Goal: Information Seeking & Learning: Learn about a topic

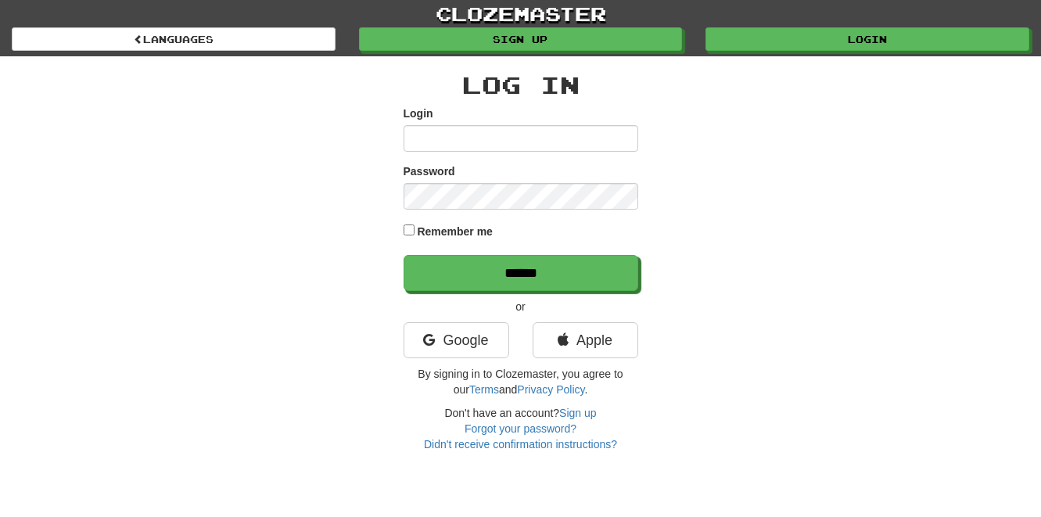
click at [469, 135] on input "Login" at bounding box center [521, 138] width 235 height 27
type input "**********"
click at [404, 255] on input "******" at bounding box center [521, 273] width 235 height 36
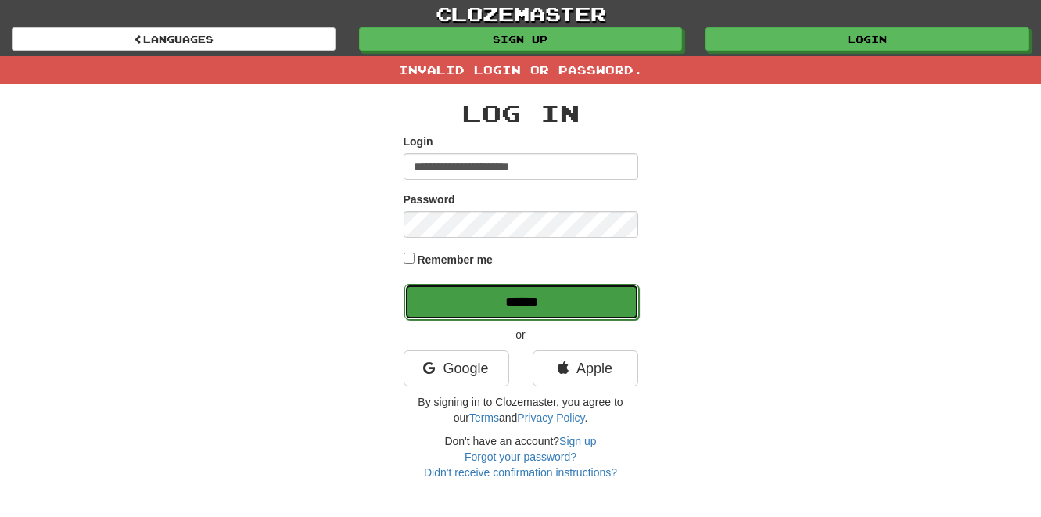
click at [510, 304] on input "******" at bounding box center [521, 302] width 235 height 36
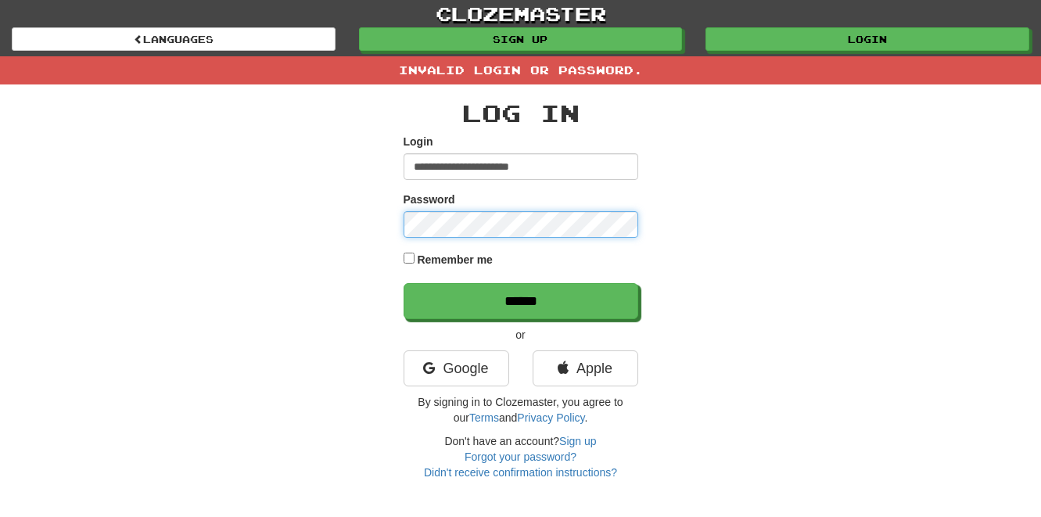
click at [404, 283] on input "******" at bounding box center [521, 301] width 235 height 36
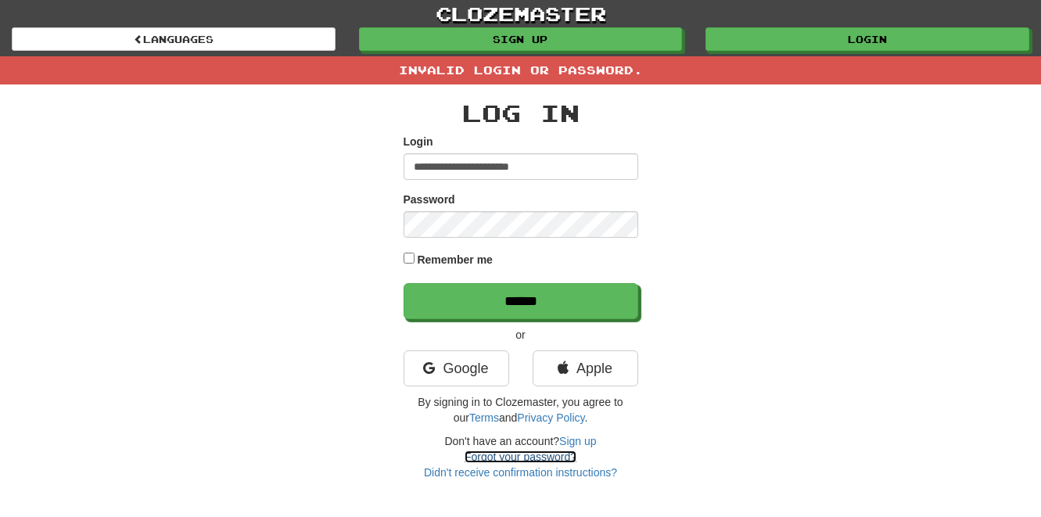
click at [520, 460] on link "Forgot your password?" at bounding box center [521, 457] width 112 height 13
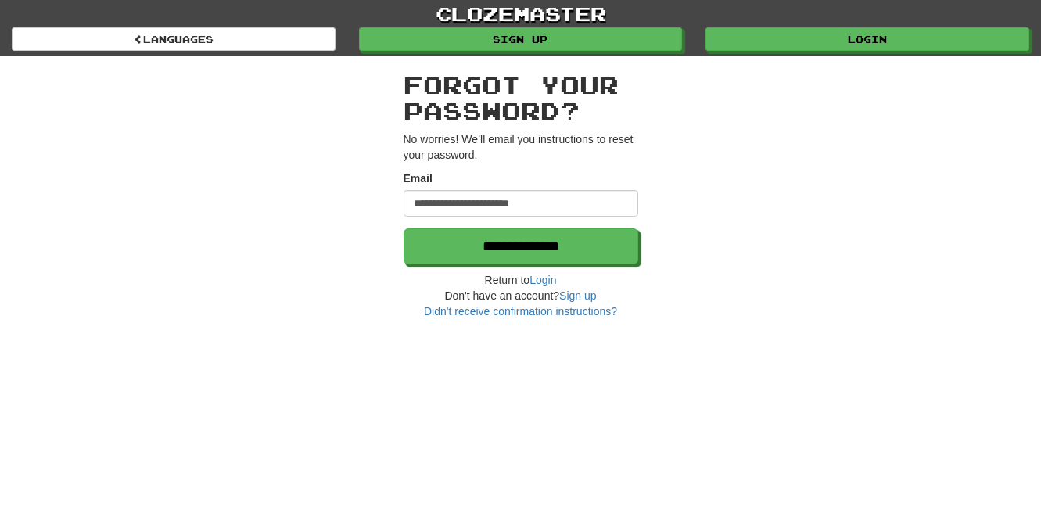
type input "**********"
click at [404, 228] on input "**********" at bounding box center [521, 246] width 235 height 36
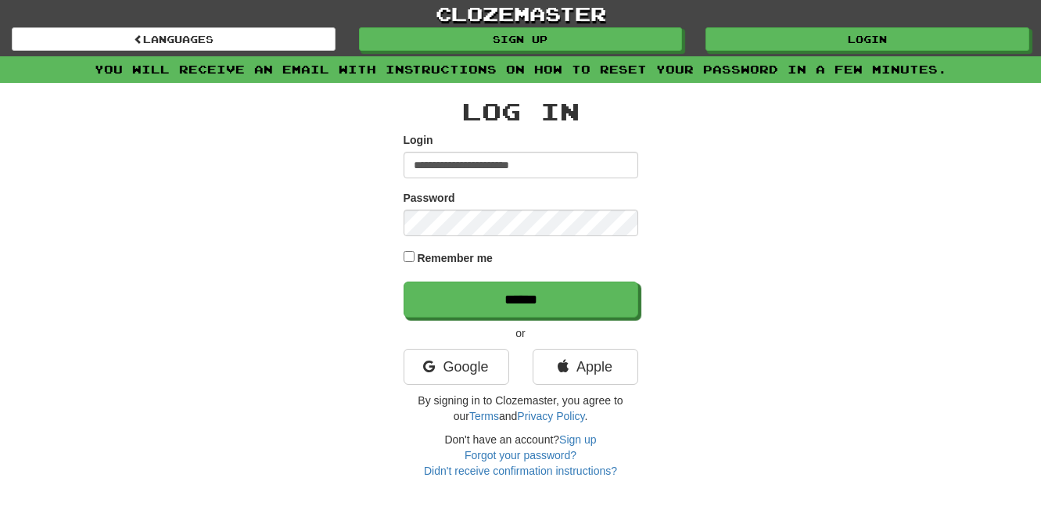
type input "**********"
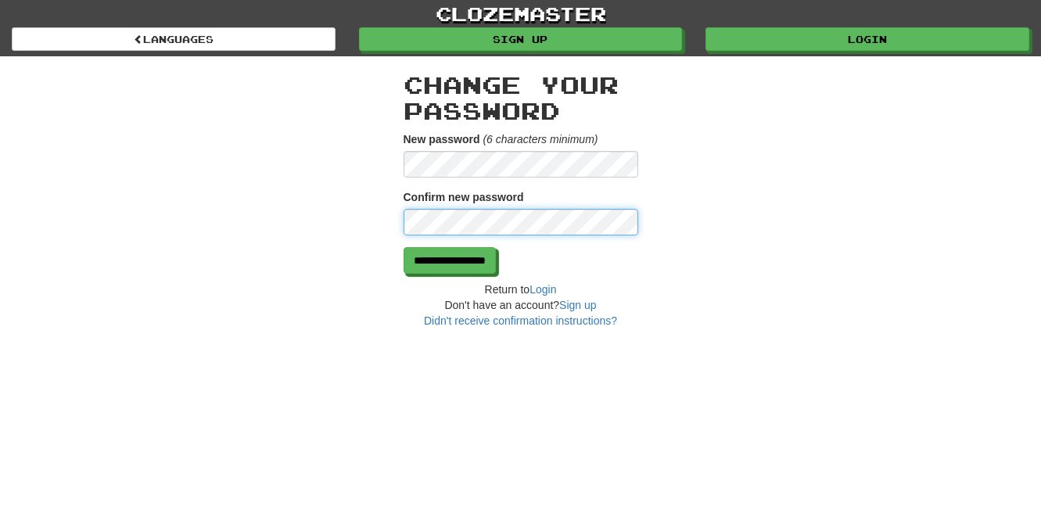
click at [404, 247] on input "**********" at bounding box center [450, 260] width 92 height 27
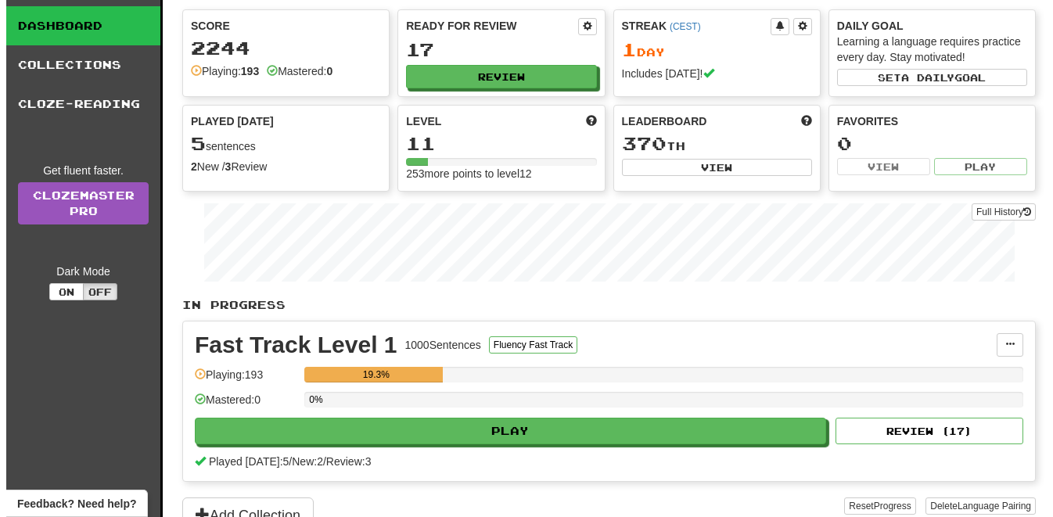
scroll to position [113, 0]
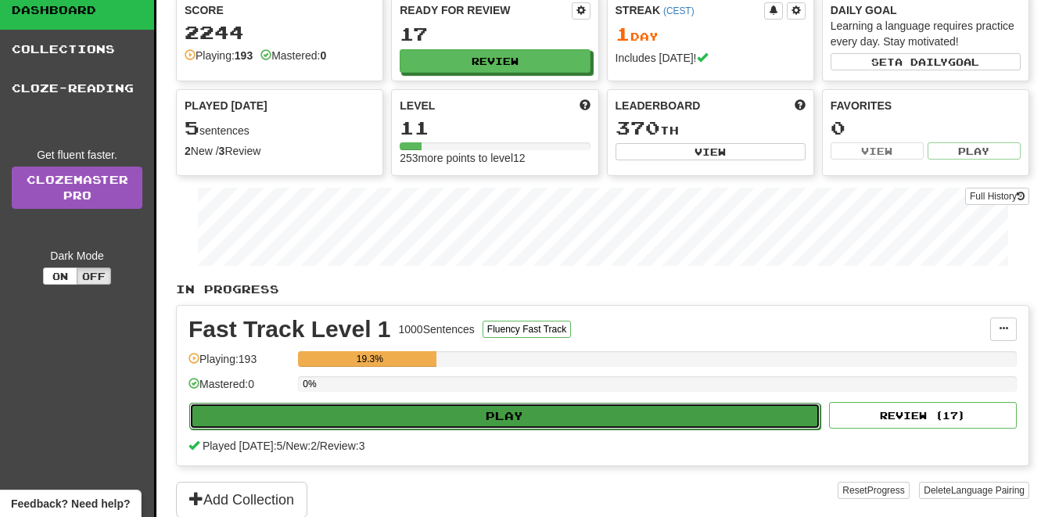
click at [439, 421] on button "Play" at bounding box center [504, 416] width 631 height 27
select select "**"
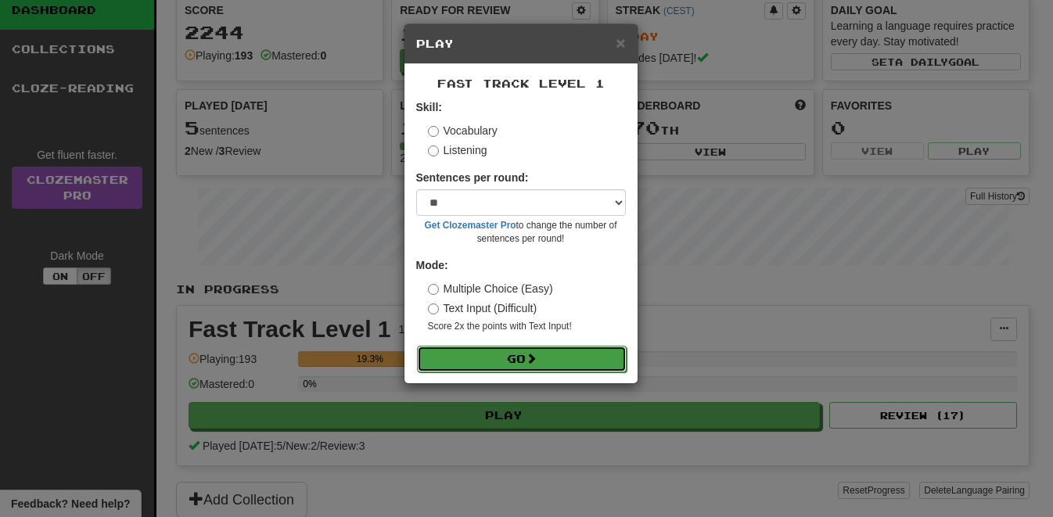
click at [511, 365] on button "Go" at bounding box center [522, 359] width 210 height 27
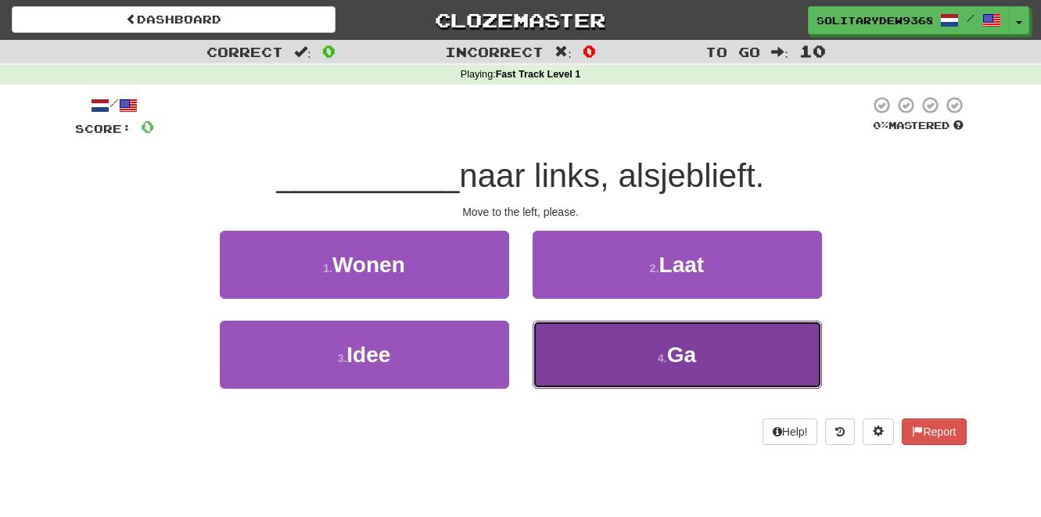
click at [609, 341] on button "4 . Ga" at bounding box center [677, 355] width 289 height 68
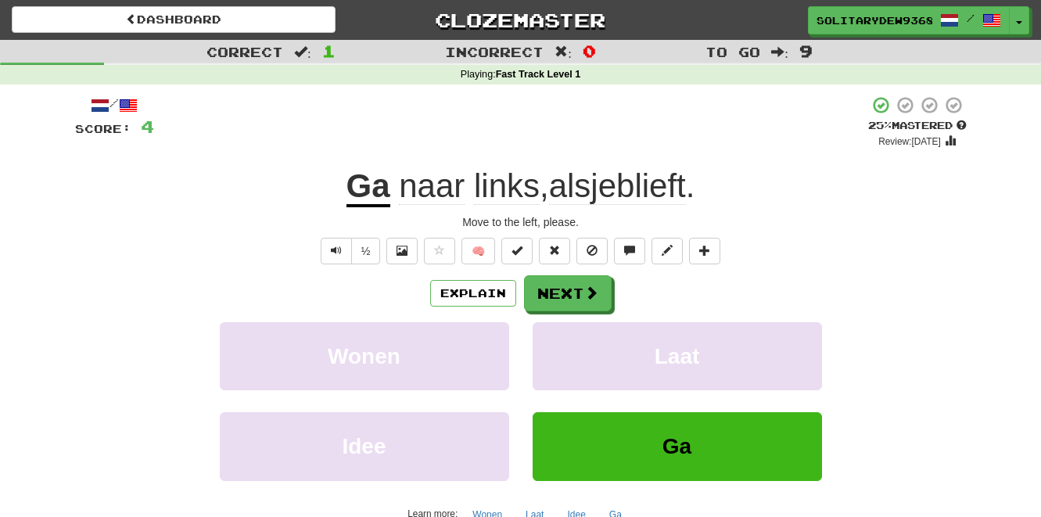
click at [372, 190] on u "Ga" at bounding box center [369, 187] width 44 height 40
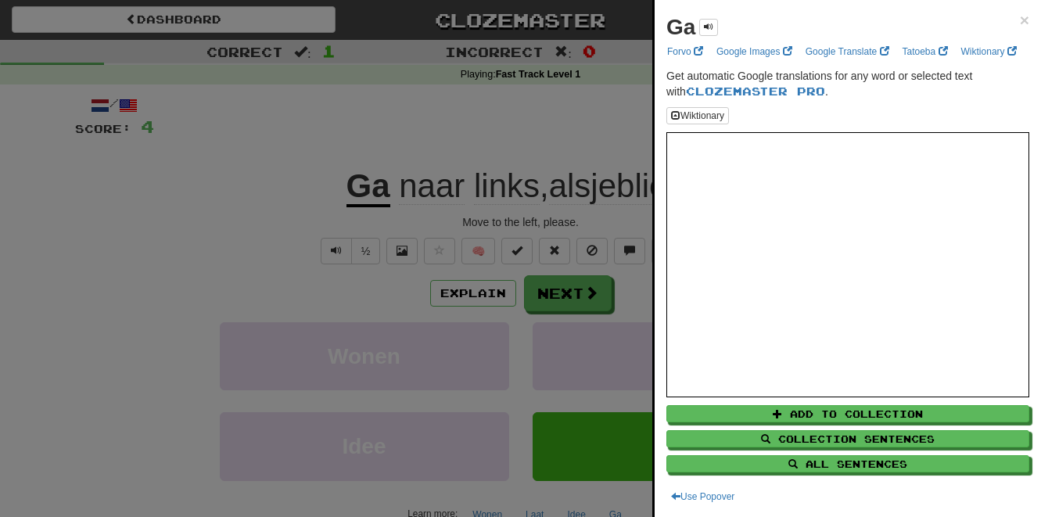
click at [473, 148] on div at bounding box center [520, 258] width 1041 height 517
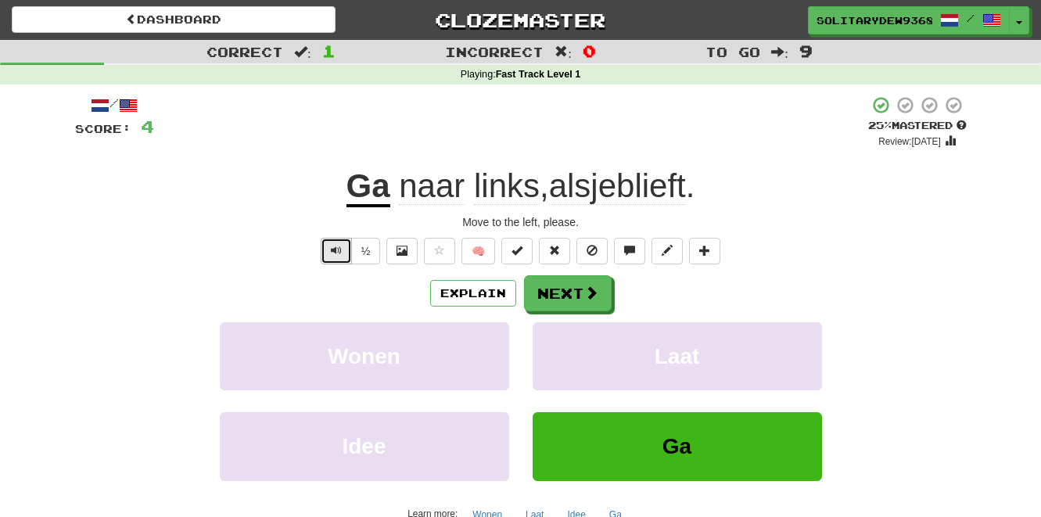
click at [331, 249] on button "Text-to-speech controls" at bounding box center [336, 251] width 31 height 27
click at [554, 287] on button "Next" at bounding box center [569, 294] width 88 height 36
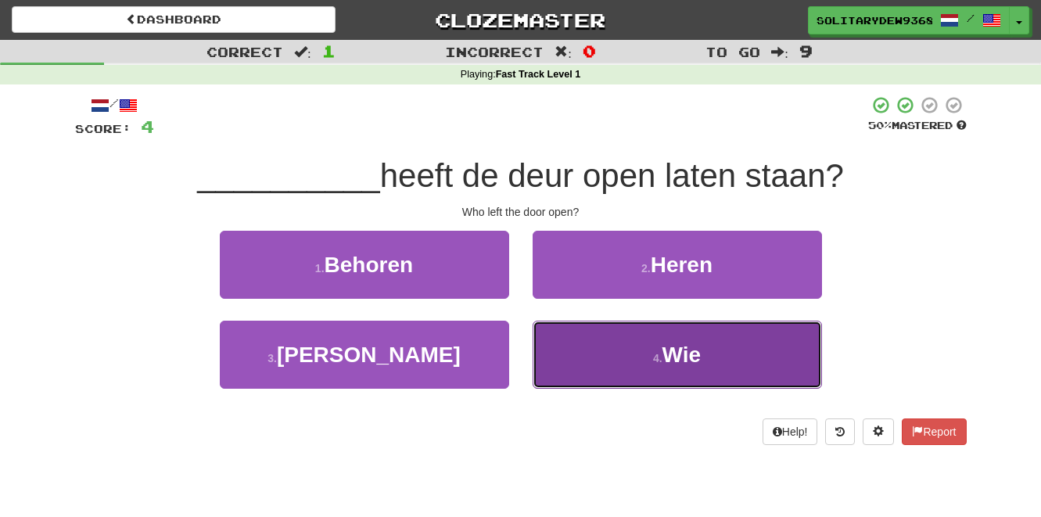
click at [648, 349] on button "4 . Wie" at bounding box center [677, 355] width 289 height 68
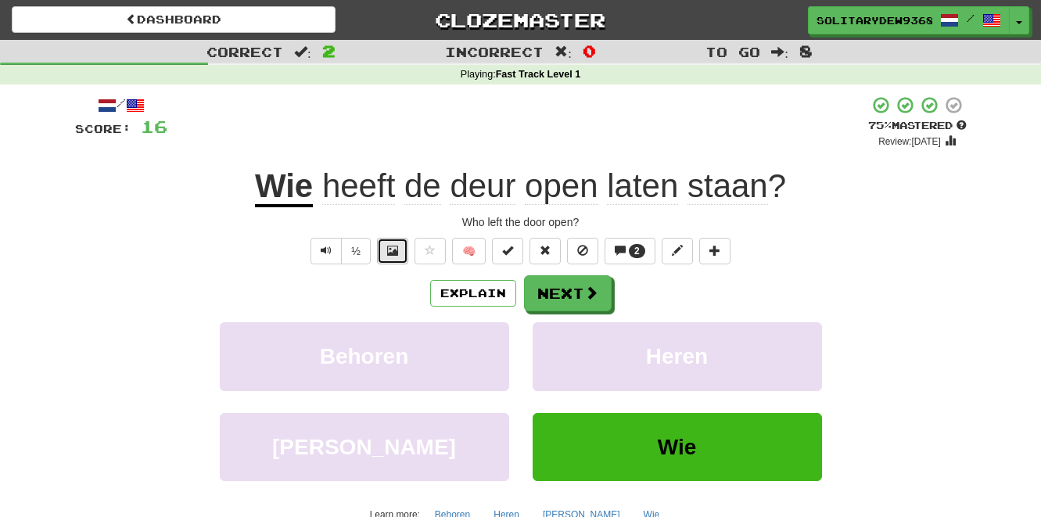
click at [401, 246] on button at bounding box center [392, 251] width 31 height 27
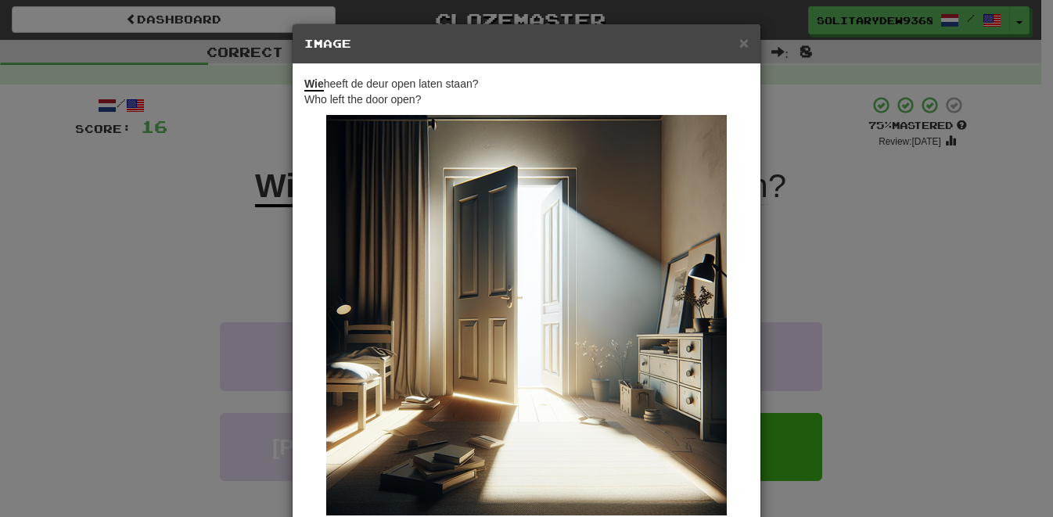
click at [259, 275] on div "× Image Wie heeft [PERSON_NAME] open laten staan? Who left the door open? Chang…" at bounding box center [526, 258] width 1053 height 517
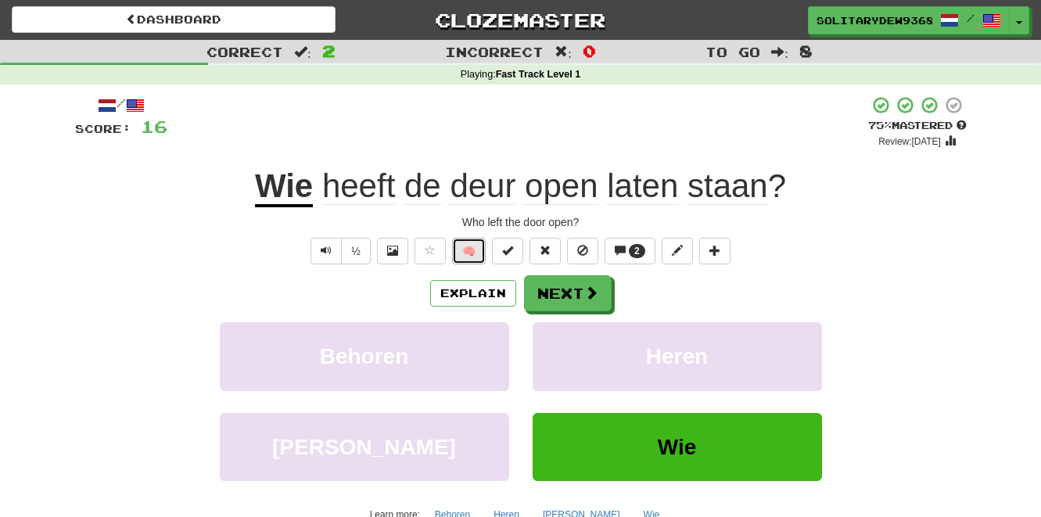
click at [463, 252] on button "🧠" at bounding box center [469, 251] width 34 height 27
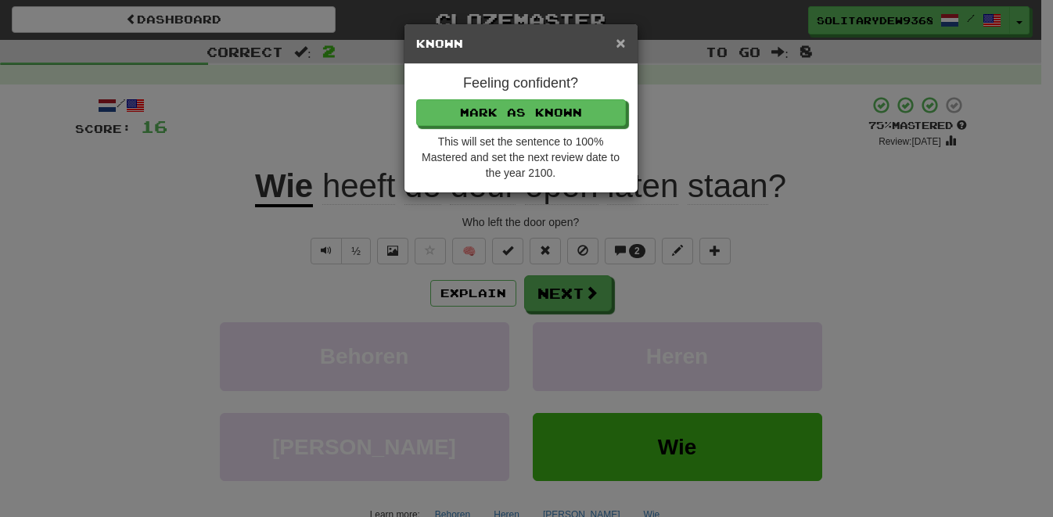
click at [619, 47] on span "×" at bounding box center [620, 43] width 9 height 18
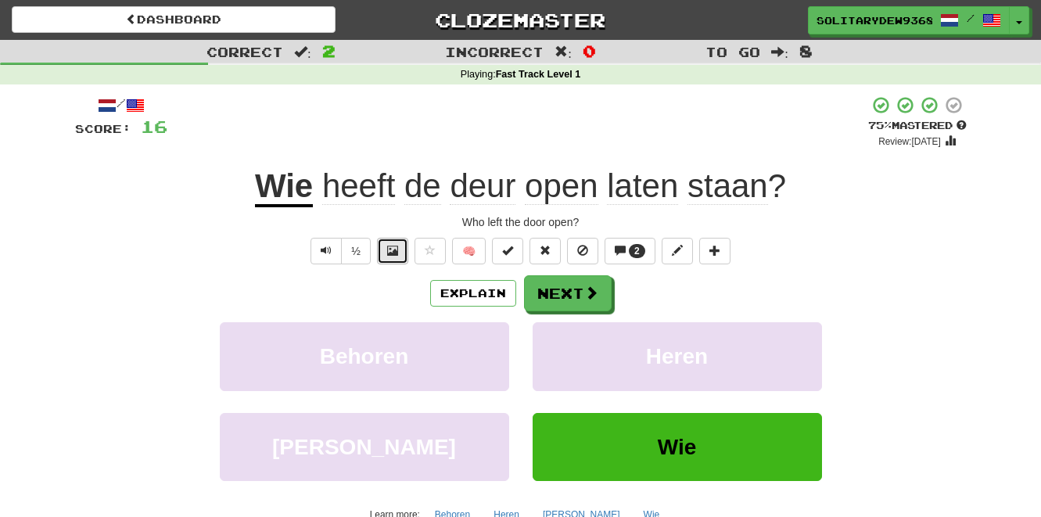
click at [392, 247] on span at bounding box center [392, 250] width 11 height 11
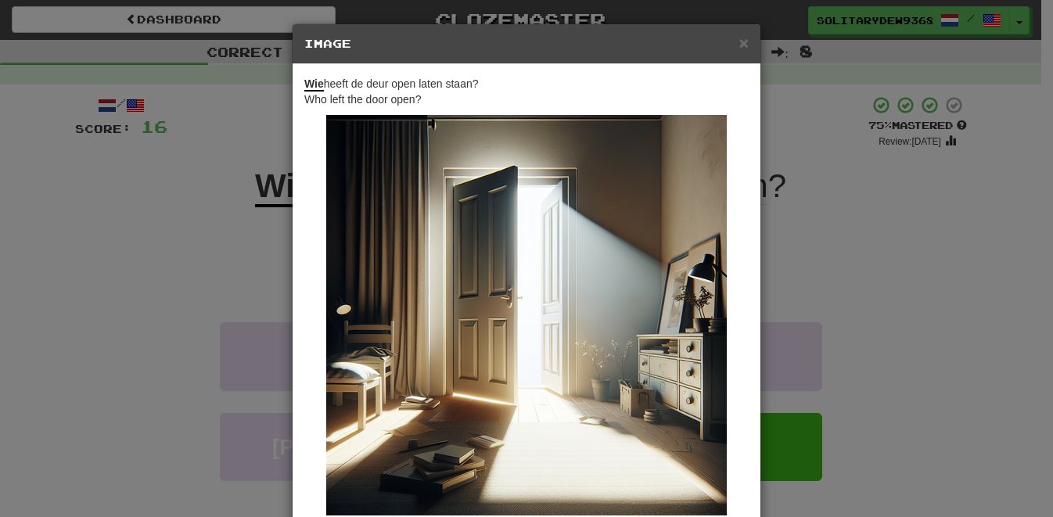
click at [215, 288] on div "× Image Wie heeft [PERSON_NAME] open laten staan? Who left the door open? Chang…" at bounding box center [526, 258] width 1053 height 517
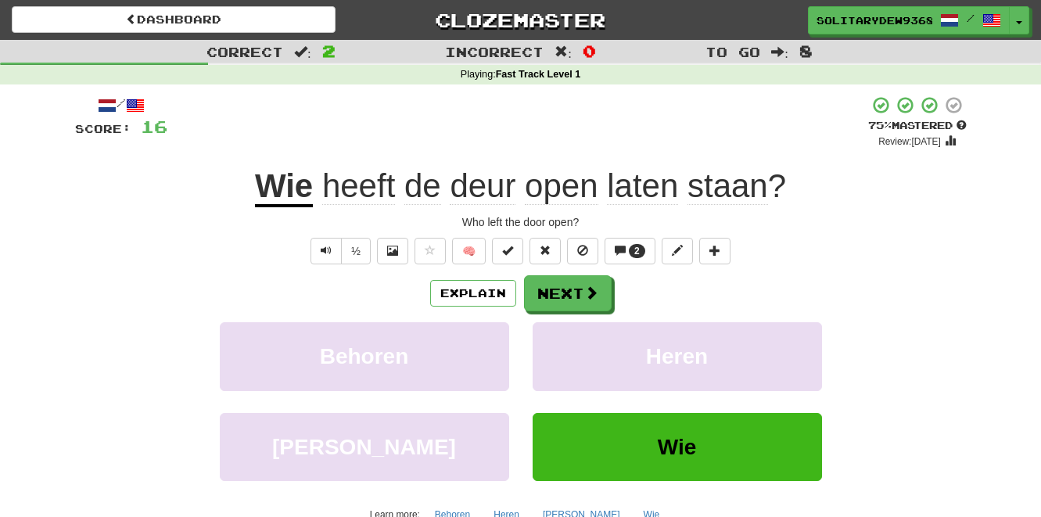
click at [379, 184] on span "heeft" at bounding box center [358, 186] width 73 height 38
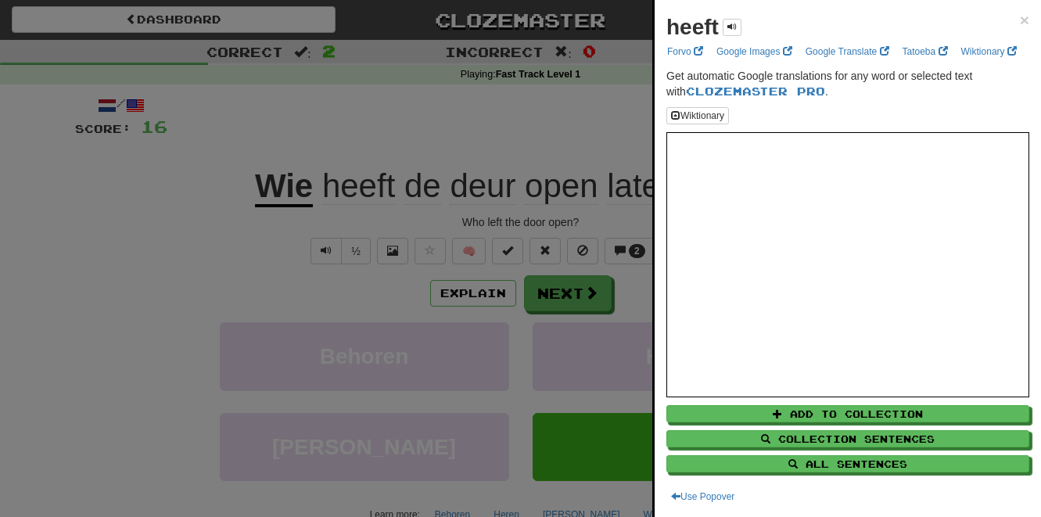
click at [385, 124] on div at bounding box center [520, 258] width 1041 height 517
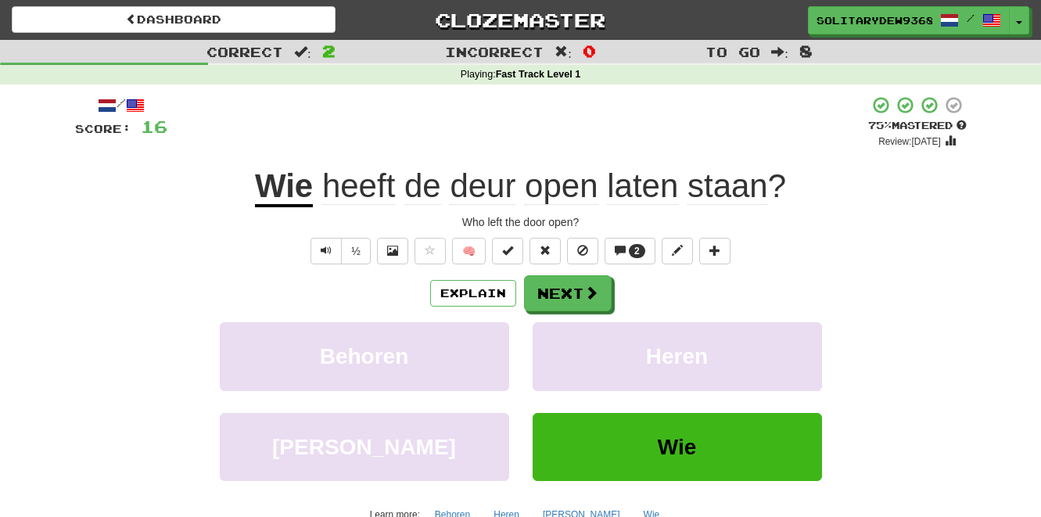
click at [652, 184] on span "laten" at bounding box center [642, 186] width 71 height 38
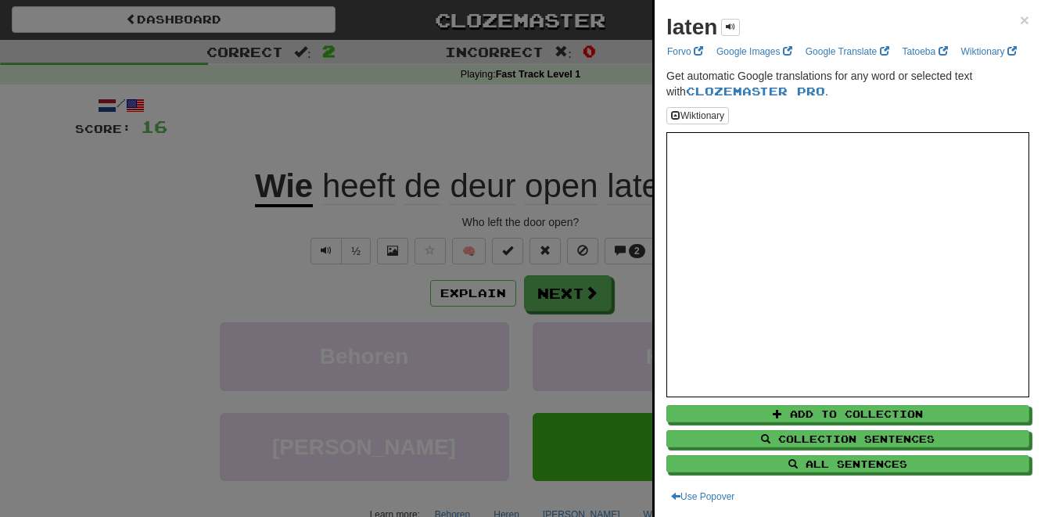
click at [548, 118] on div at bounding box center [520, 258] width 1041 height 517
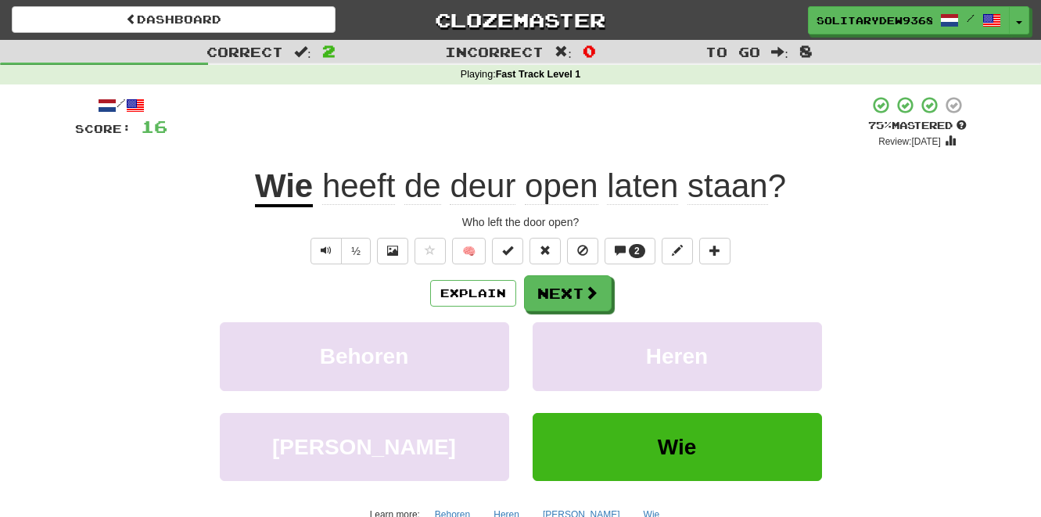
click at [737, 189] on span "staan" at bounding box center [728, 186] width 81 height 38
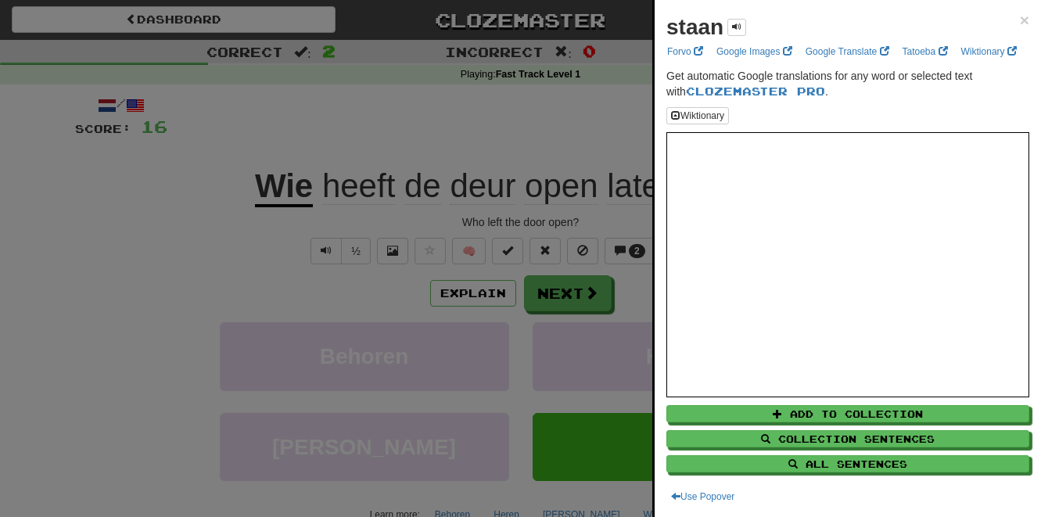
click at [372, 98] on div at bounding box center [520, 258] width 1041 height 517
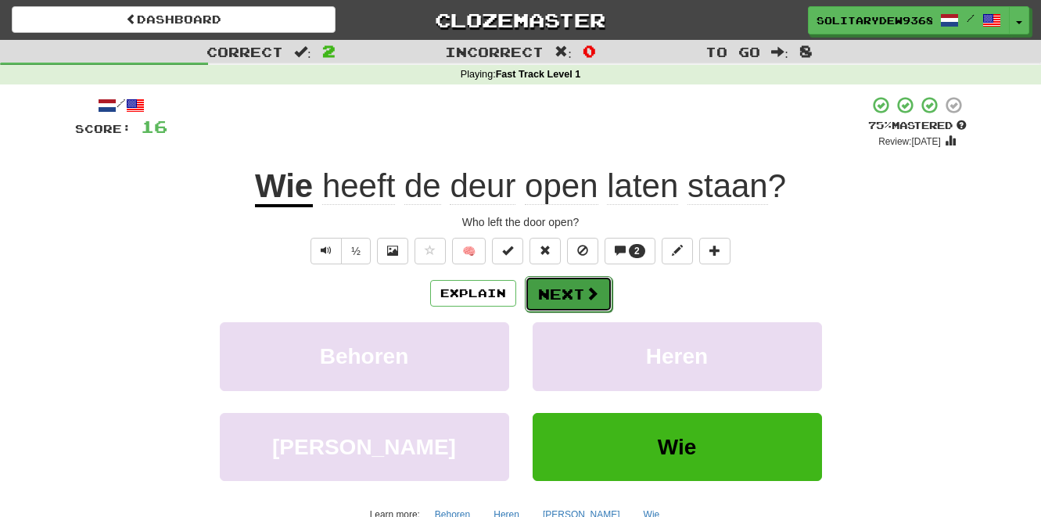
click at [557, 296] on button "Next" at bounding box center [569, 294] width 88 height 36
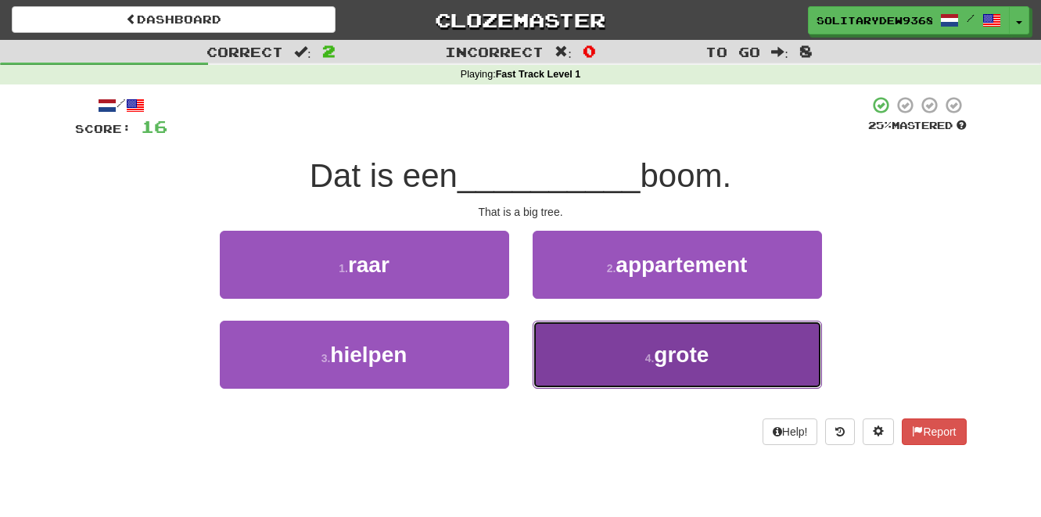
click at [632, 341] on button "4 . [PERSON_NAME]" at bounding box center [677, 355] width 289 height 68
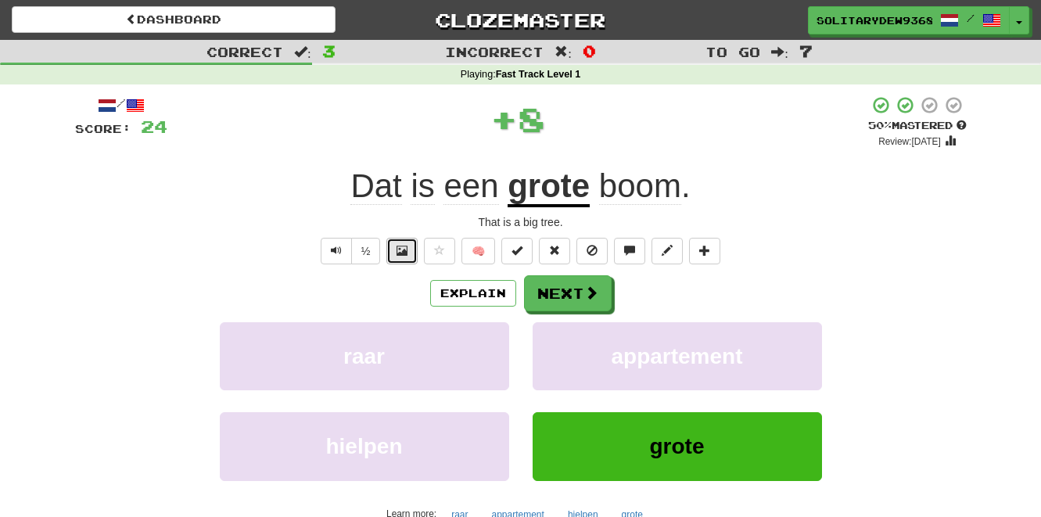
click at [408, 253] on span at bounding box center [402, 250] width 11 height 11
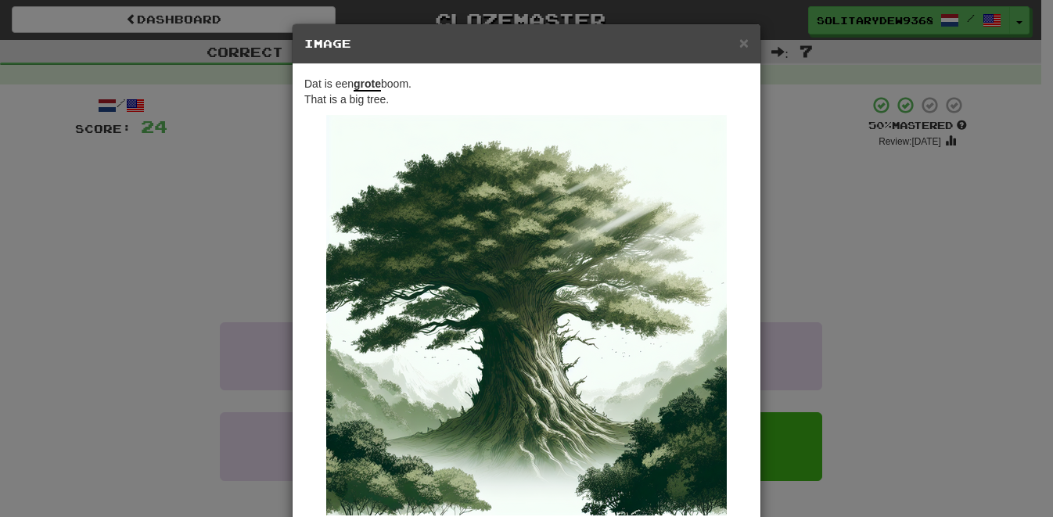
click at [189, 174] on div "× Image Dat is een [PERSON_NAME] boom. That is a big tree. Change when and how …" at bounding box center [526, 258] width 1053 height 517
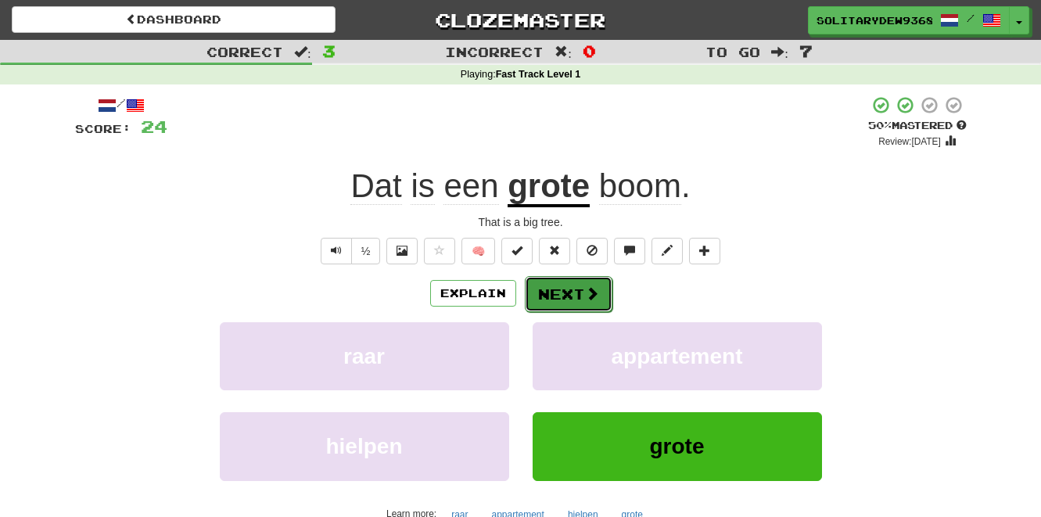
click at [581, 289] on button "Next" at bounding box center [569, 294] width 88 height 36
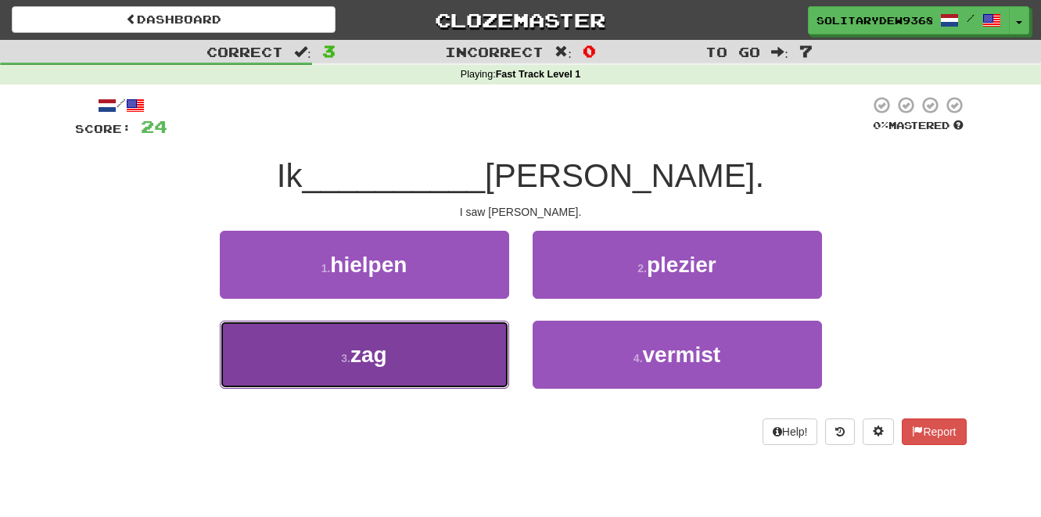
click at [391, 338] on button "3 . zag" at bounding box center [364, 355] width 289 height 68
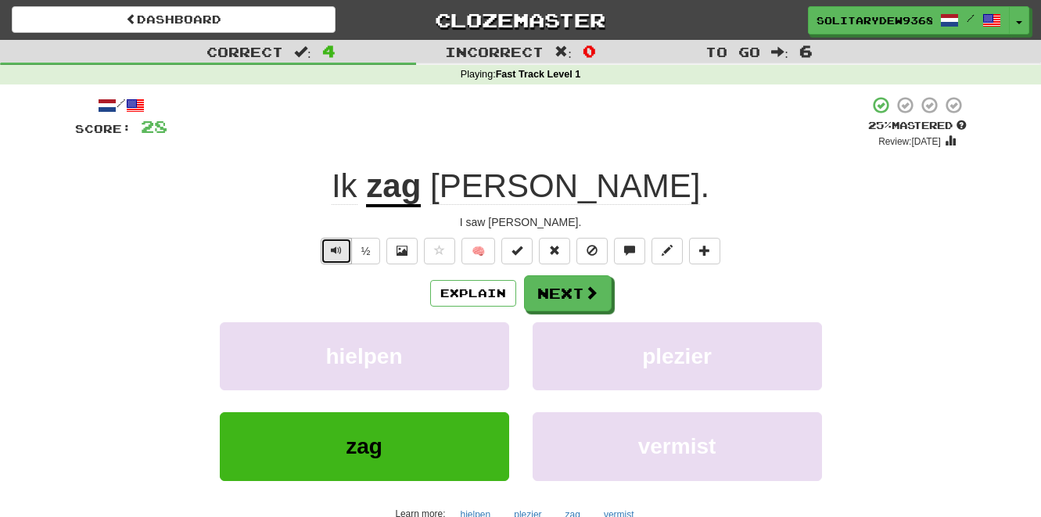
click at [340, 244] on button "Text-to-speech controls" at bounding box center [336, 251] width 31 height 27
click at [421, 196] on u "zag" at bounding box center [393, 187] width 55 height 40
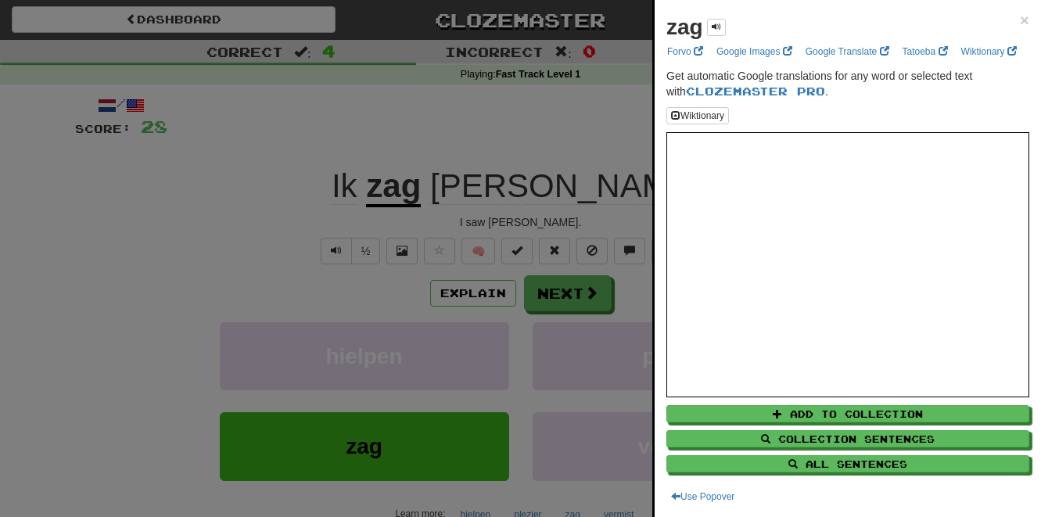
click at [403, 251] on div at bounding box center [520, 258] width 1041 height 517
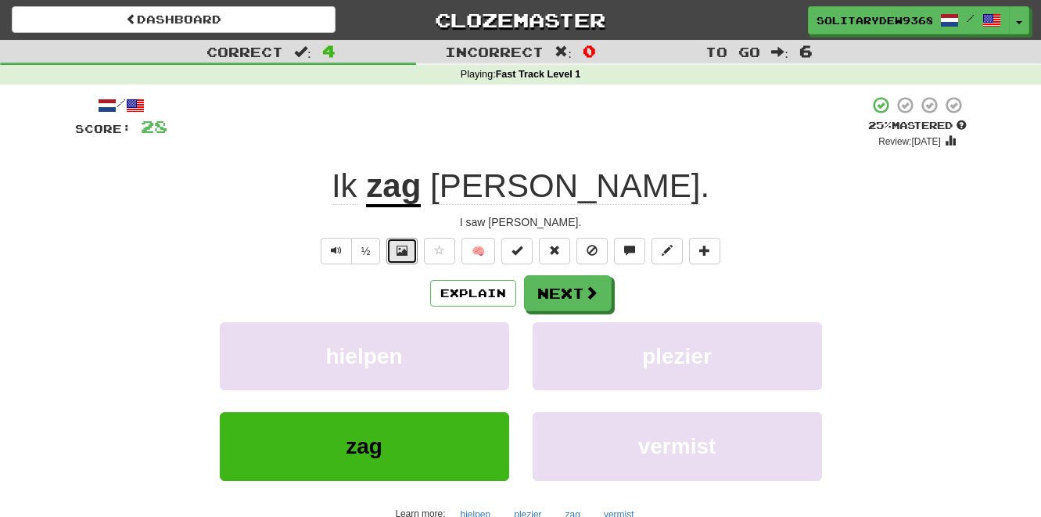
click at [403, 251] on span at bounding box center [402, 250] width 11 height 11
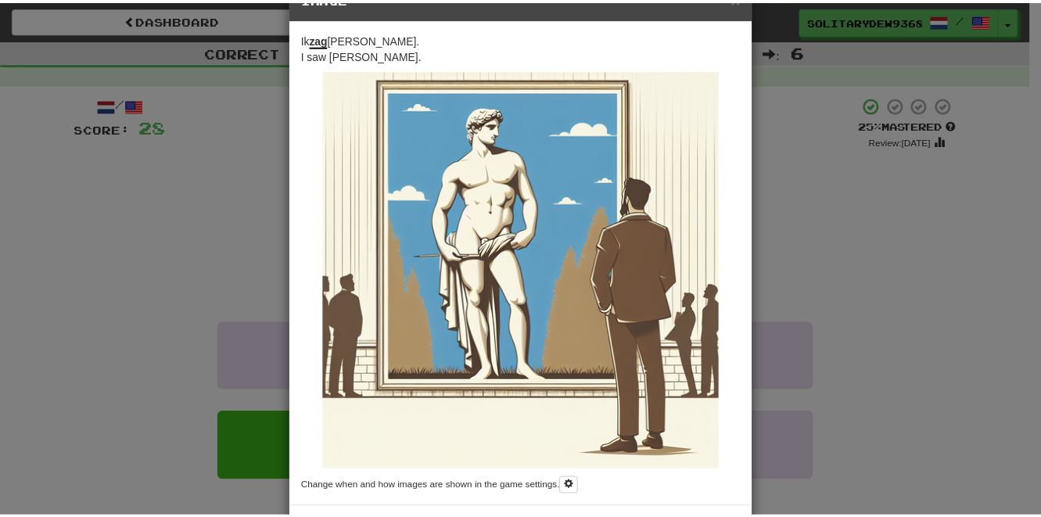
scroll to position [52, 0]
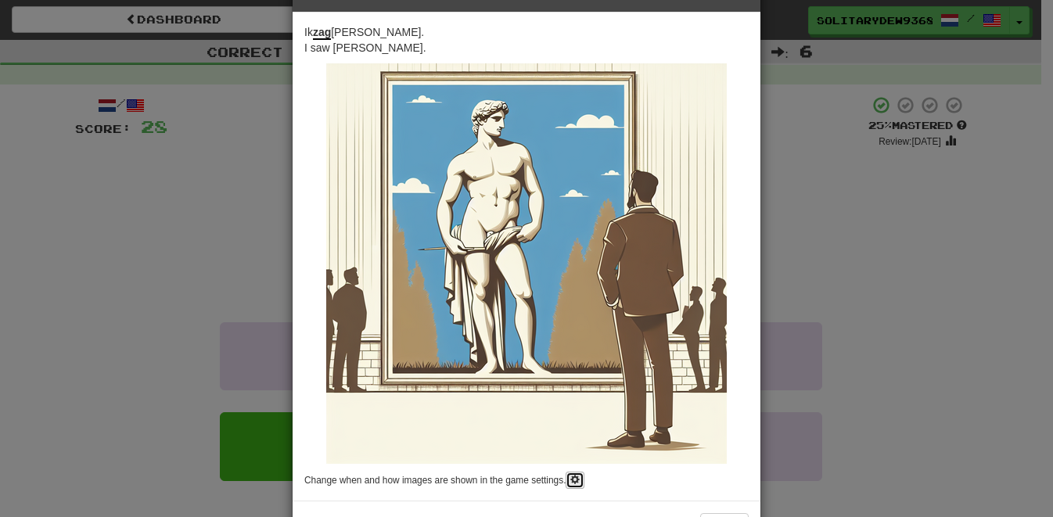
click at [573, 482] on span at bounding box center [574, 479] width 9 height 9
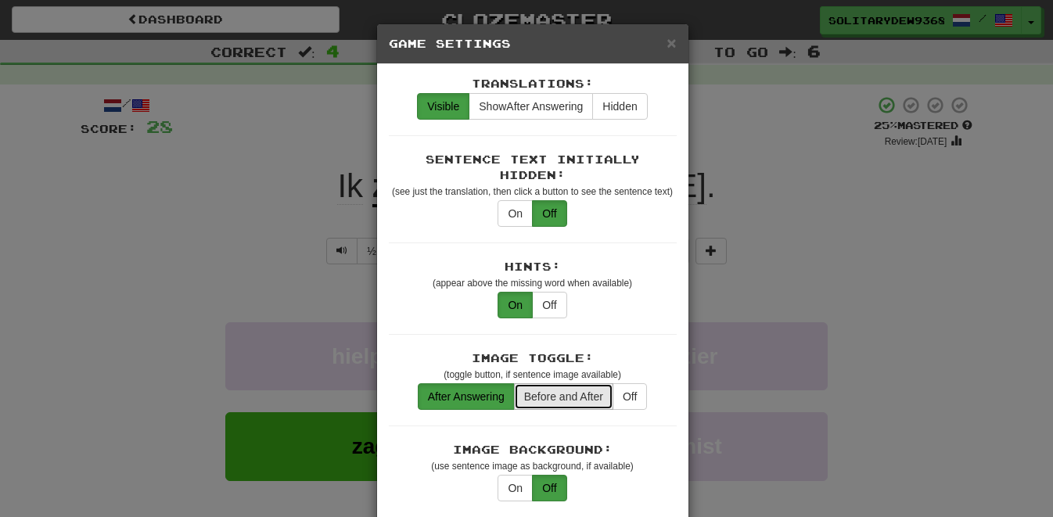
click at [570, 383] on button "Before and After" at bounding box center [563, 396] width 99 height 27
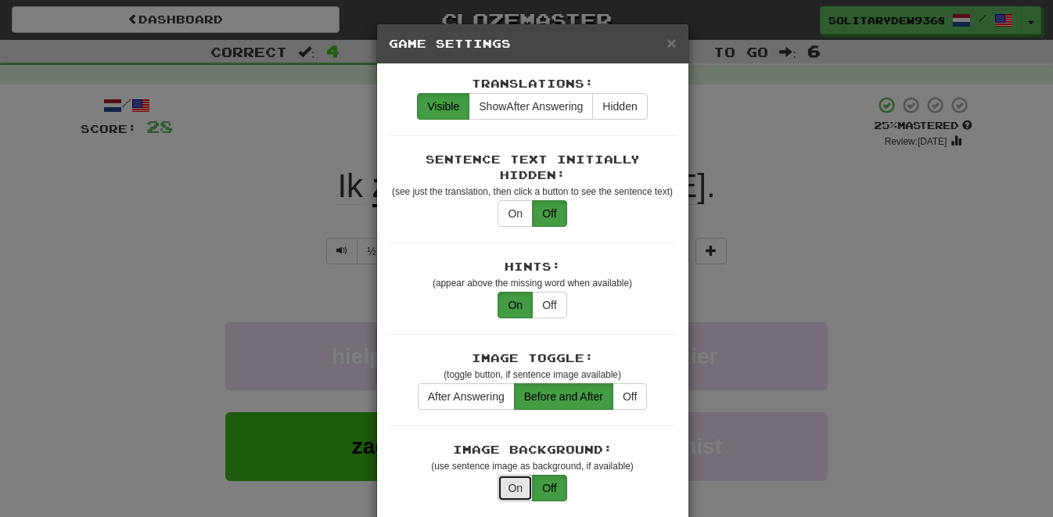
click at [508, 476] on button "On" at bounding box center [515, 488] width 35 height 27
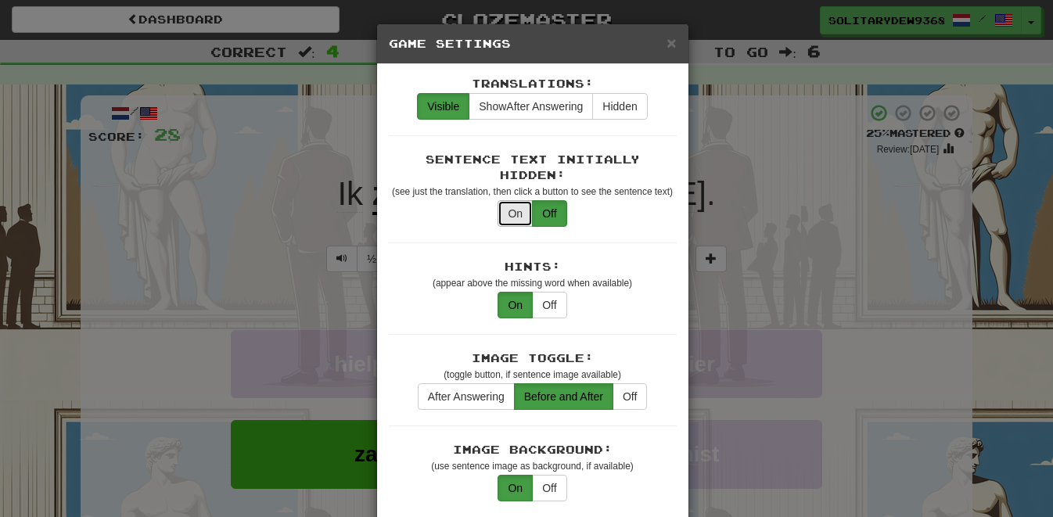
click at [516, 200] on button "On" at bounding box center [515, 213] width 35 height 27
click at [667, 47] on span "×" at bounding box center [671, 43] width 9 height 18
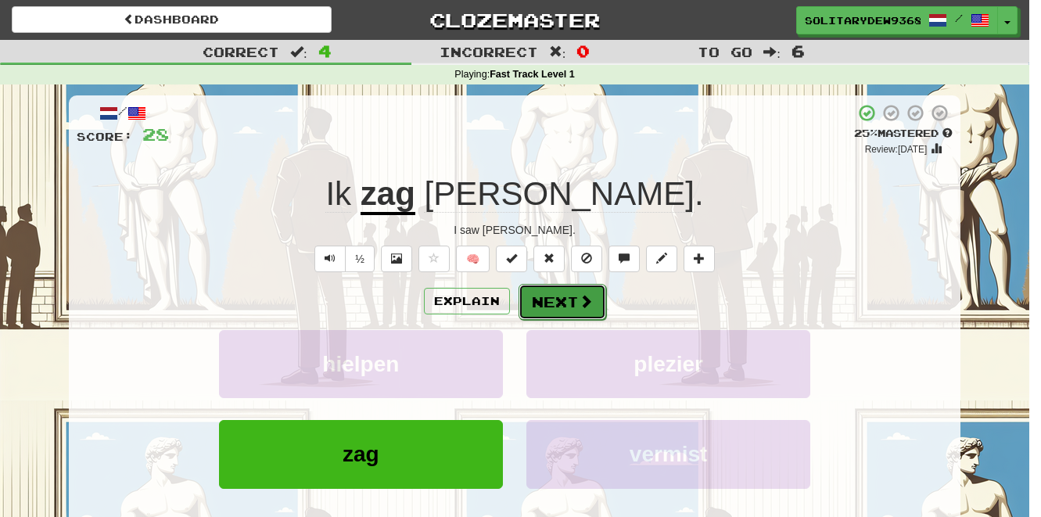
click at [530, 301] on button "Next" at bounding box center [563, 302] width 88 height 36
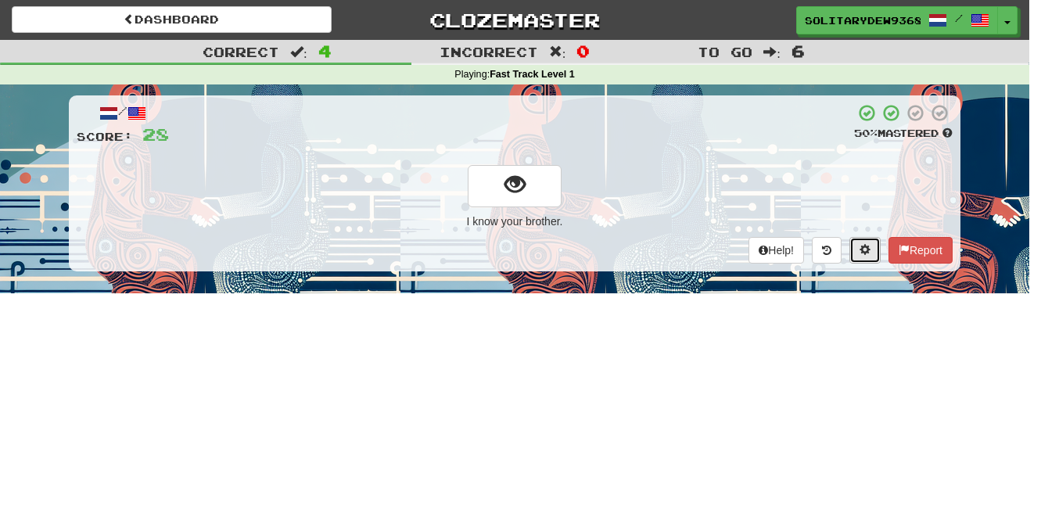
click at [862, 246] on span at bounding box center [865, 249] width 11 height 11
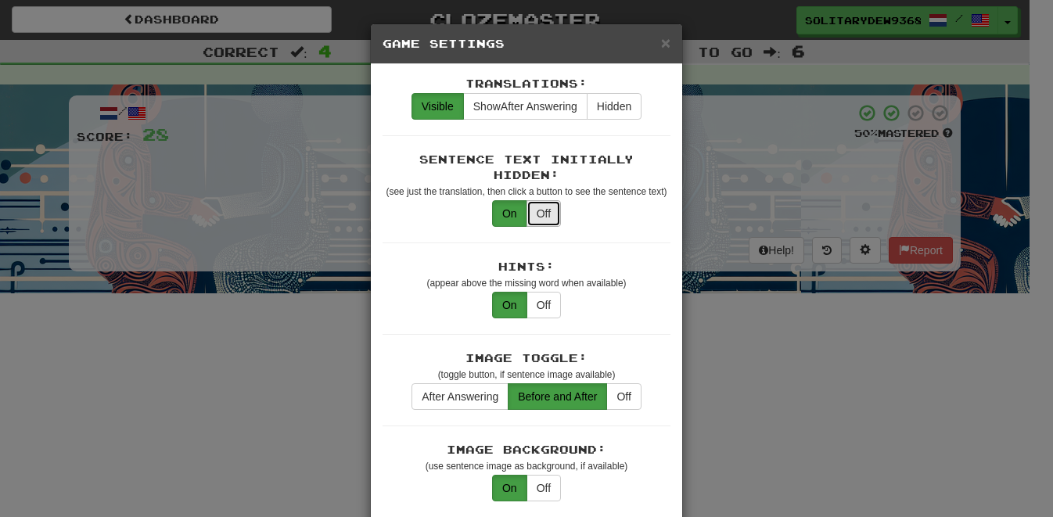
click at [537, 200] on button "Off" at bounding box center [543, 213] width 34 height 27
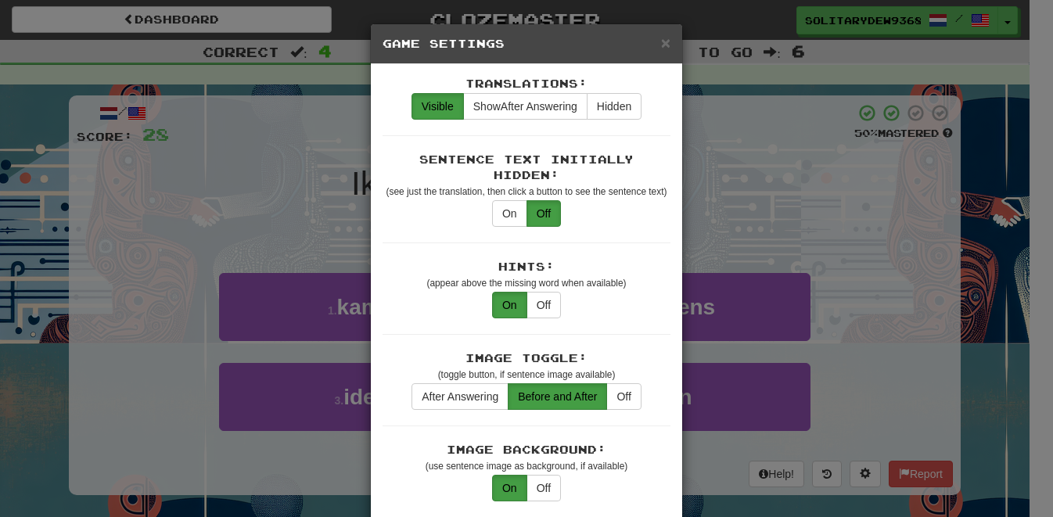
click at [793, 200] on div "× Game Settings Translations: Visible Show After Answering Hidden Sentence Text…" at bounding box center [526, 258] width 1053 height 517
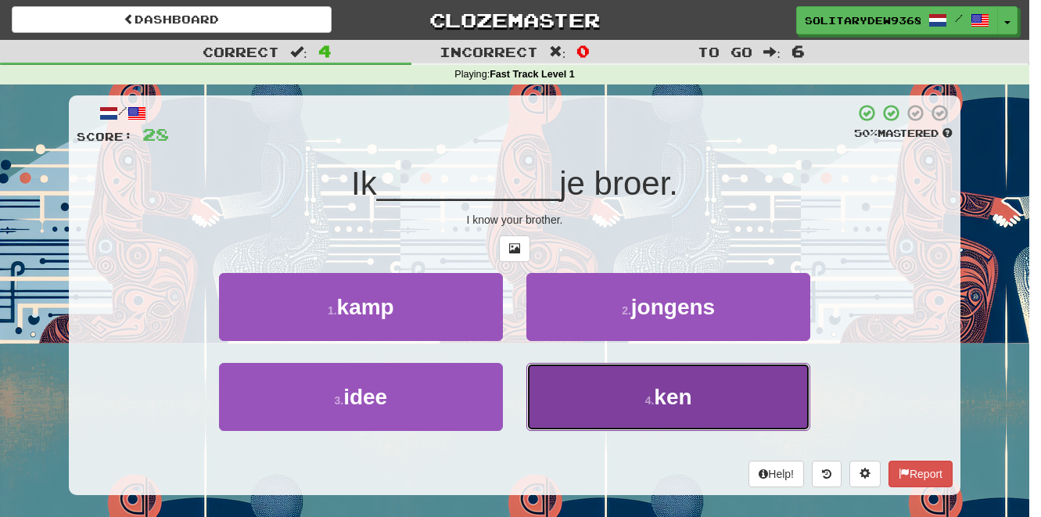
click at [624, 385] on button "4 . [PERSON_NAME]" at bounding box center [668, 397] width 284 height 68
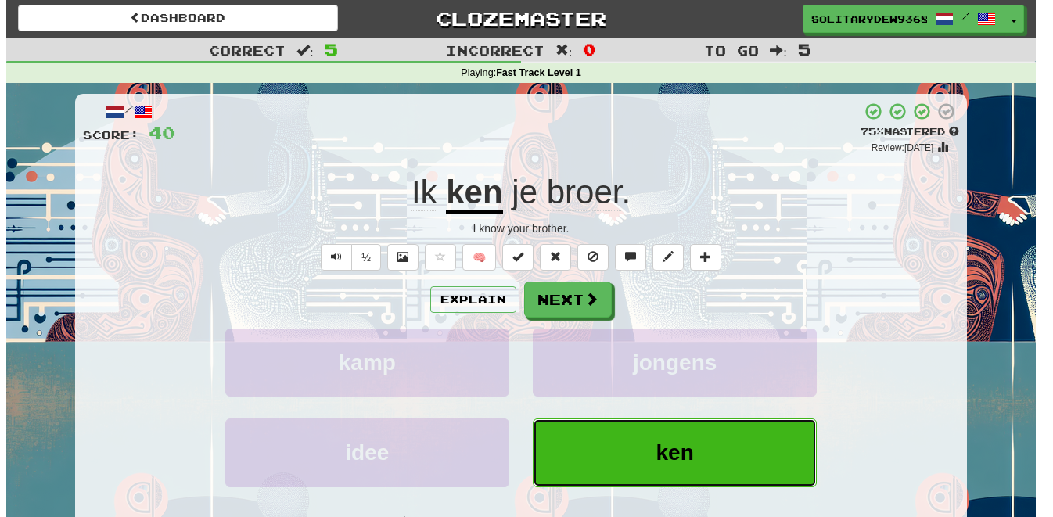
scroll to position [0, 0]
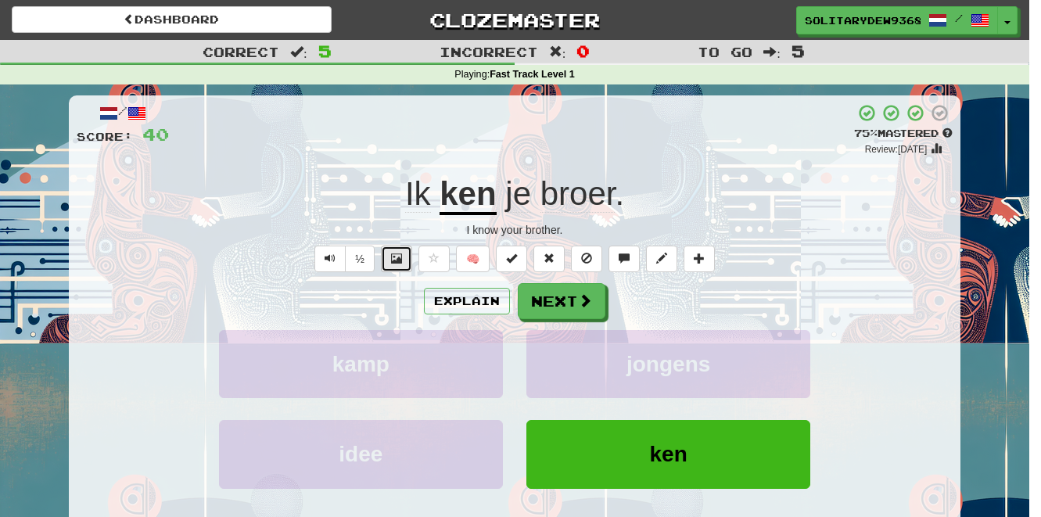
click at [401, 258] on span at bounding box center [396, 258] width 11 height 11
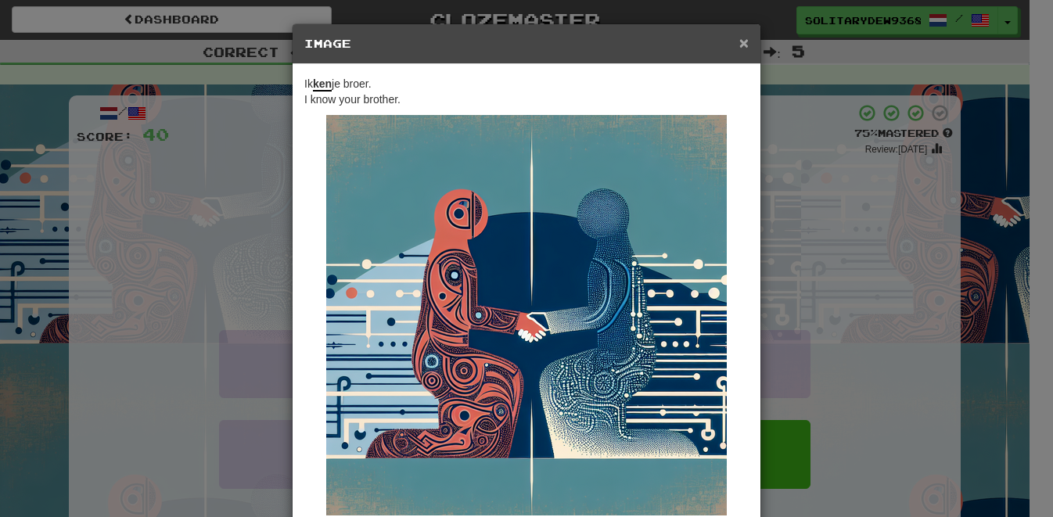
click at [742, 49] on span "×" at bounding box center [743, 43] width 9 height 18
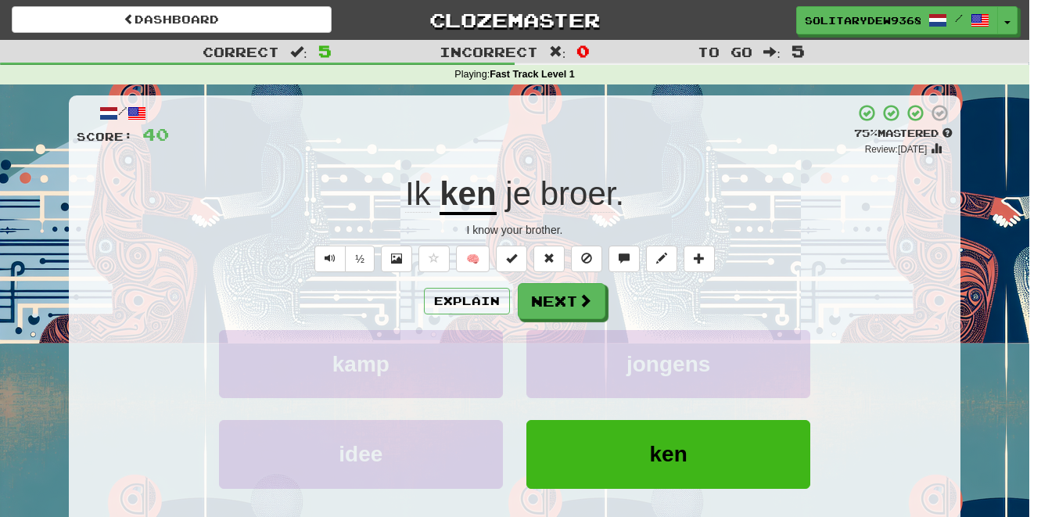
click at [477, 193] on u "ken" at bounding box center [468, 195] width 56 height 40
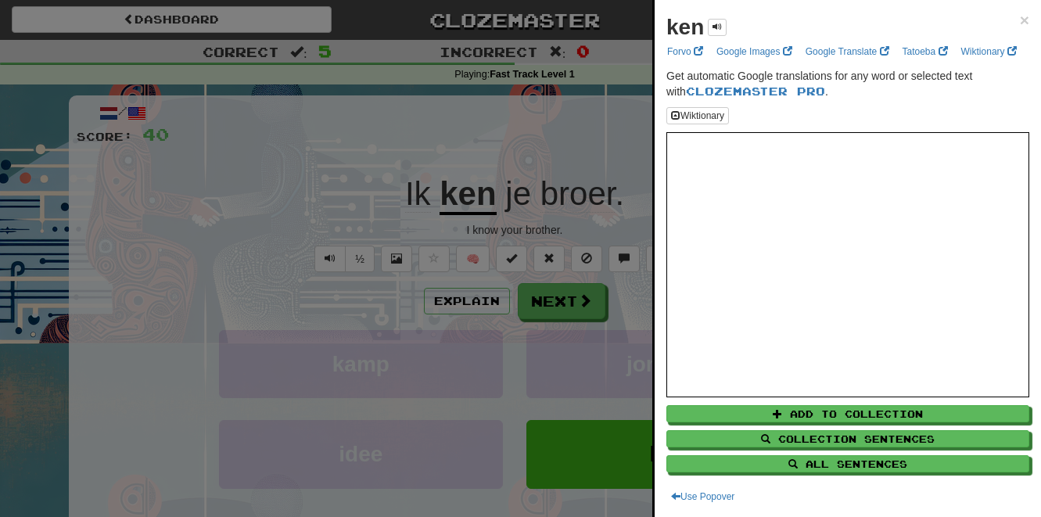
click at [565, 316] on div at bounding box center [520, 258] width 1041 height 517
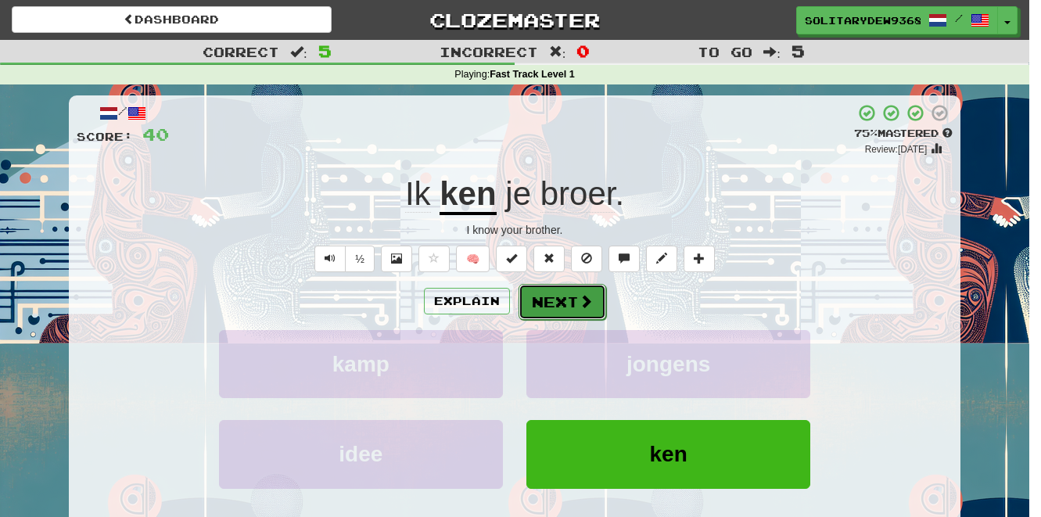
click at [572, 312] on button "Next" at bounding box center [563, 302] width 88 height 36
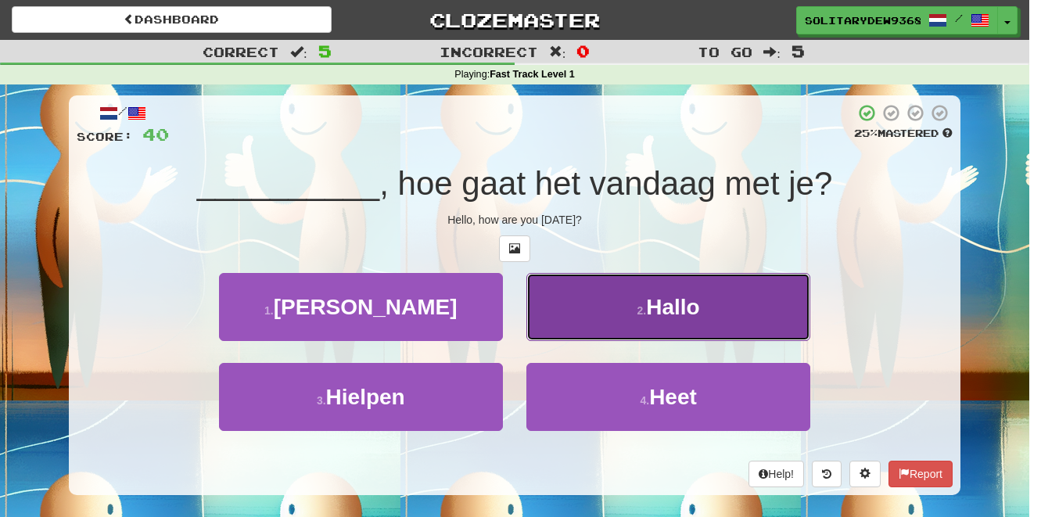
click at [650, 313] on span "Hallo" at bounding box center [672, 307] width 53 height 24
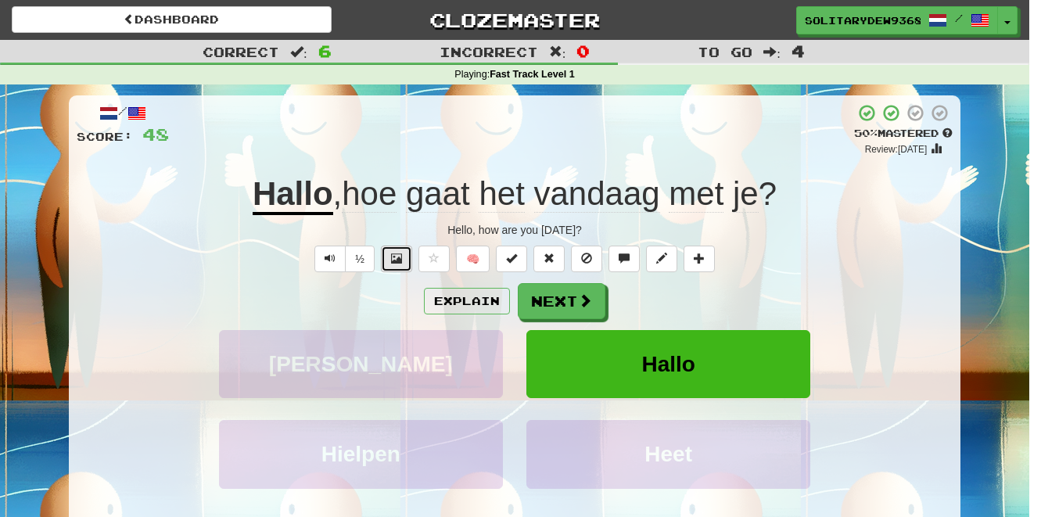
click at [390, 262] on button at bounding box center [396, 259] width 31 height 27
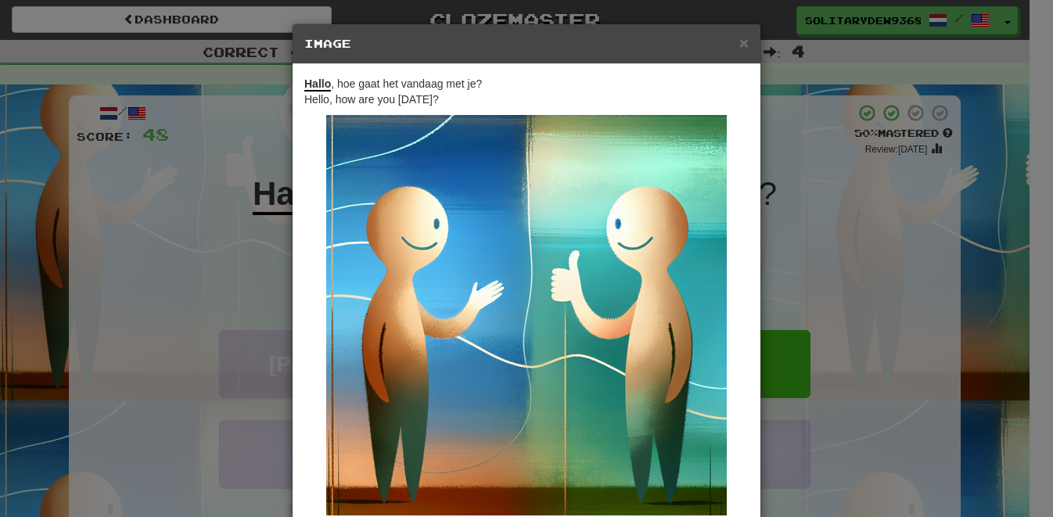
click at [919, 198] on div "× Image Hallo , hoe gaat het vandaag met je? Hello, how are you [DATE]? Change …" at bounding box center [526, 258] width 1053 height 517
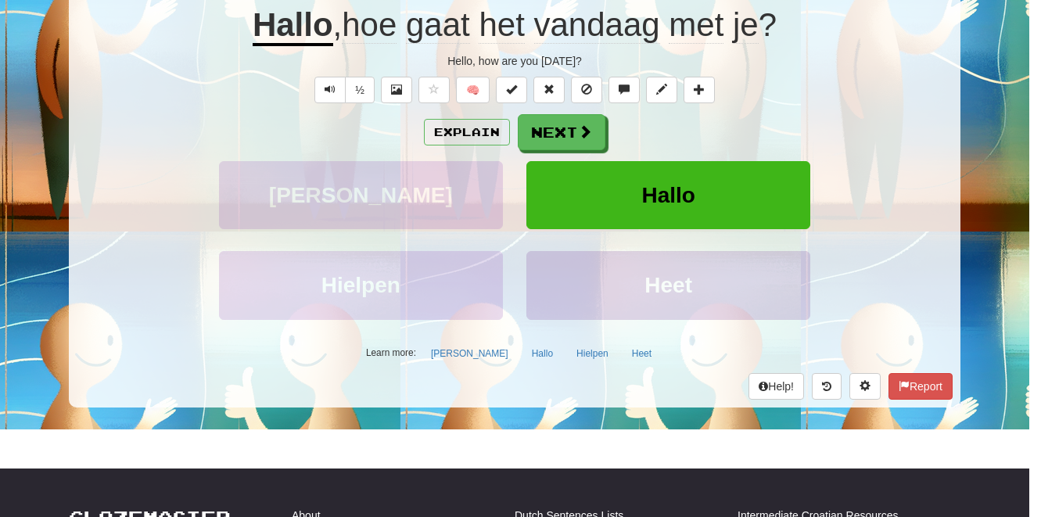
scroll to position [155, 0]
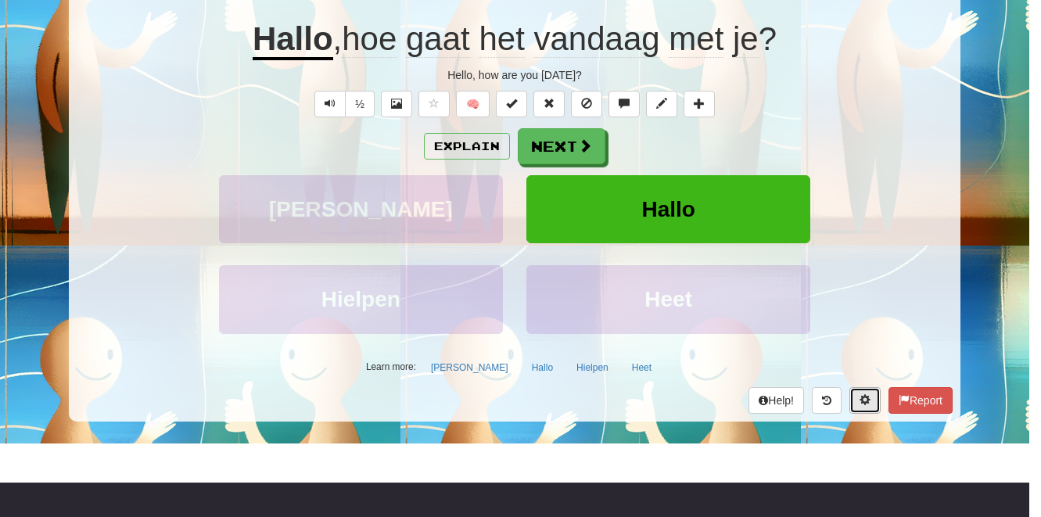
click at [869, 407] on button at bounding box center [865, 400] width 31 height 27
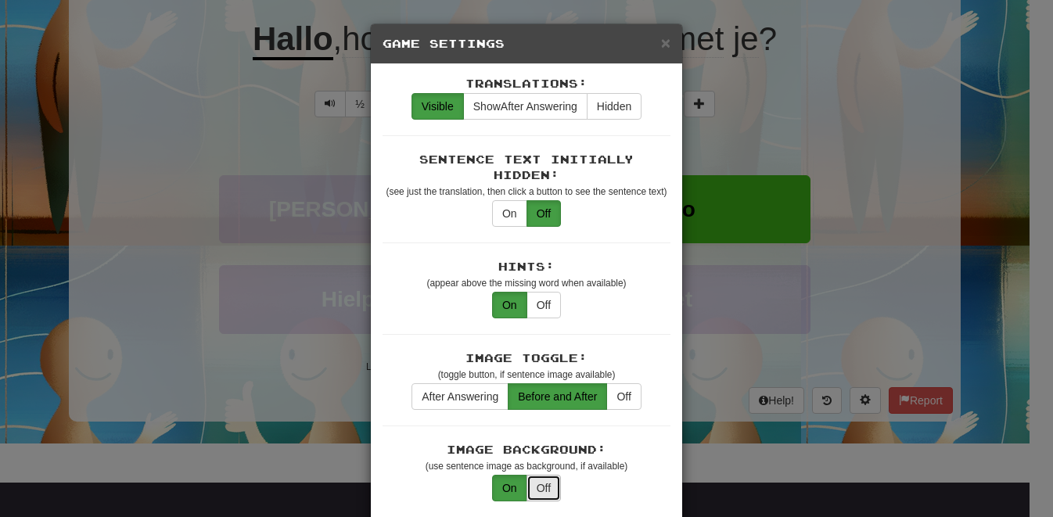
click at [533, 476] on button "Off" at bounding box center [543, 488] width 34 height 27
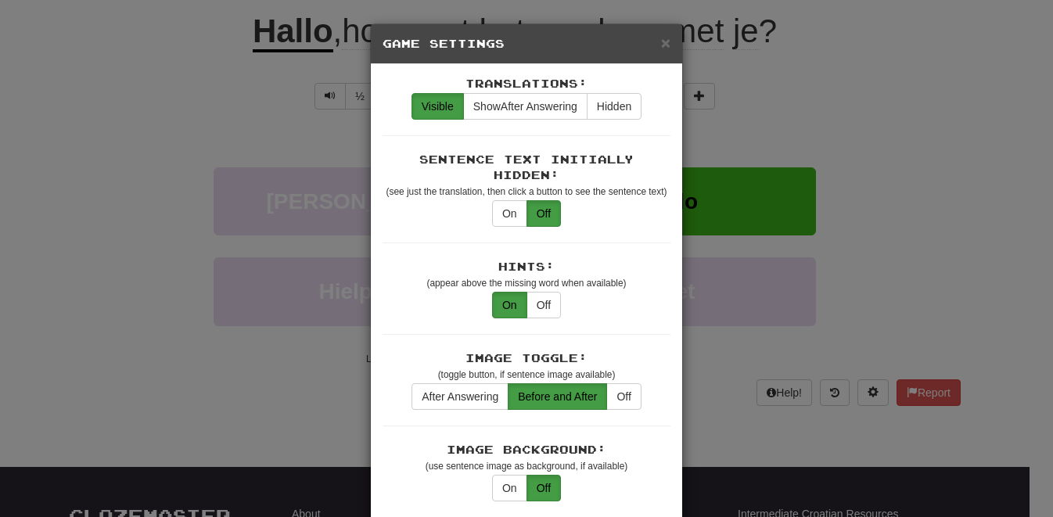
click at [846, 113] on div "× Game Settings Translations: Visible Show After Answering Hidden Sentence Text…" at bounding box center [526, 258] width 1053 height 517
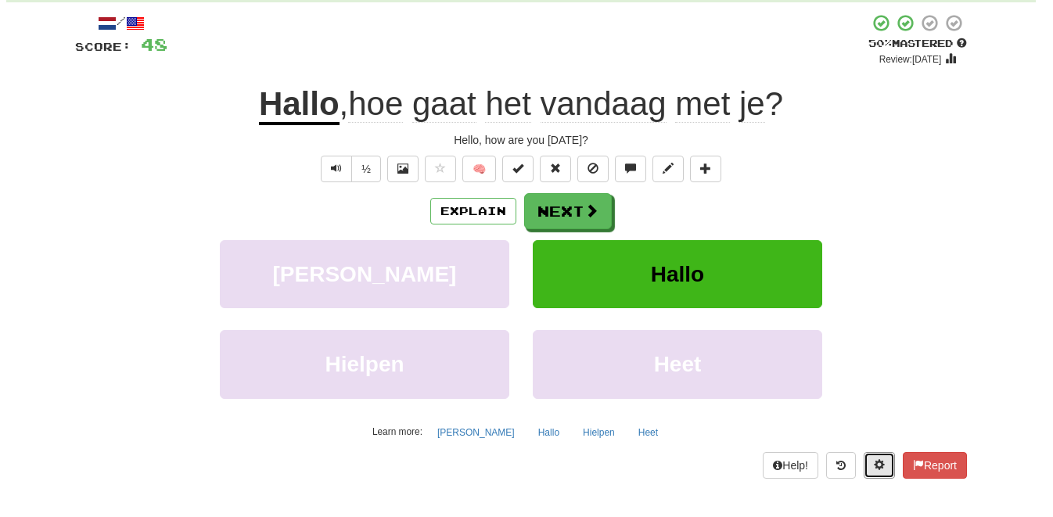
scroll to position [56, 0]
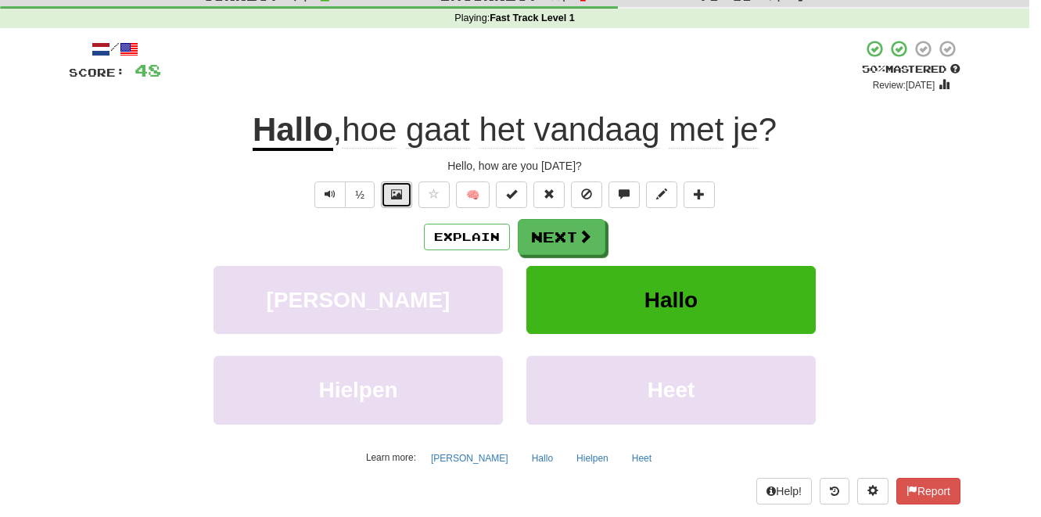
click at [404, 196] on button at bounding box center [396, 194] width 31 height 27
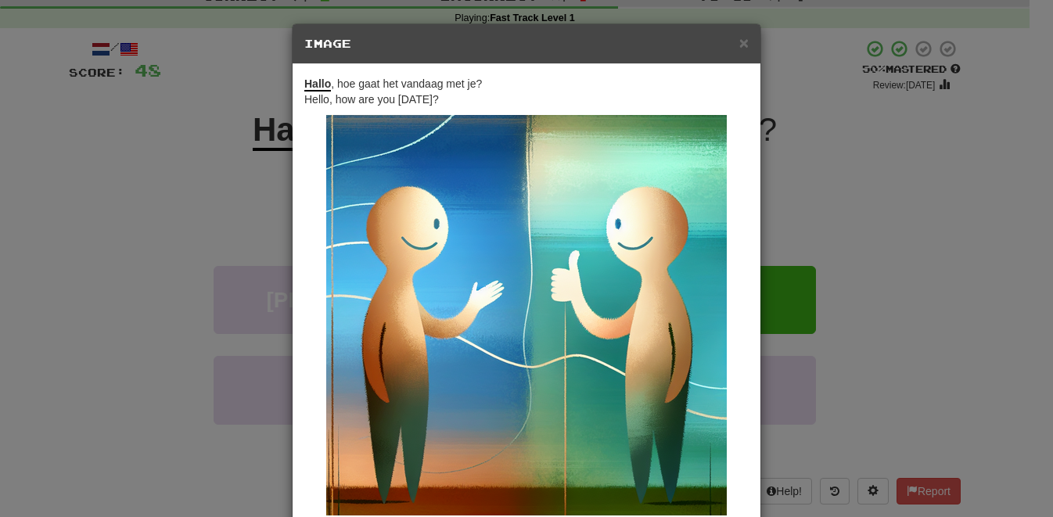
click at [882, 156] on div "× Image Hallo , hoe gaat het vandaag met je? Hello, how are you [DATE]? Change …" at bounding box center [526, 258] width 1053 height 517
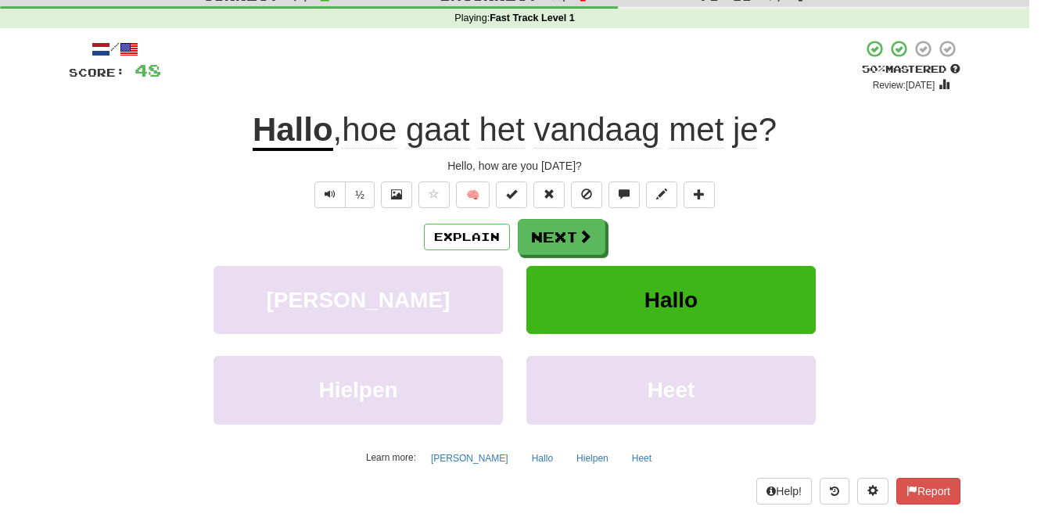
click at [458, 131] on span "gaat" at bounding box center [438, 130] width 64 height 38
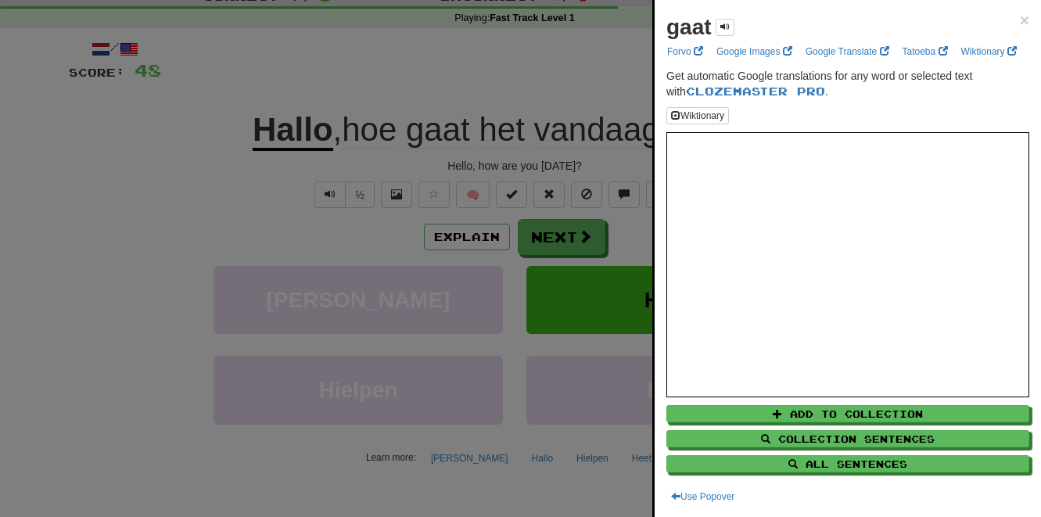
click at [548, 78] on div at bounding box center [520, 258] width 1041 height 517
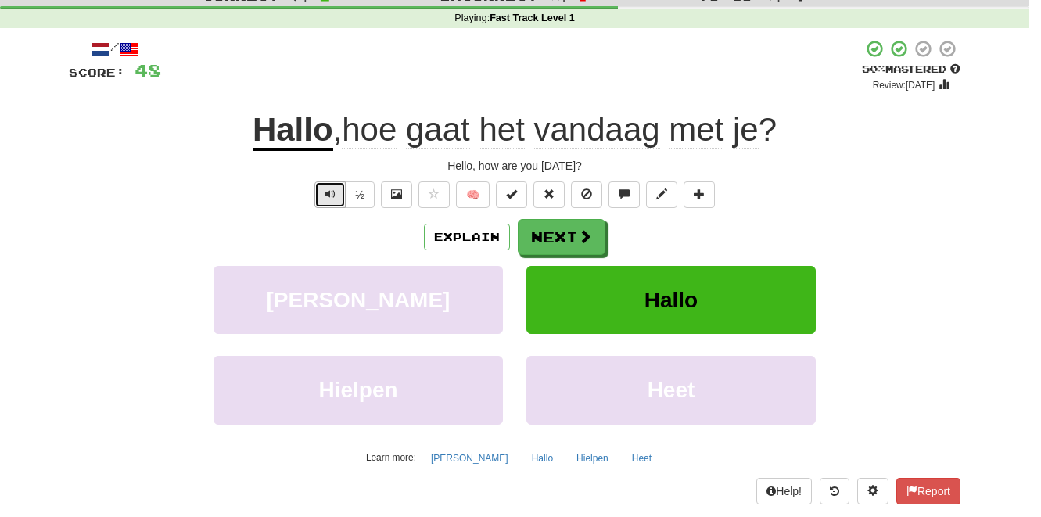
click at [323, 194] on button "Text-to-speech controls" at bounding box center [329, 194] width 31 height 27
click at [567, 235] on button "Next" at bounding box center [563, 238] width 88 height 36
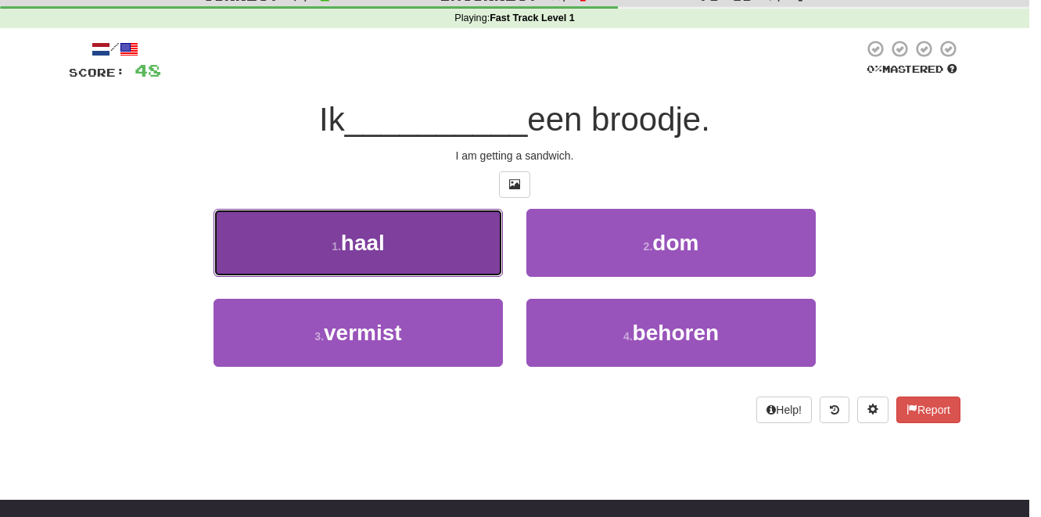
click at [383, 251] on span "haal" at bounding box center [363, 243] width 44 height 24
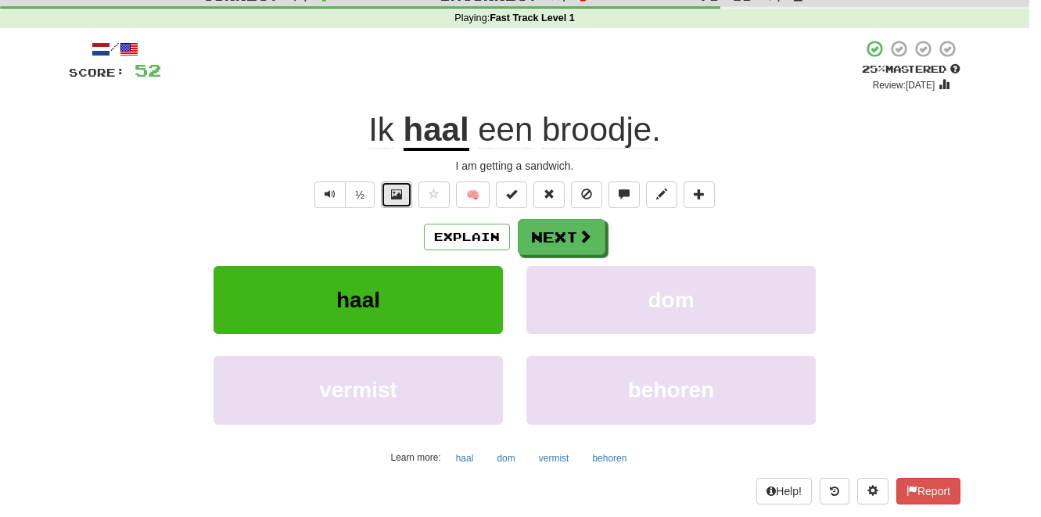
click at [407, 194] on button at bounding box center [396, 194] width 31 height 27
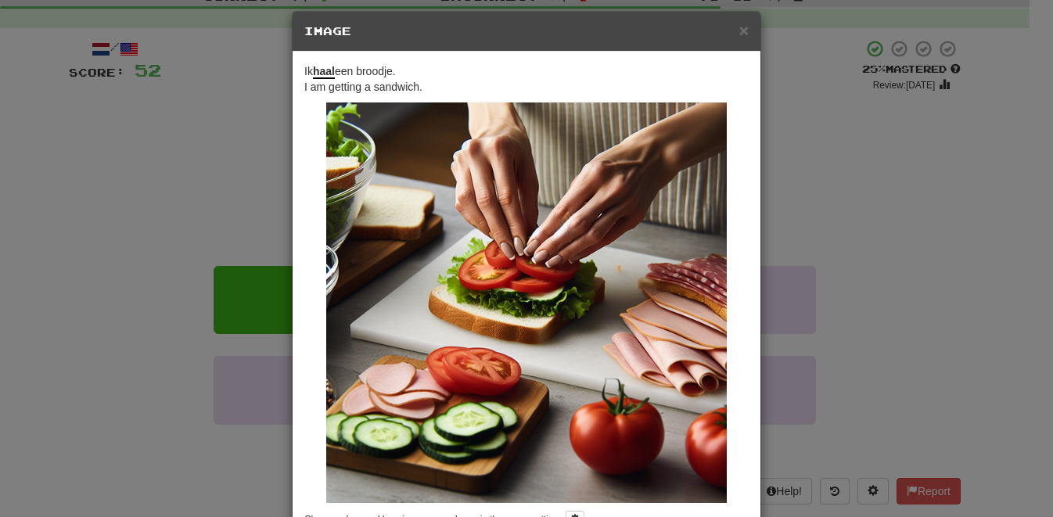
scroll to position [38, 0]
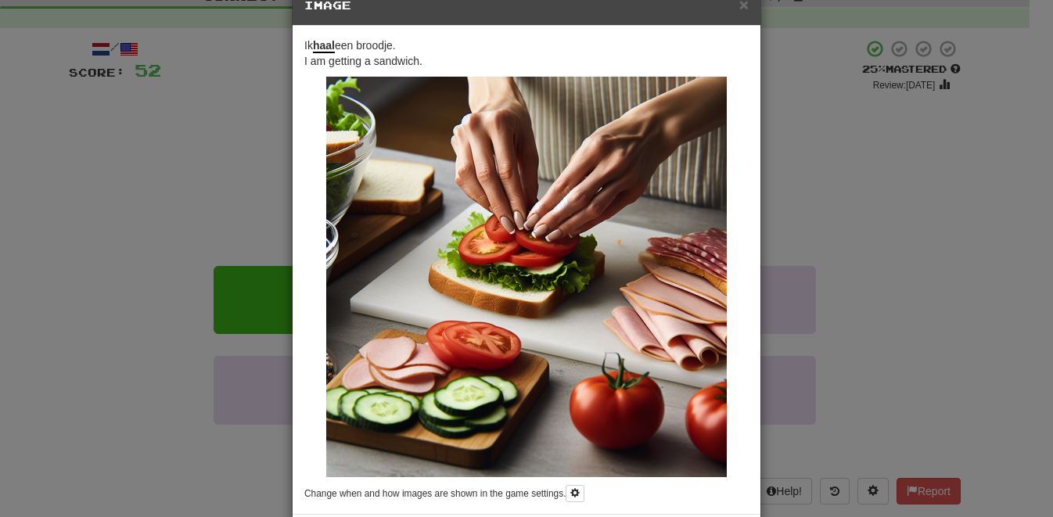
click at [222, 130] on div "× Image Ik haal een broodje. I am getting a sandwich. Change when and how image…" at bounding box center [526, 258] width 1053 height 517
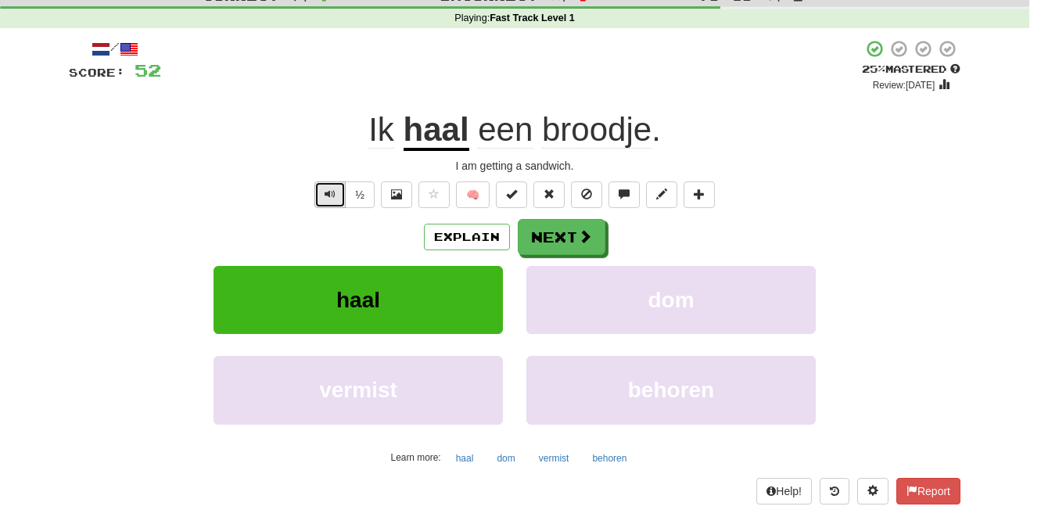
click at [332, 199] on span "Text-to-speech controls" at bounding box center [330, 194] width 11 height 11
click at [440, 142] on u "haal" at bounding box center [437, 131] width 66 height 40
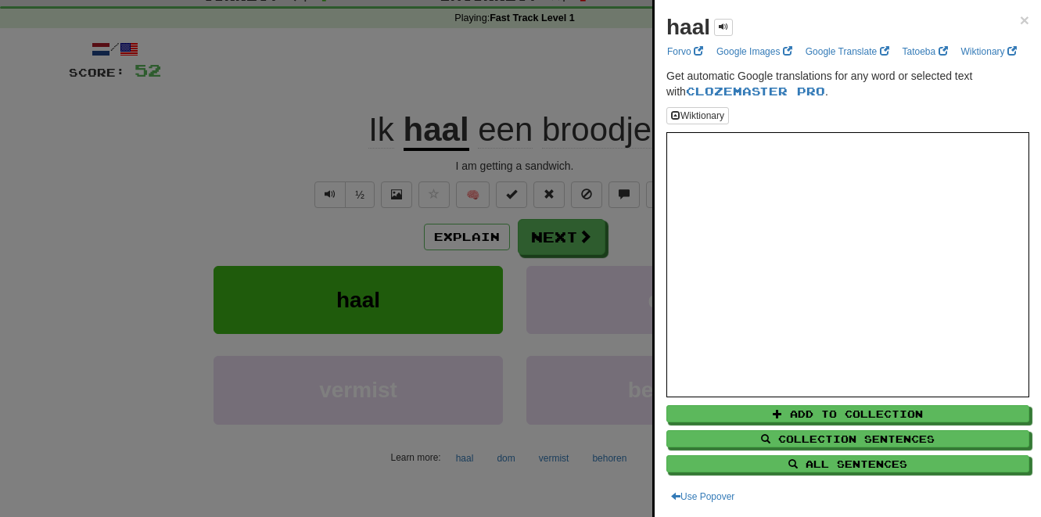
click at [604, 67] on div at bounding box center [520, 258] width 1041 height 517
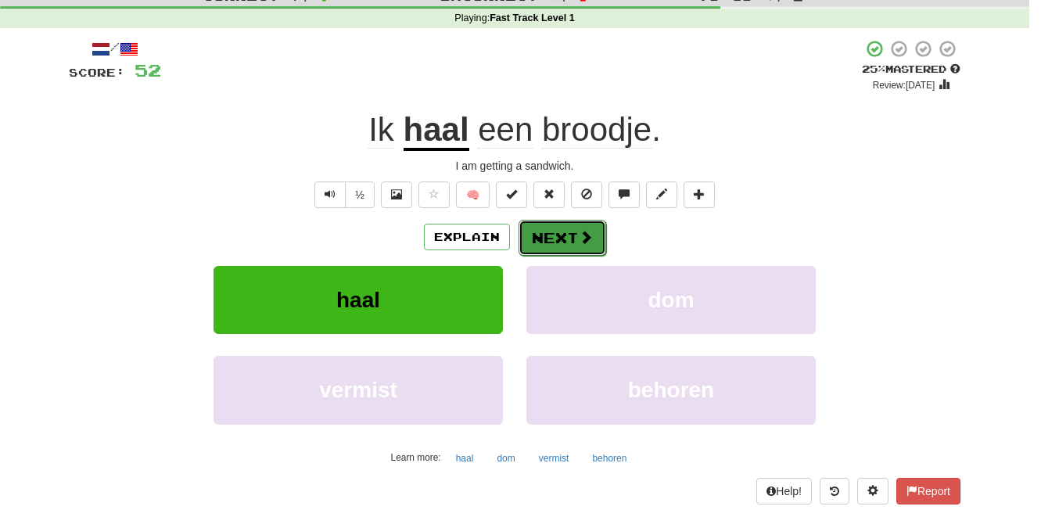
click at [570, 243] on button "Next" at bounding box center [563, 238] width 88 height 36
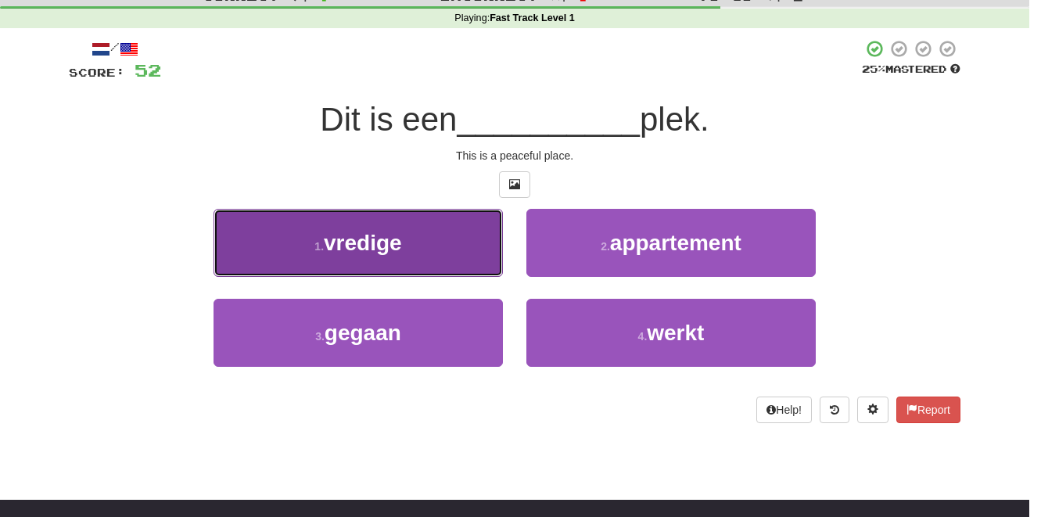
click at [412, 249] on button "1 . vredige" at bounding box center [358, 243] width 289 height 68
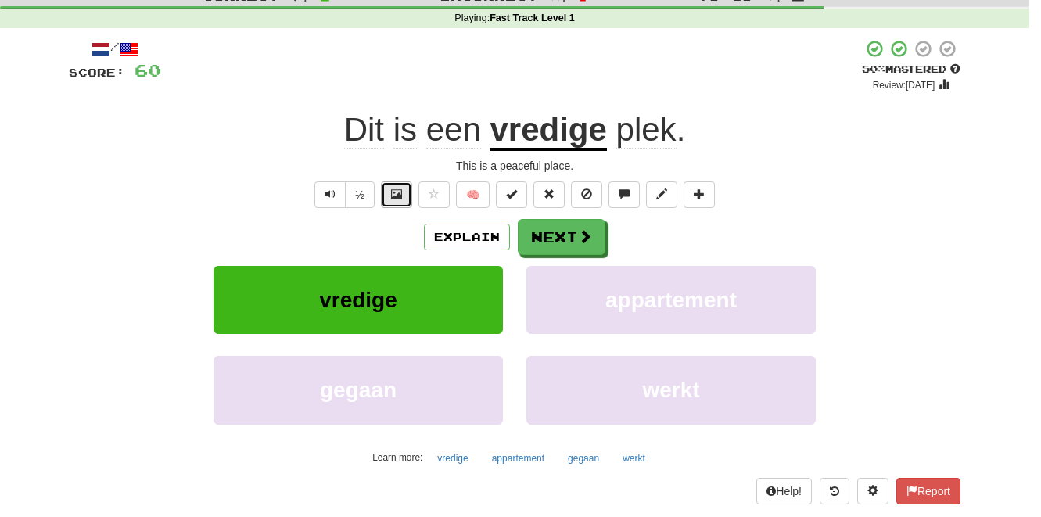
click at [394, 196] on span at bounding box center [396, 194] width 11 height 11
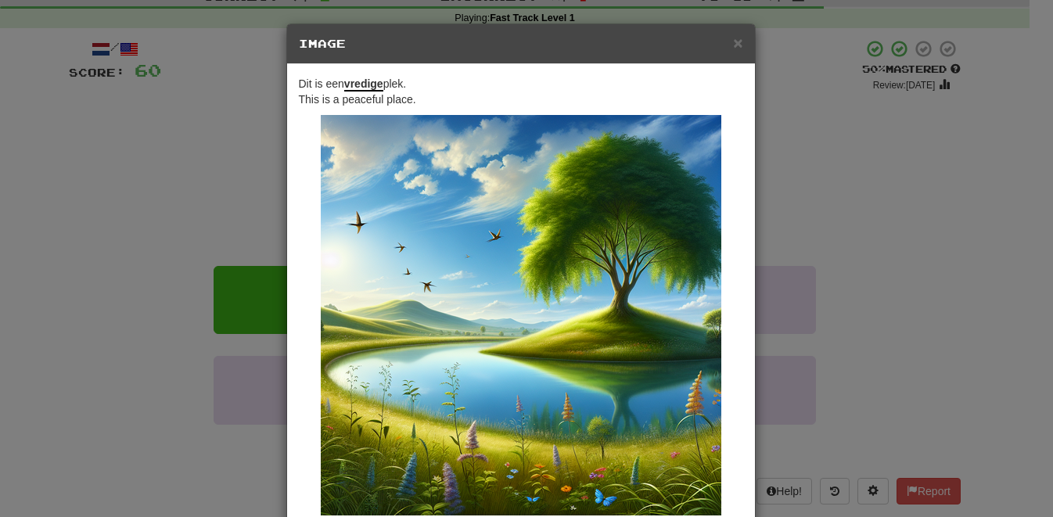
click at [888, 169] on div "× Image Dit is een vredige plek. This is a peaceful place. Change when and how …" at bounding box center [526, 258] width 1053 height 517
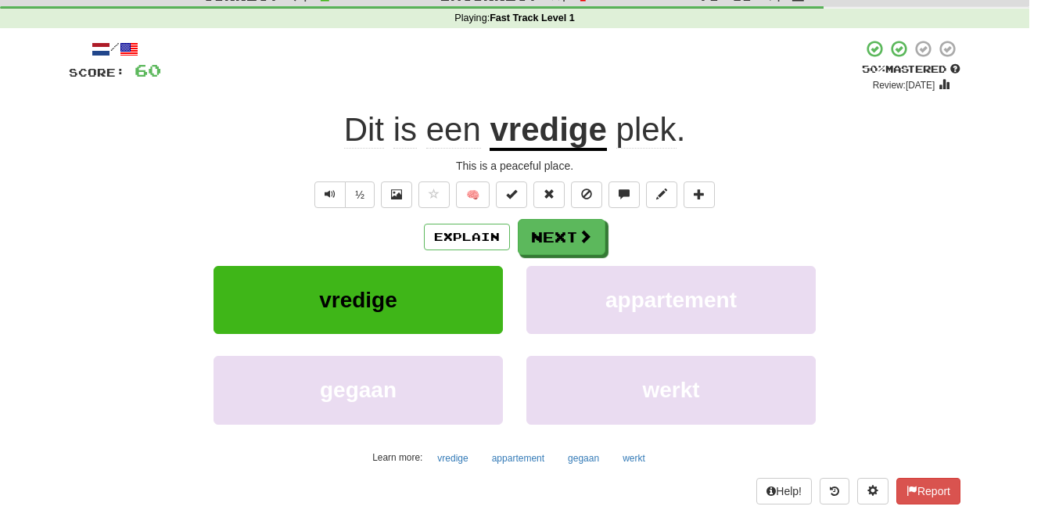
click at [401, 129] on span "is" at bounding box center [405, 130] width 23 height 38
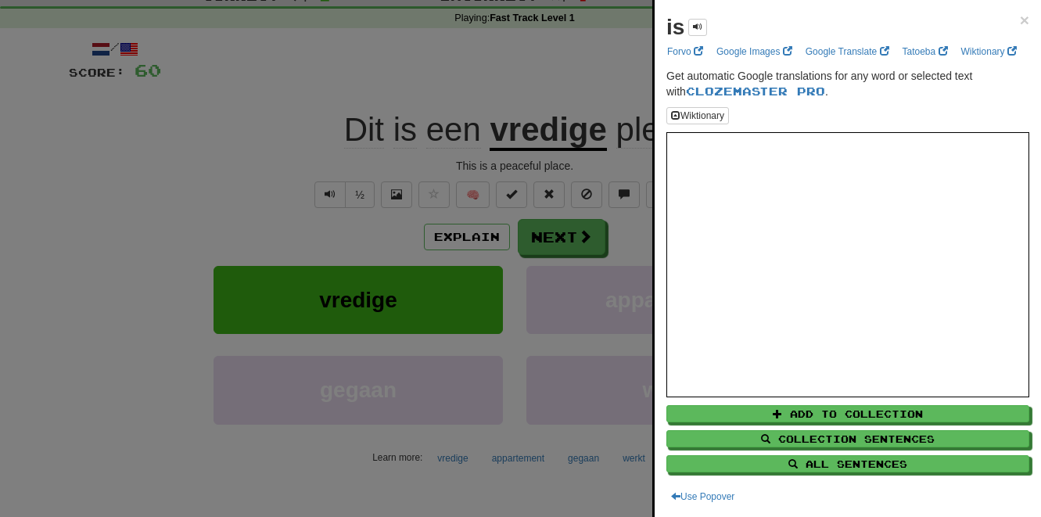
click at [244, 171] on div at bounding box center [520, 258] width 1041 height 517
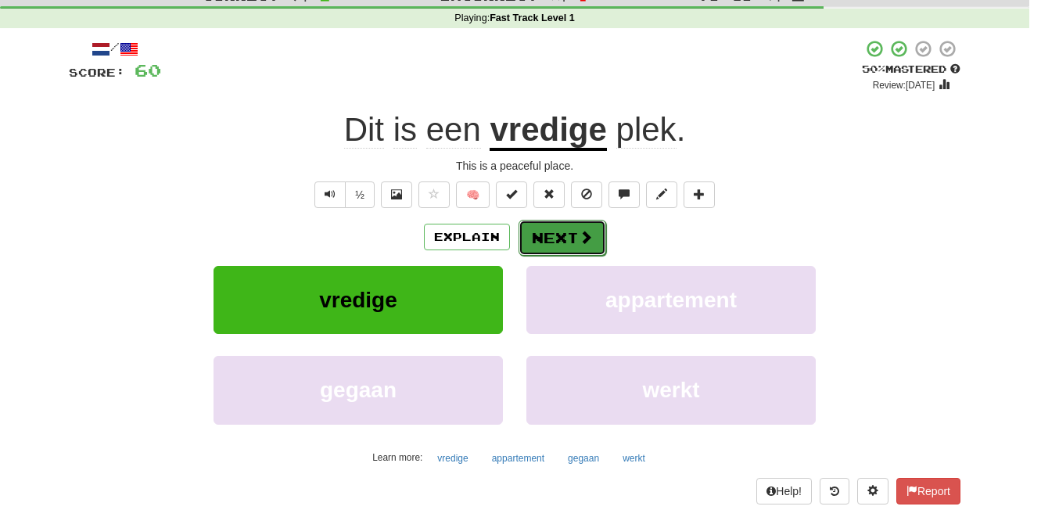
click at [566, 240] on button "Next" at bounding box center [563, 238] width 88 height 36
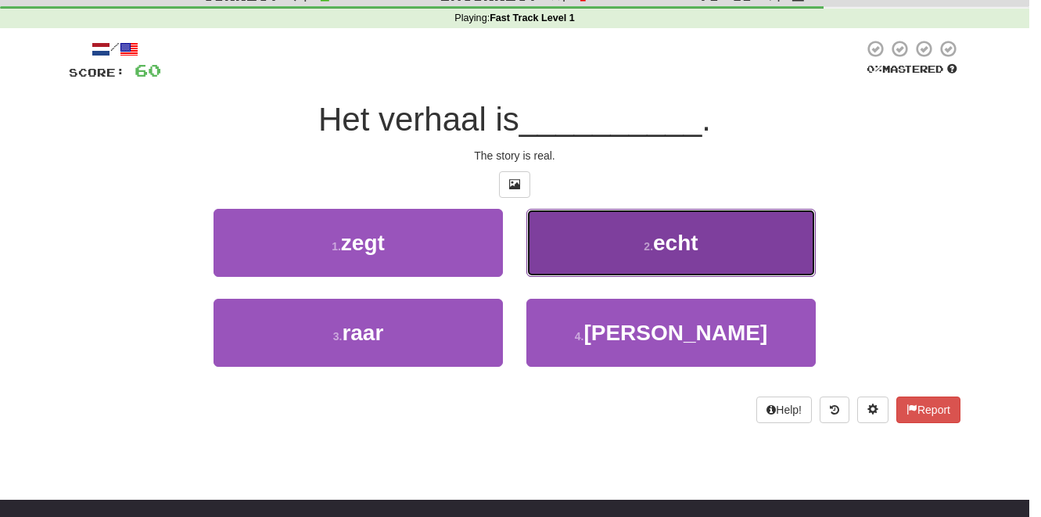
click at [656, 255] on span "echt" at bounding box center [675, 243] width 45 height 24
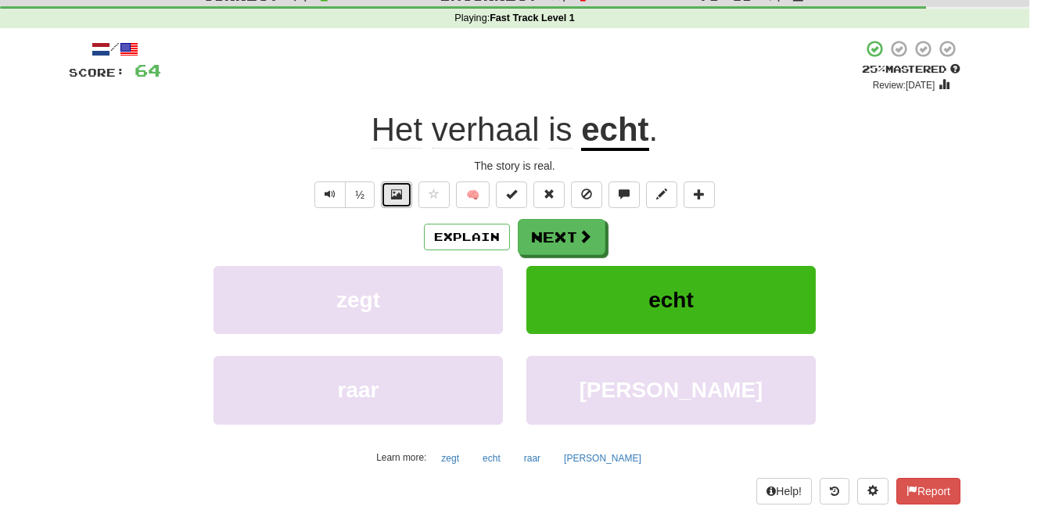
click at [404, 192] on button at bounding box center [396, 194] width 31 height 27
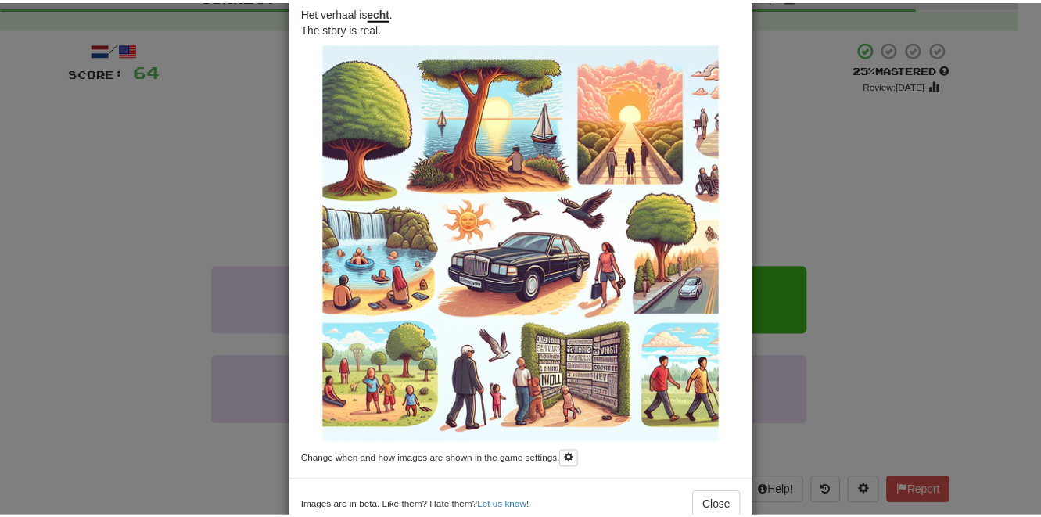
scroll to position [77, 0]
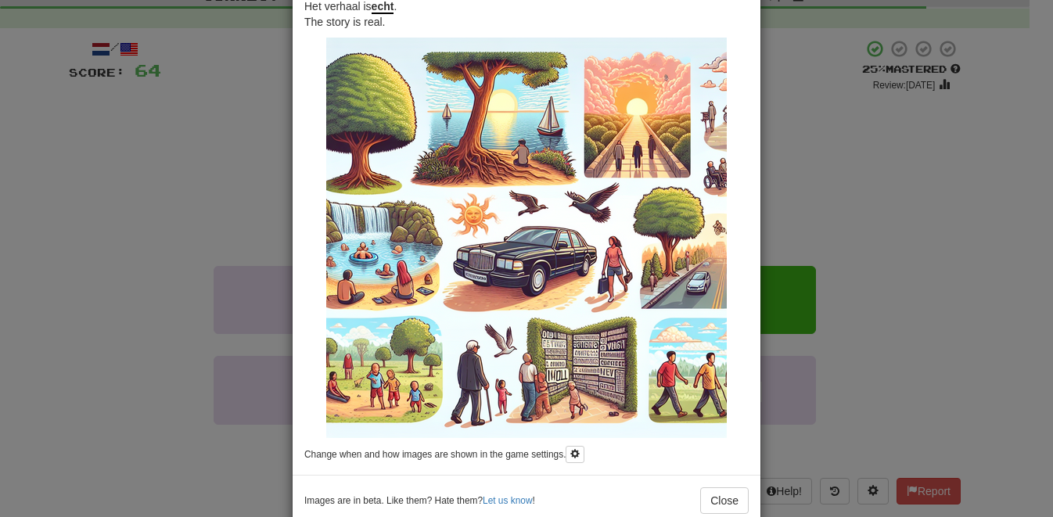
click at [196, 164] on div "× Image Het verhaal is echt . The story is real. Change when and how images are…" at bounding box center [526, 258] width 1053 height 517
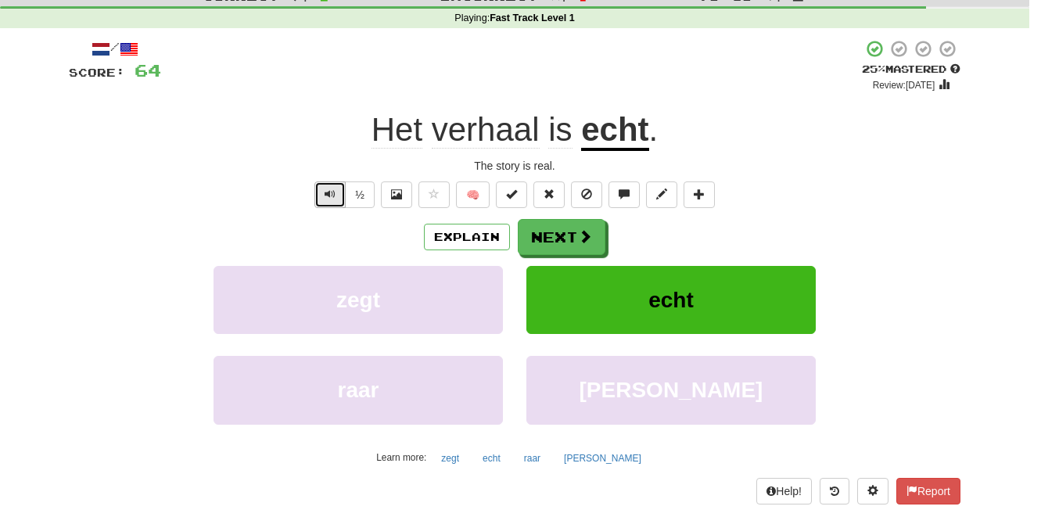
click at [332, 199] on span "Text-to-speech controls" at bounding box center [330, 194] width 11 height 11
click at [571, 238] on button "Next" at bounding box center [563, 238] width 88 height 36
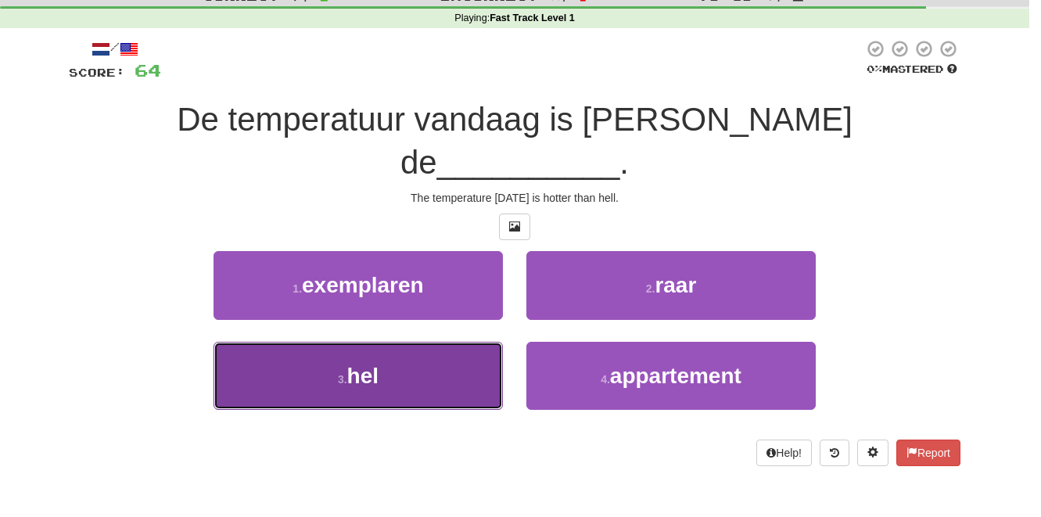
click at [435, 342] on button "3 . hel" at bounding box center [358, 376] width 289 height 68
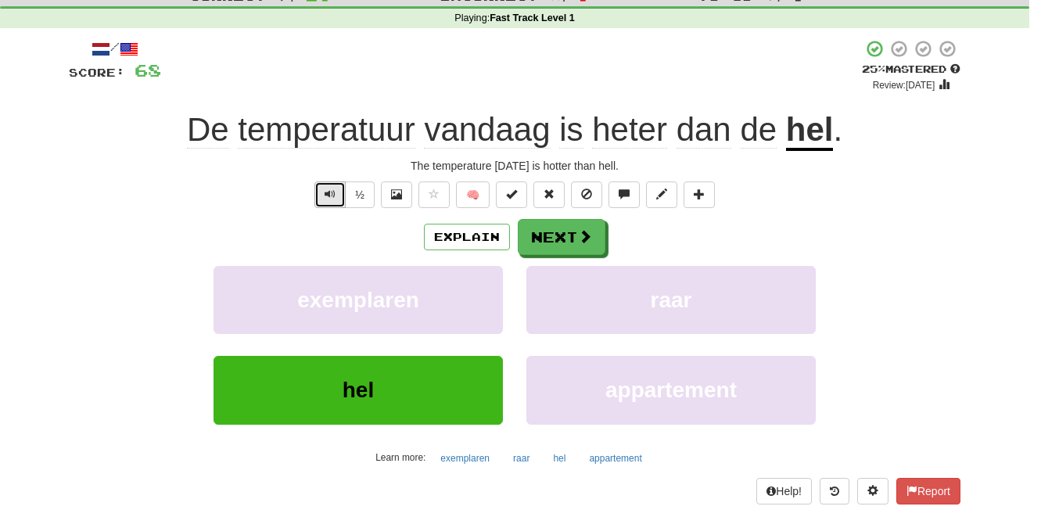
click at [332, 197] on span "Text-to-speech controls" at bounding box center [330, 194] width 11 height 11
click at [571, 238] on button "Next" at bounding box center [563, 238] width 88 height 36
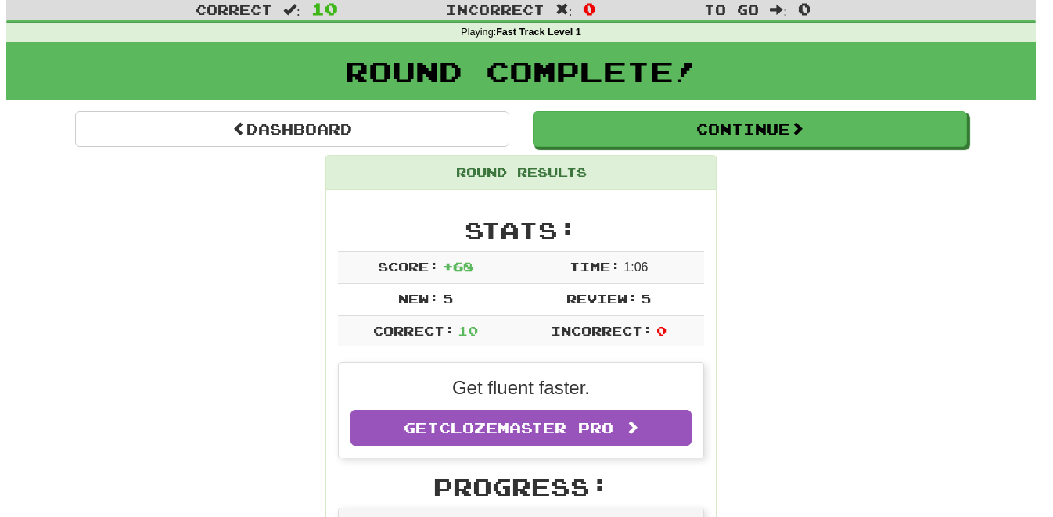
scroll to position [28, 0]
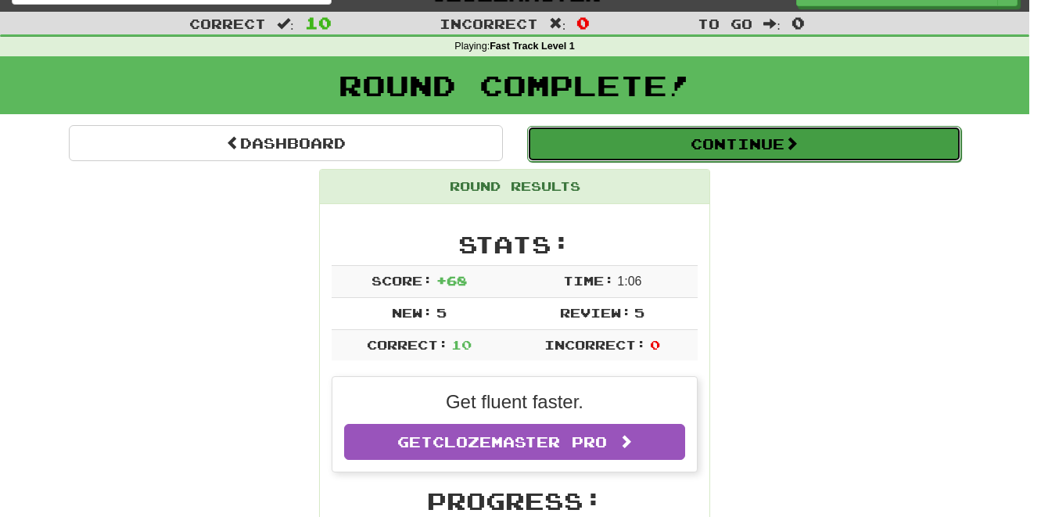
click at [735, 149] on button "Continue" at bounding box center [744, 144] width 434 height 36
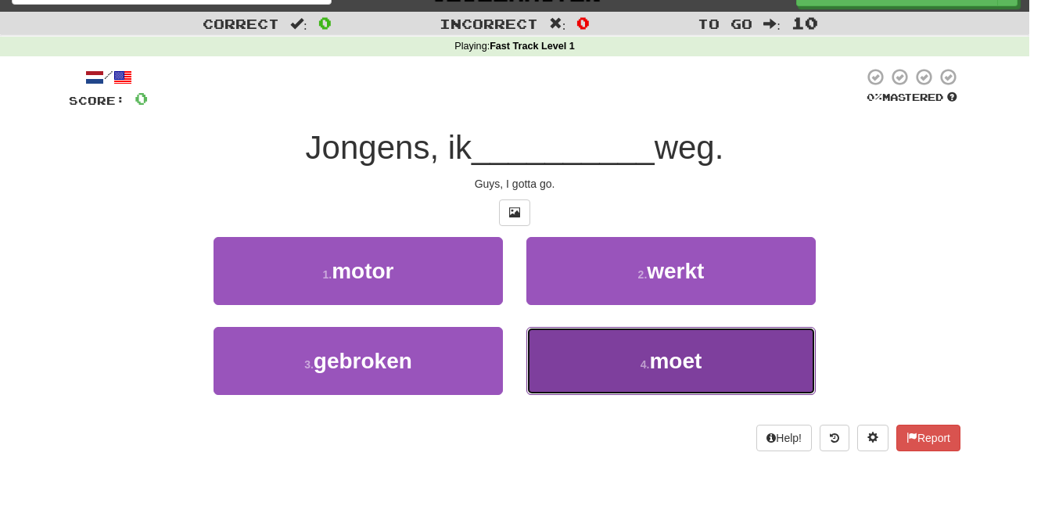
click at [668, 361] on span "moet" at bounding box center [675, 361] width 52 height 24
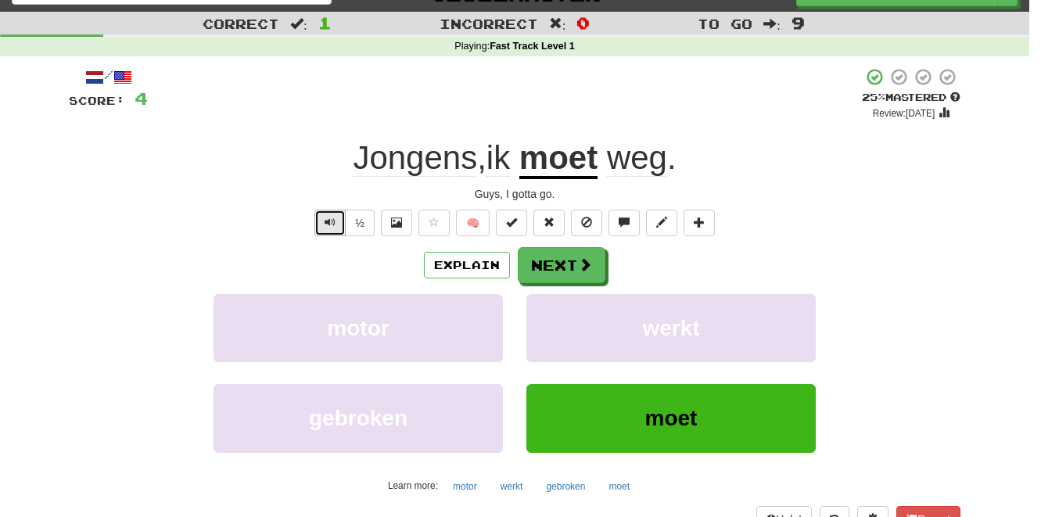
click at [332, 221] on span "Text-to-speech controls" at bounding box center [330, 222] width 11 height 11
click at [558, 158] on u "moet" at bounding box center [558, 159] width 78 height 40
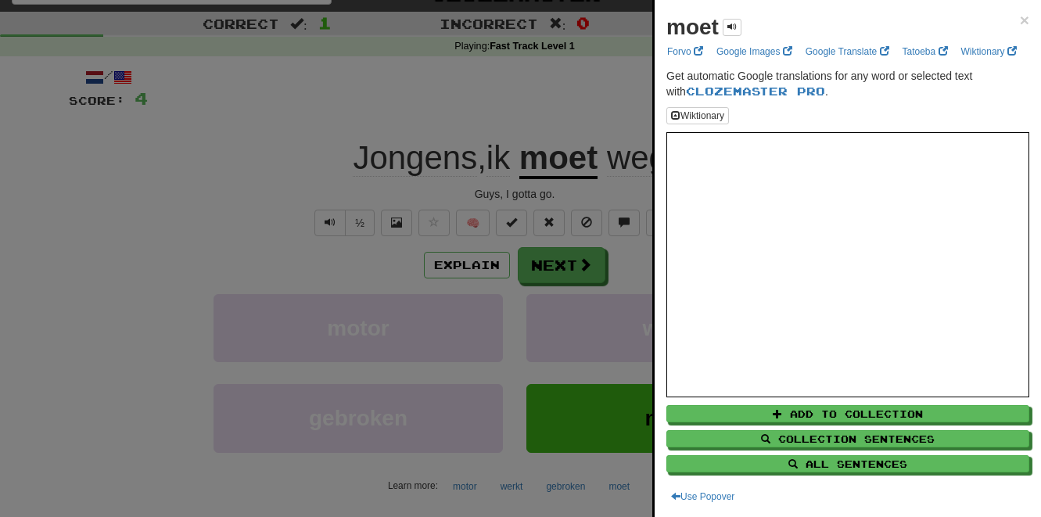
click at [497, 87] on div at bounding box center [520, 258] width 1041 height 517
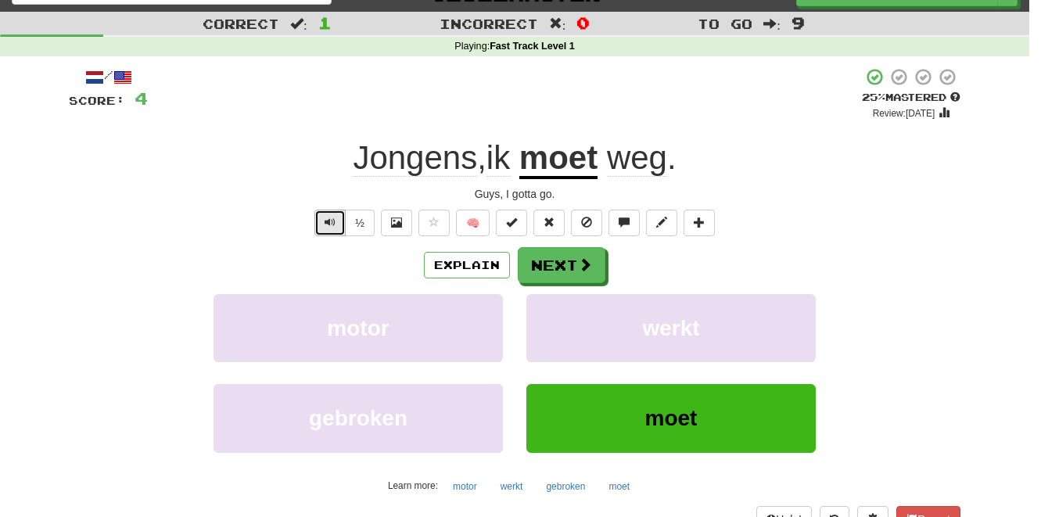
click at [323, 229] on button "Text-to-speech controls" at bounding box center [329, 223] width 31 height 27
click at [555, 161] on u "moet" at bounding box center [558, 159] width 78 height 40
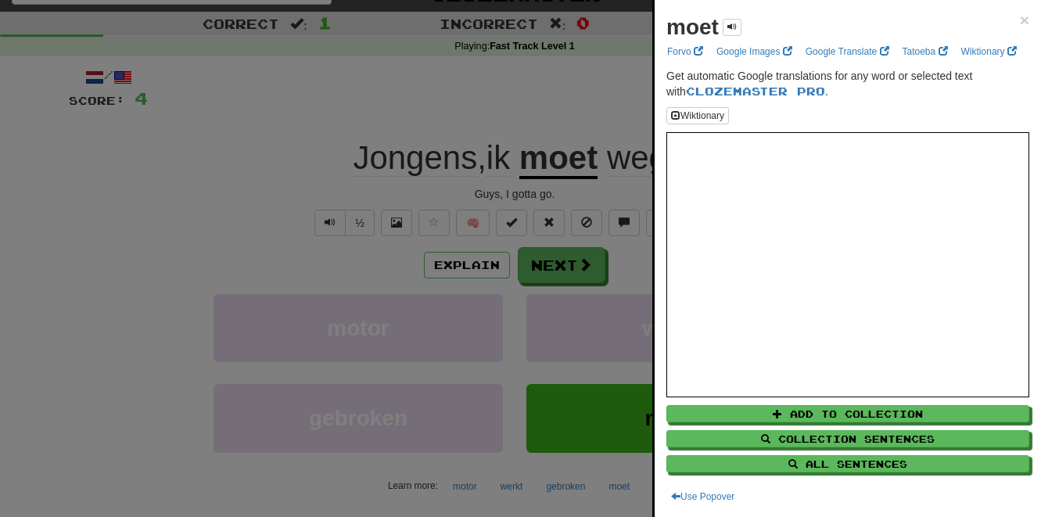
click at [512, 108] on div at bounding box center [520, 258] width 1041 height 517
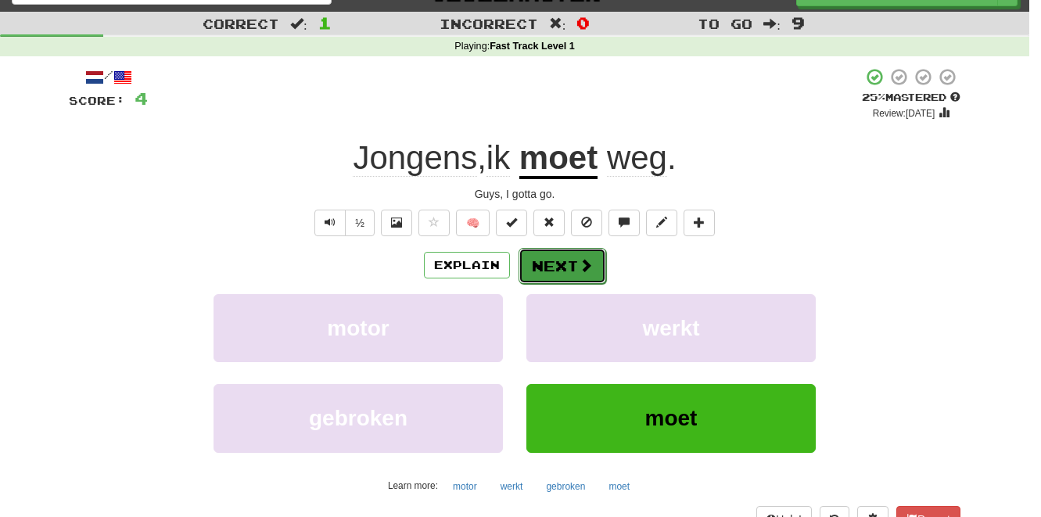
click at [573, 270] on button "Next" at bounding box center [563, 266] width 88 height 36
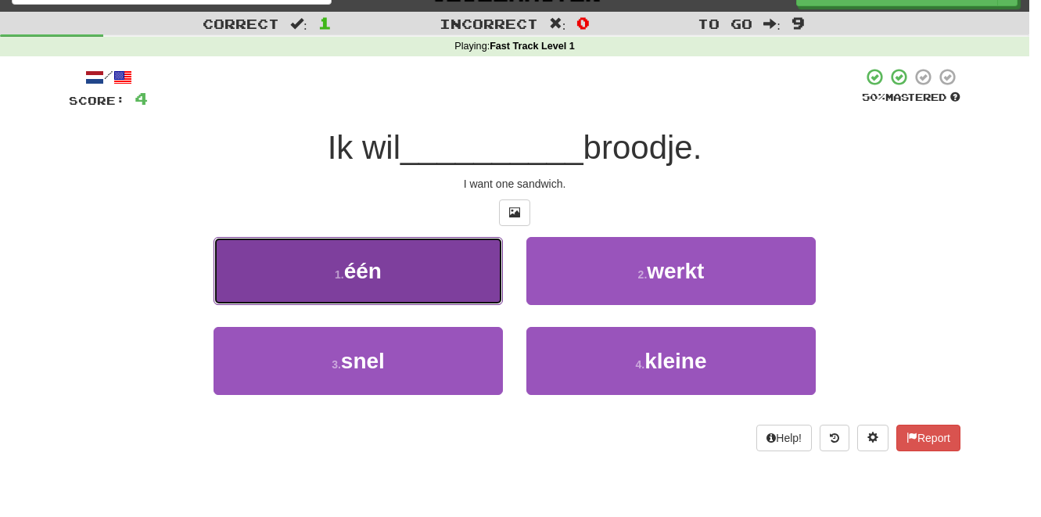
click at [436, 270] on button "1 . één" at bounding box center [358, 271] width 289 height 68
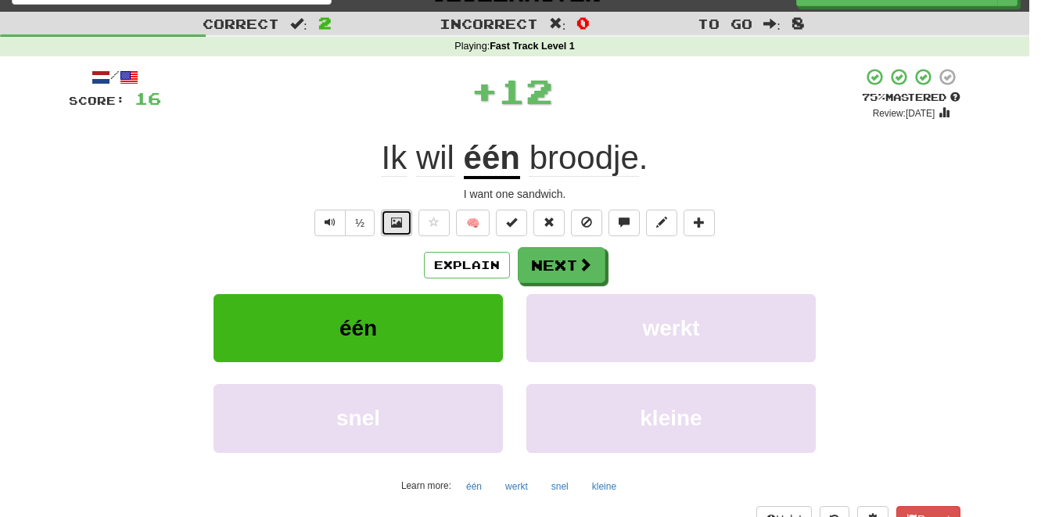
click at [402, 221] on span at bounding box center [396, 222] width 11 height 11
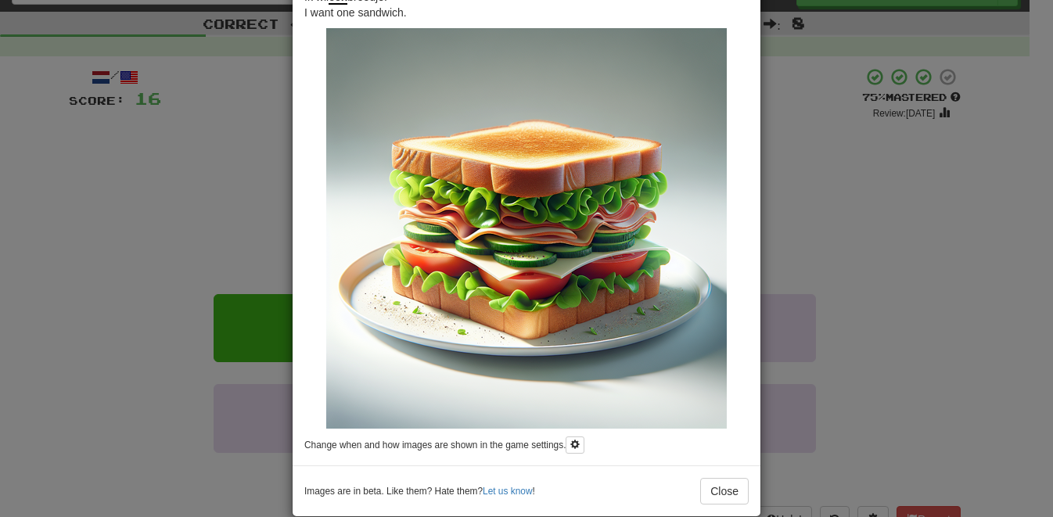
scroll to position [90, 0]
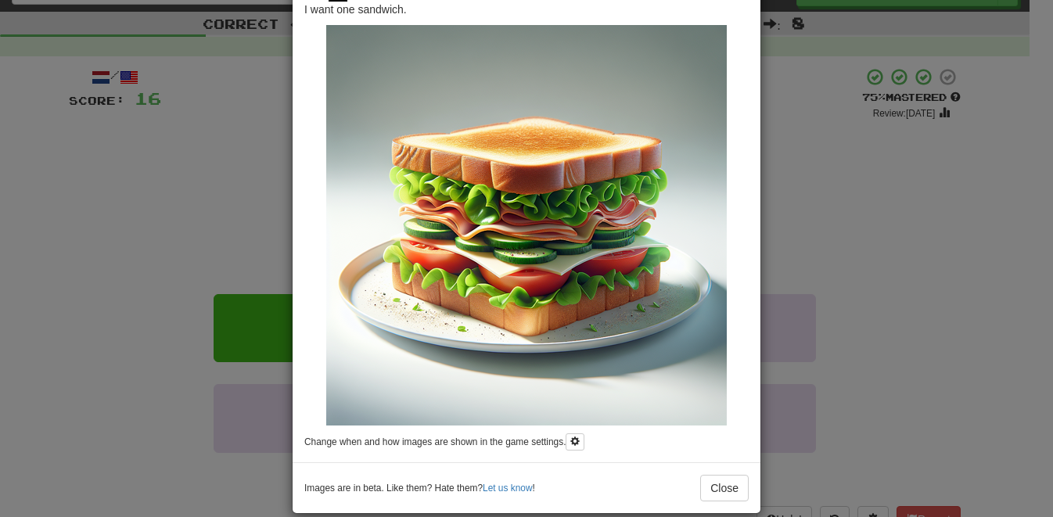
click at [232, 120] on div "× Image Ik wil één broodje. I want one sandwich. Change when and how images are…" at bounding box center [526, 258] width 1053 height 517
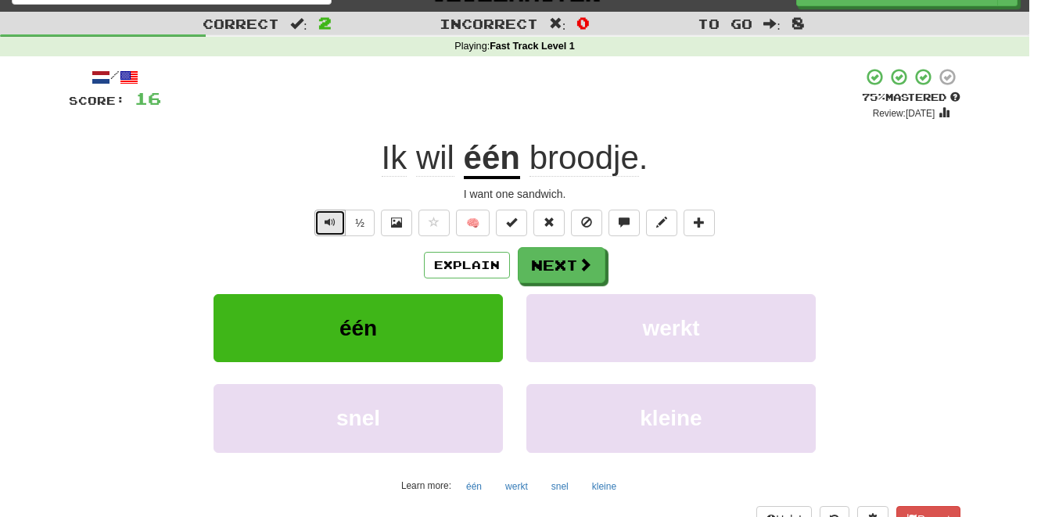
click at [329, 225] on span "Text-to-speech controls" at bounding box center [330, 222] width 11 height 11
click at [429, 166] on span "wil" at bounding box center [435, 158] width 38 height 38
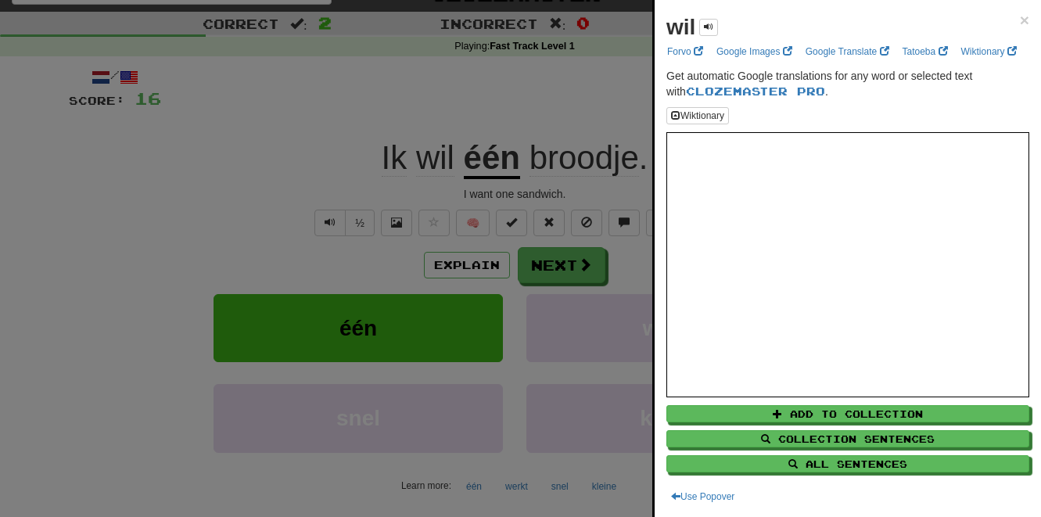
click at [604, 59] on div at bounding box center [520, 258] width 1041 height 517
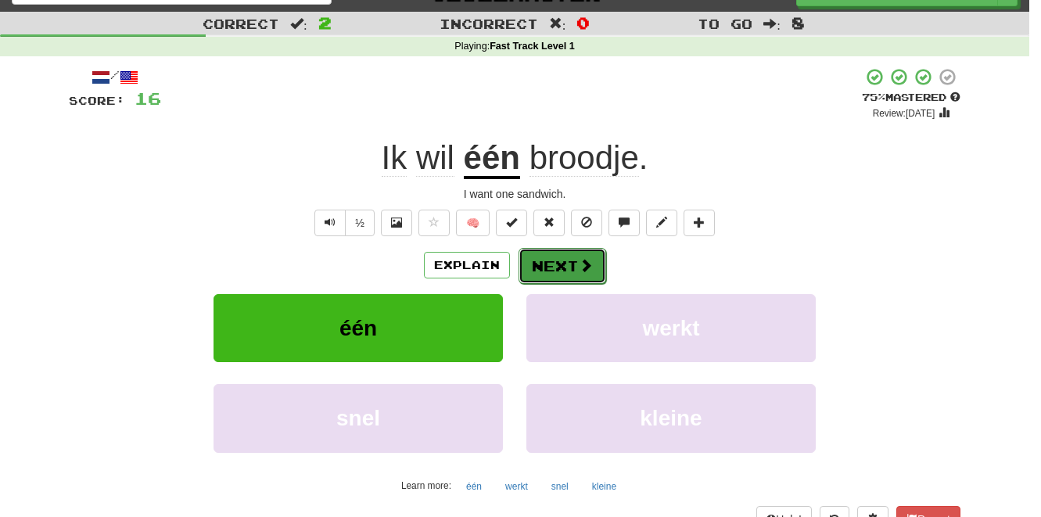
click at [552, 265] on button "Next" at bounding box center [563, 266] width 88 height 36
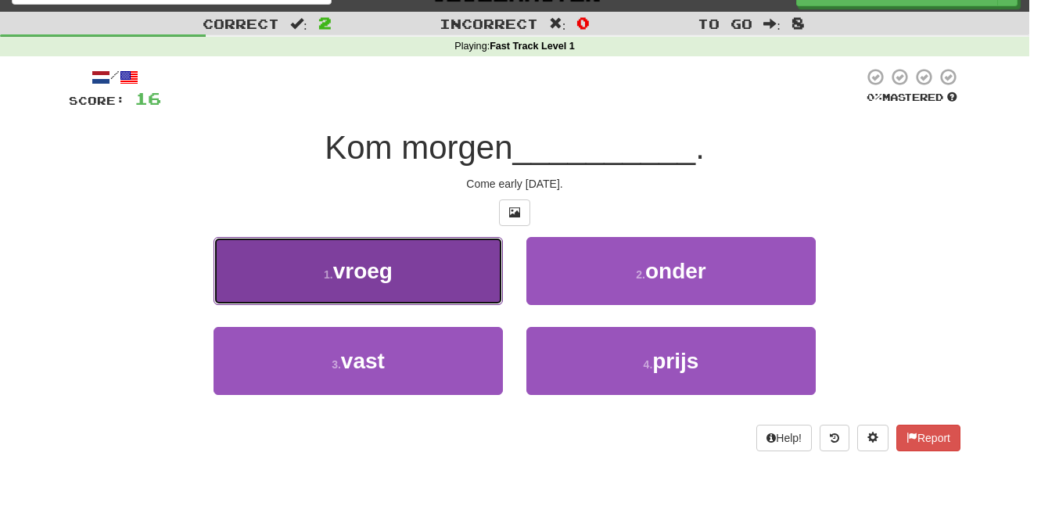
click at [403, 285] on button "1 . vroeg" at bounding box center [358, 271] width 289 height 68
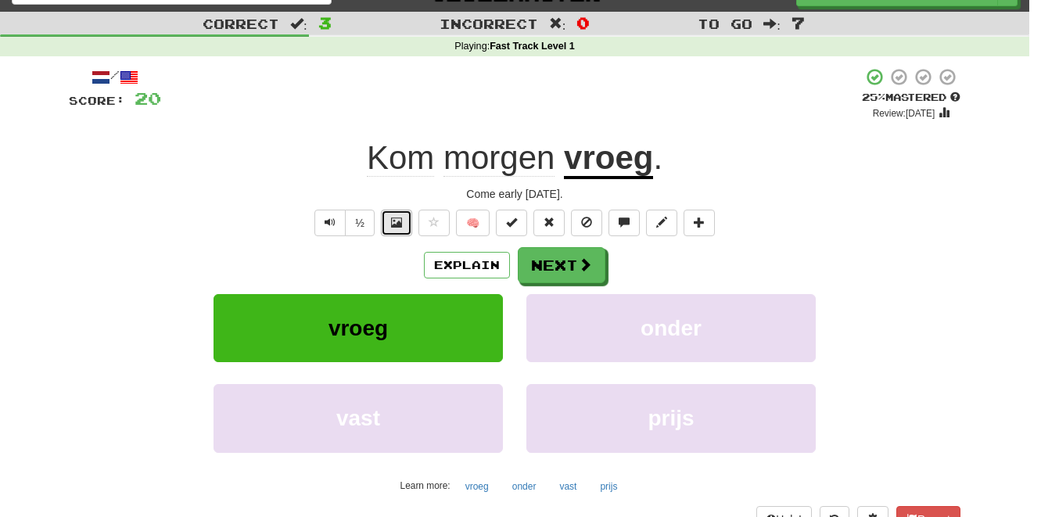
click at [390, 225] on button at bounding box center [396, 223] width 31 height 27
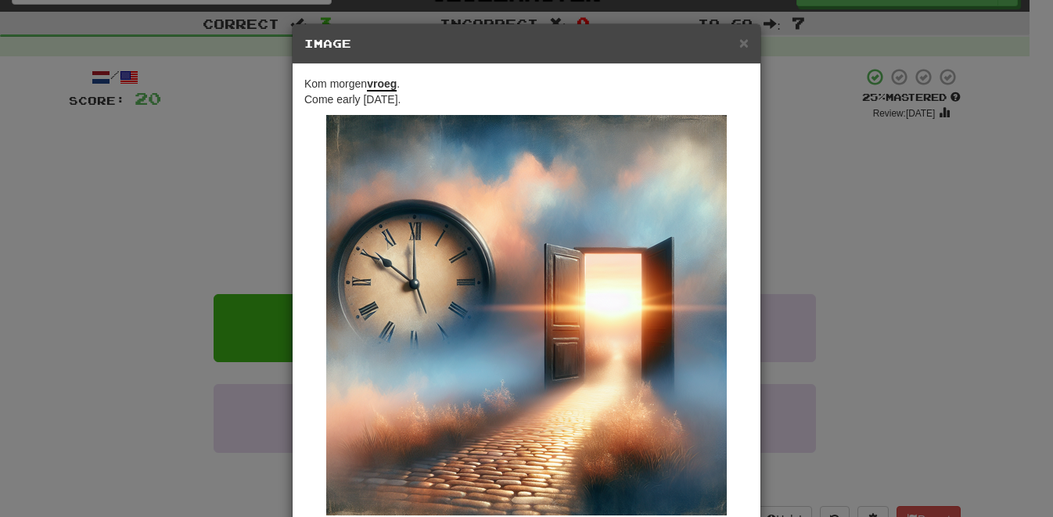
click at [844, 163] on div "× Image Kom morgen vroeg . Come early [DATE]. Change when and how images are sh…" at bounding box center [526, 258] width 1053 height 517
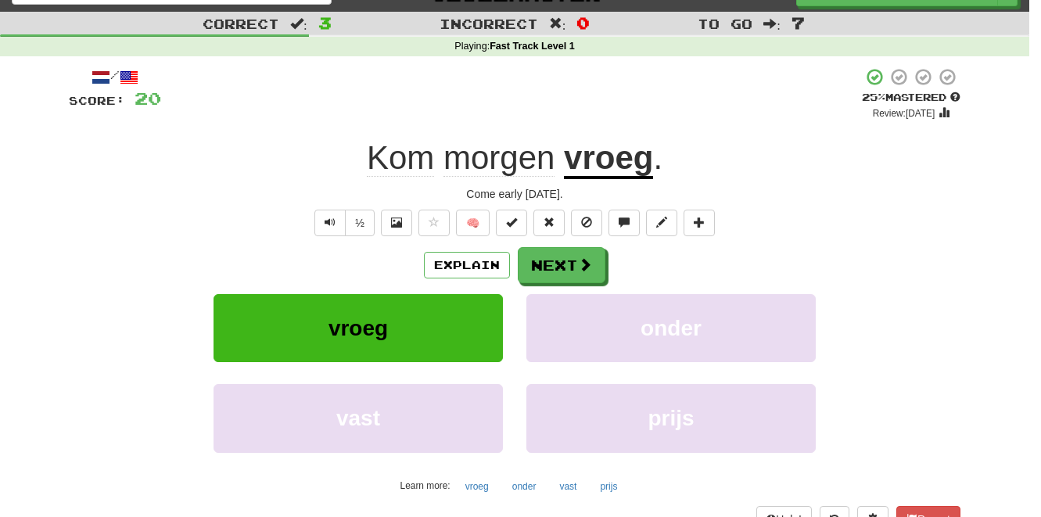
click at [415, 169] on span "Kom" at bounding box center [400, 158] width 67 height 38
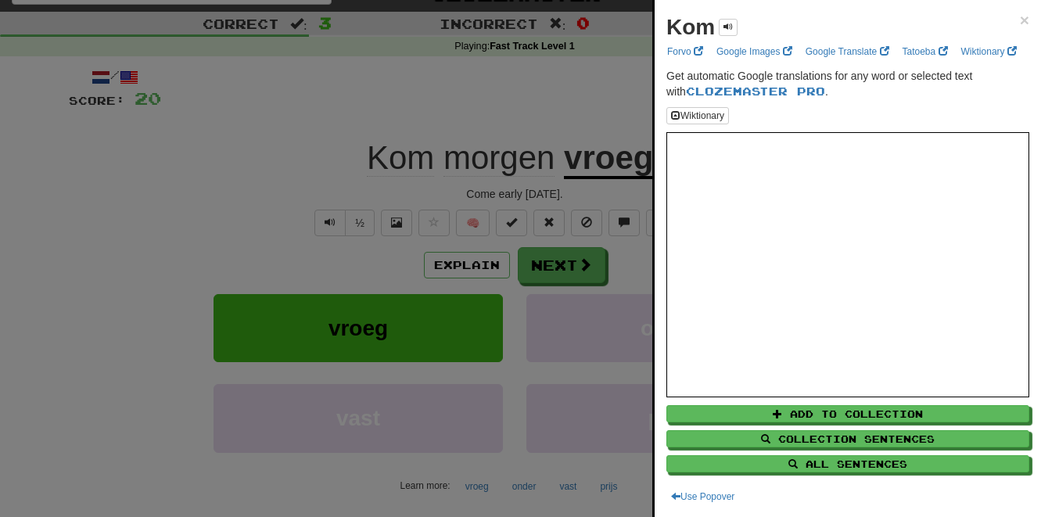
click at [295, 123] on div at bounding box center [520, 258] width 1041 height 517
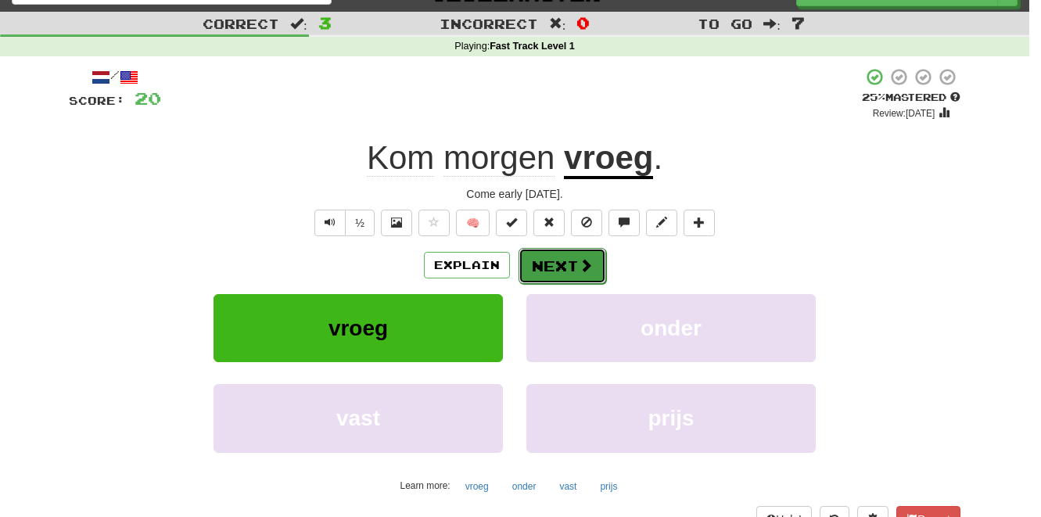
click at [562, 264] on button "Next" at bounding box center [563, 266] width 88 height 36
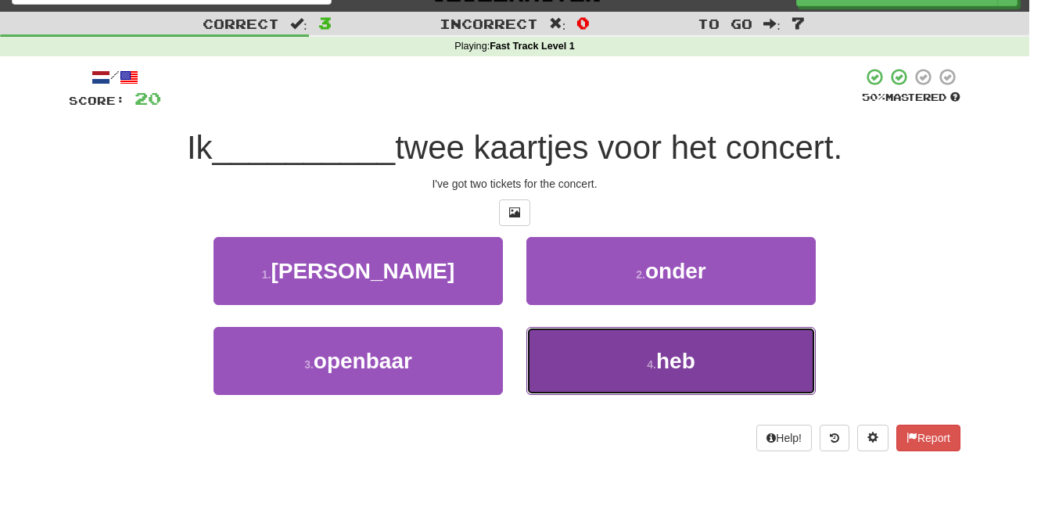
click at [658, 358] on button "4 . heb" at bounding box center [670, 361] width 289 height 68
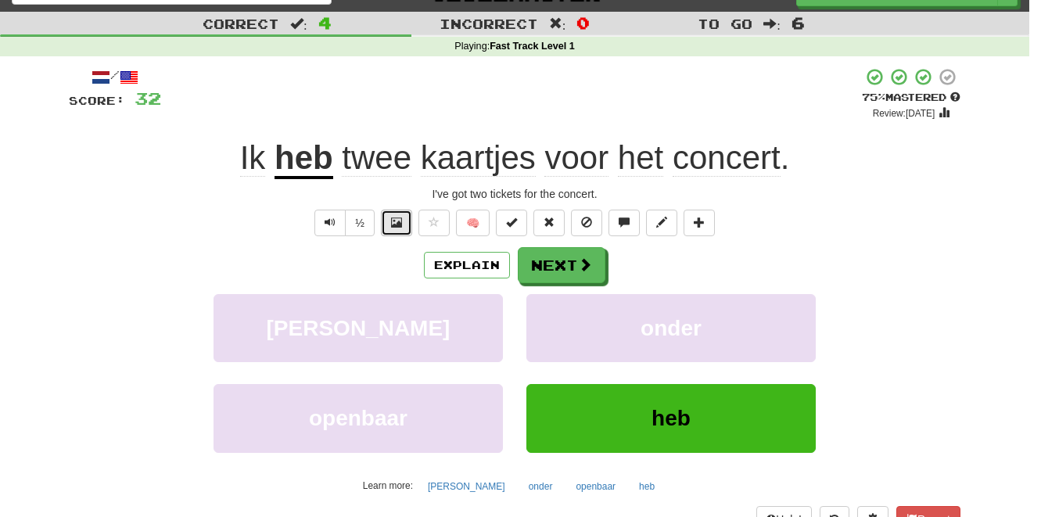
click at [400, 222] on span at bounding box center [396, 222] width 11 height 11
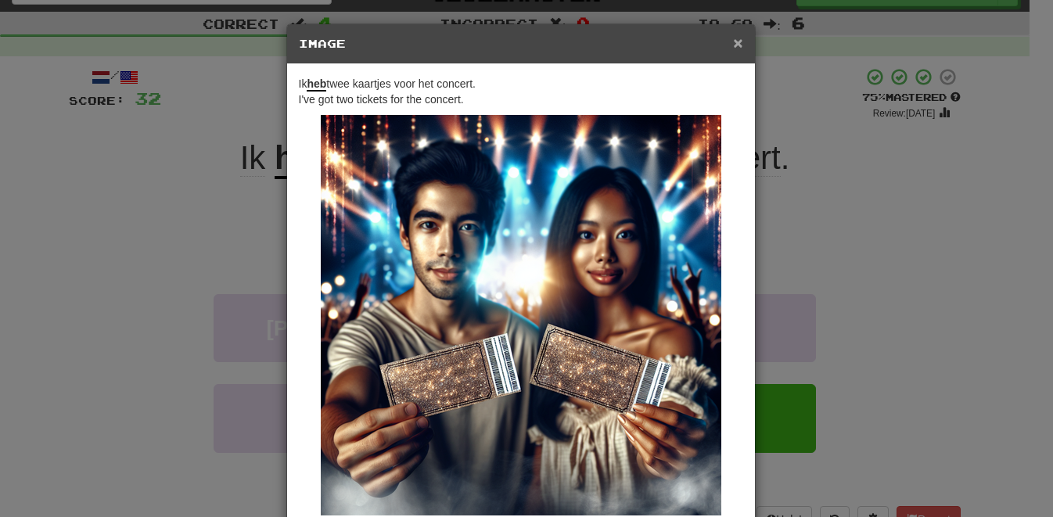
click at [733, 48] on span "×" at bounding box center [737, 43] width 9 height 18
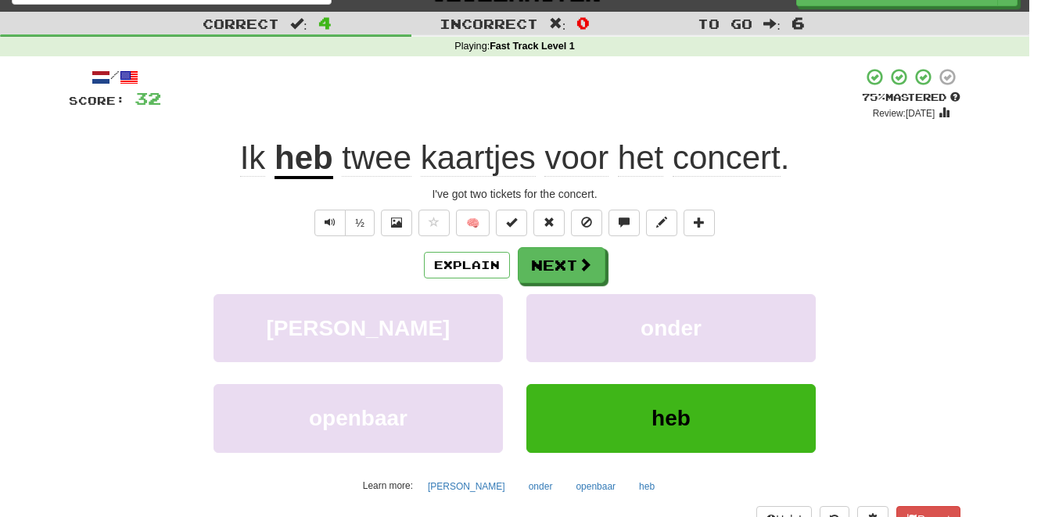
click at [311, 156] on u "heb" at bounding box center [304, 159] width 59 height 40
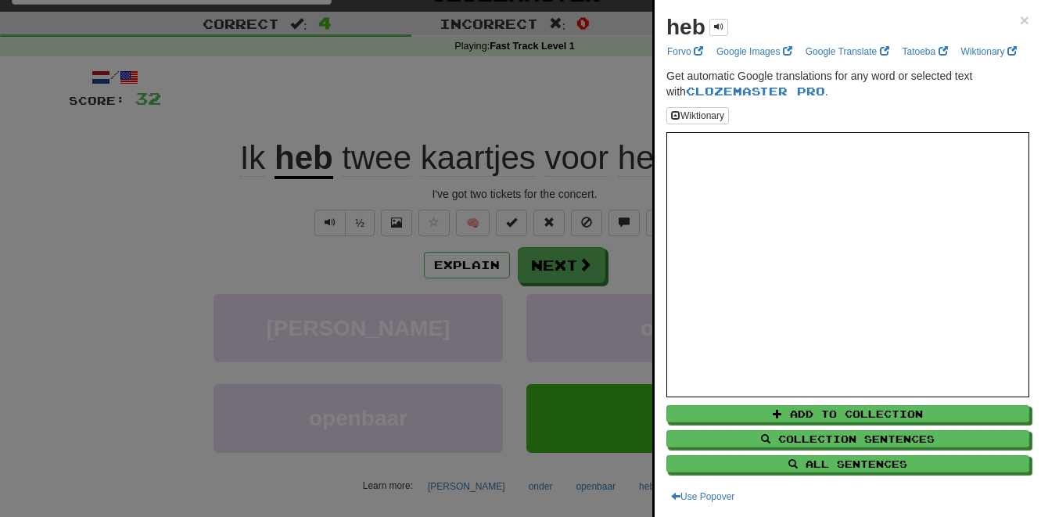
click at [232, 200] on div at bounding box center [520, 258] width 1041 height 517
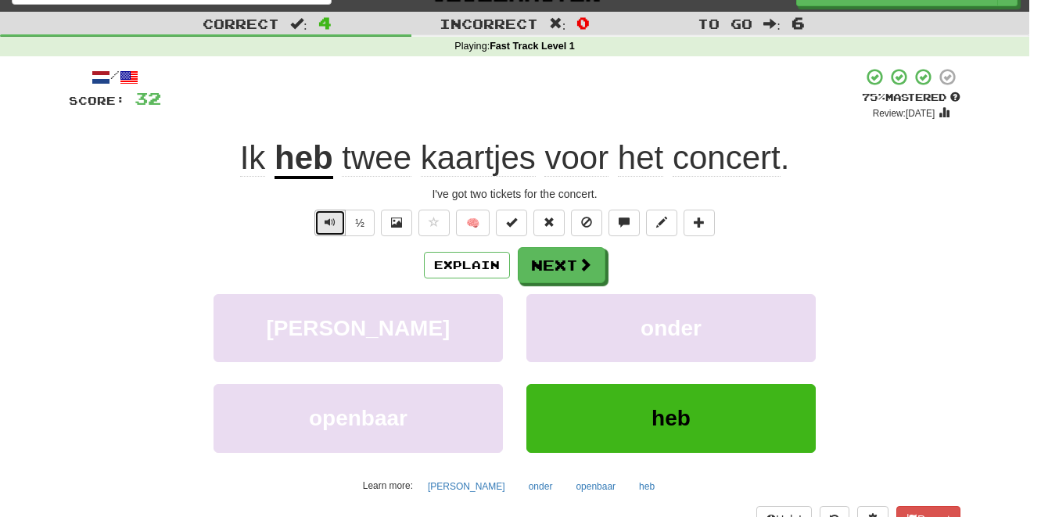
click at [332, 228] on span "Text-to-speech controls" at bounding box center [330, 222] width 11 height 11
click at [557, 264] on button "Next" at bounding box center [563, 266] width 88 height 36
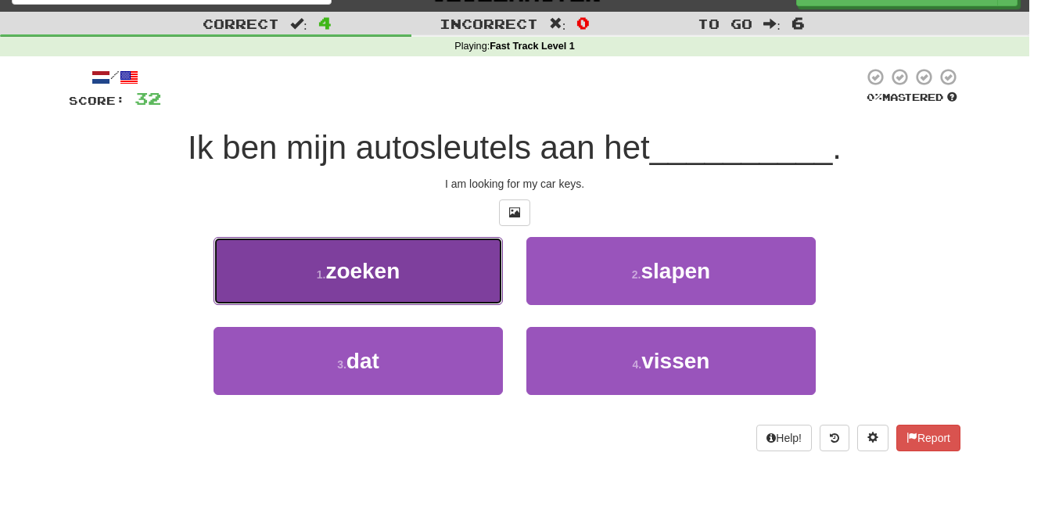
click at [397, 283] on span "zoeken" at bounding box center [362, 271] width 74 height 24
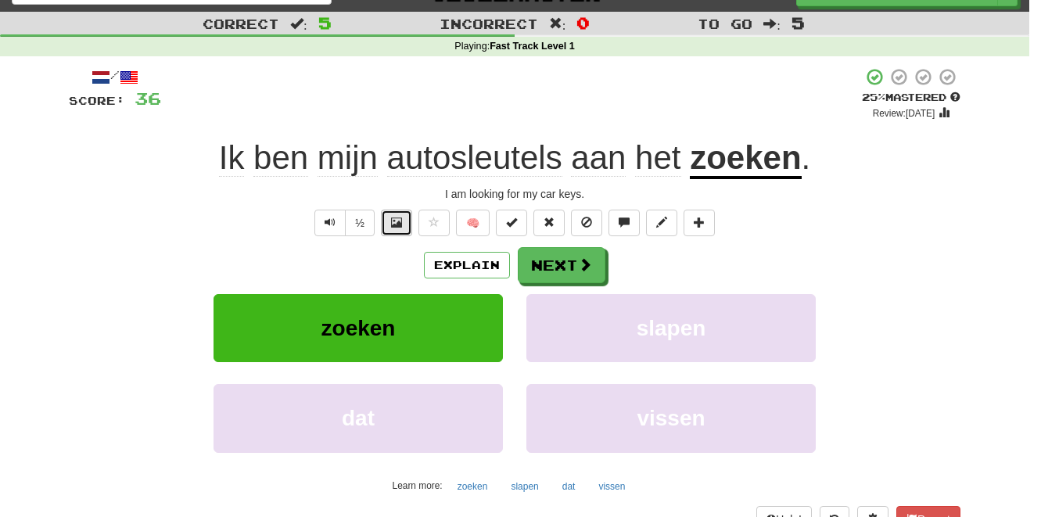
click at [393, 222] on span at bounding box center [396, 222] width 11 height 11
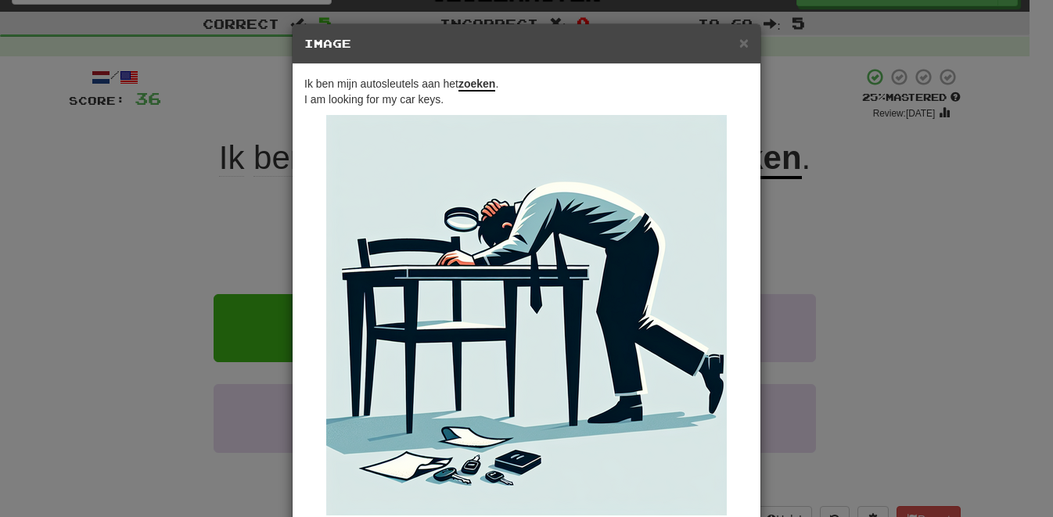
click at [915, 238] on div "× Image Ik ben mijn autosleutels aan het zoeken . I am looking for my car keys.…" at bounding box center [526, 258] width 1053 height 517
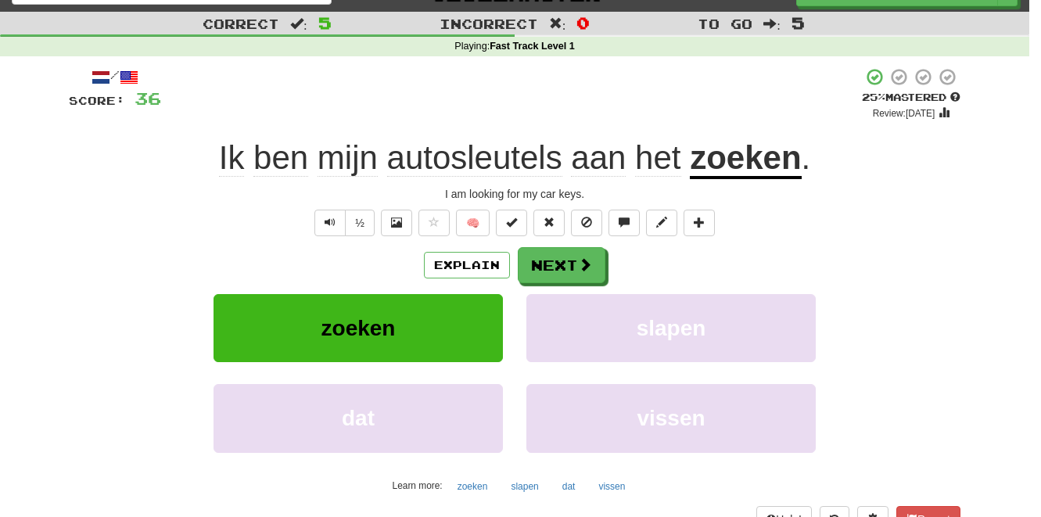
click at [772, 177] on u "zoeken" at bounding box center [745, 159] width 111 height 40
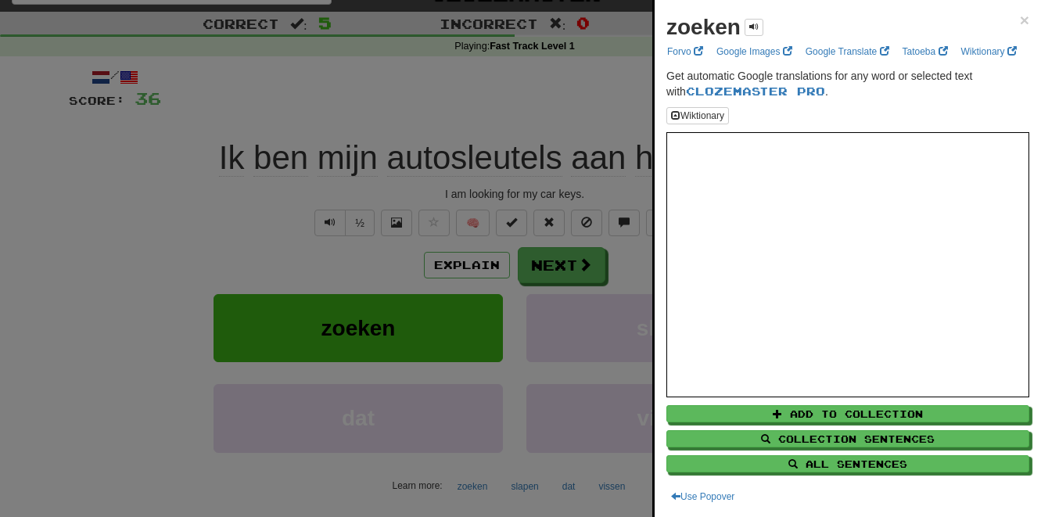
click at [326, 225] on div at bounding box center [520, 258] width 1041 height 517
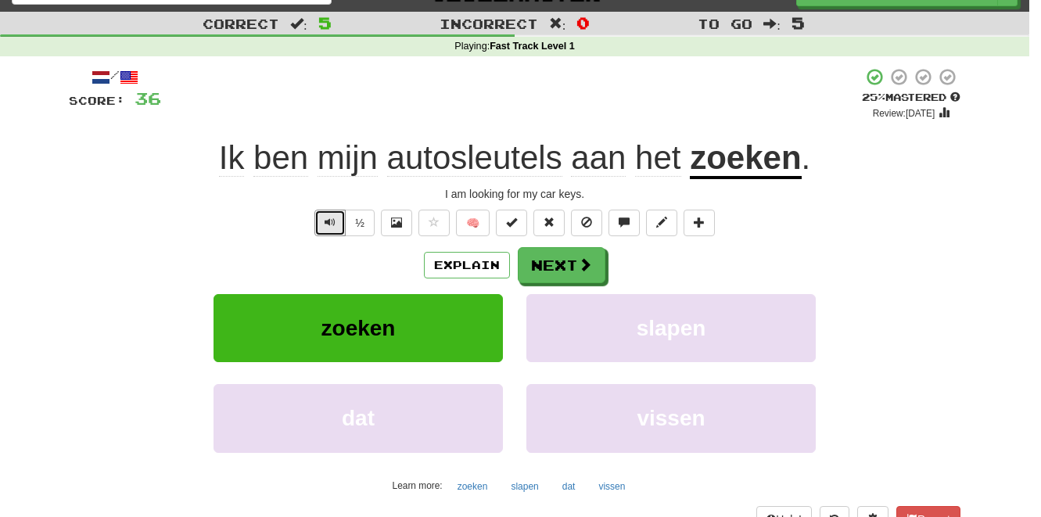
click at [339, 225] on button "Text-to-speech controls" at bounding box center [329, 223] width 31 height 27
click at [548, 264] on button "Next" at bounding box center [563, 266] width 88 height 36
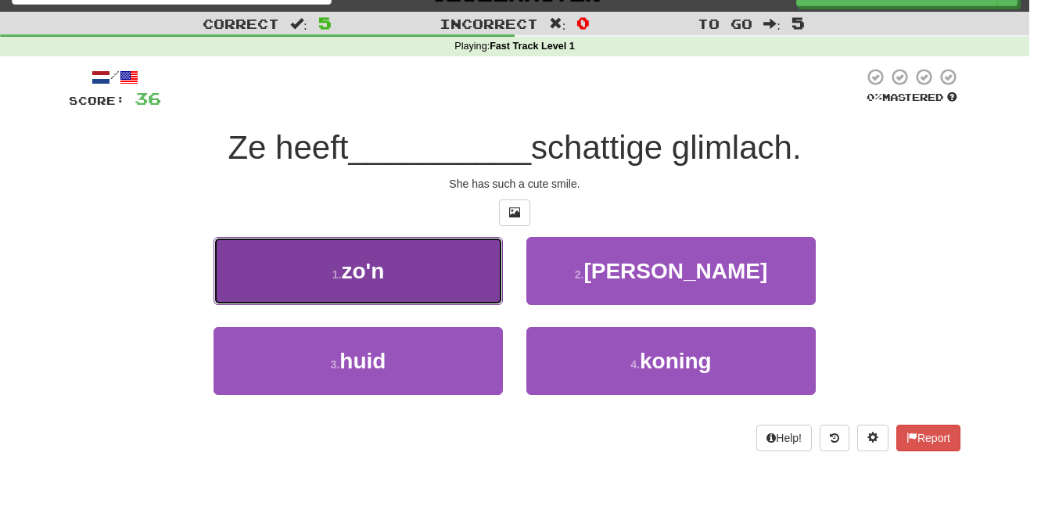
click at [449, 273] on button "1 . zo'n" at bounding box center [358, 271] width 289 height 68
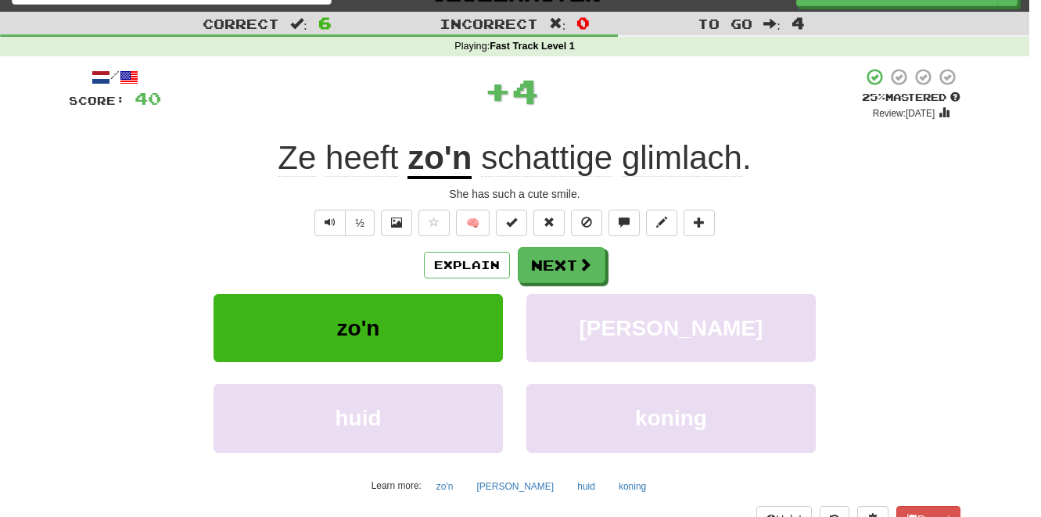
click at [437, 170] on u "zo'n" at bounding box center [440, 159] width 64 height 40
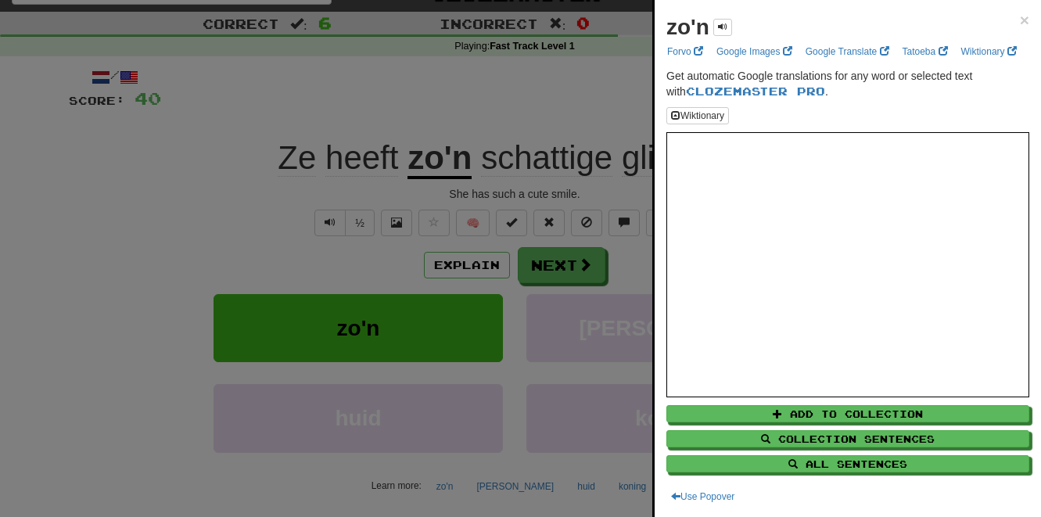
click at [334, 225] on div at bounding box center [520, 258] width 1041 height 517
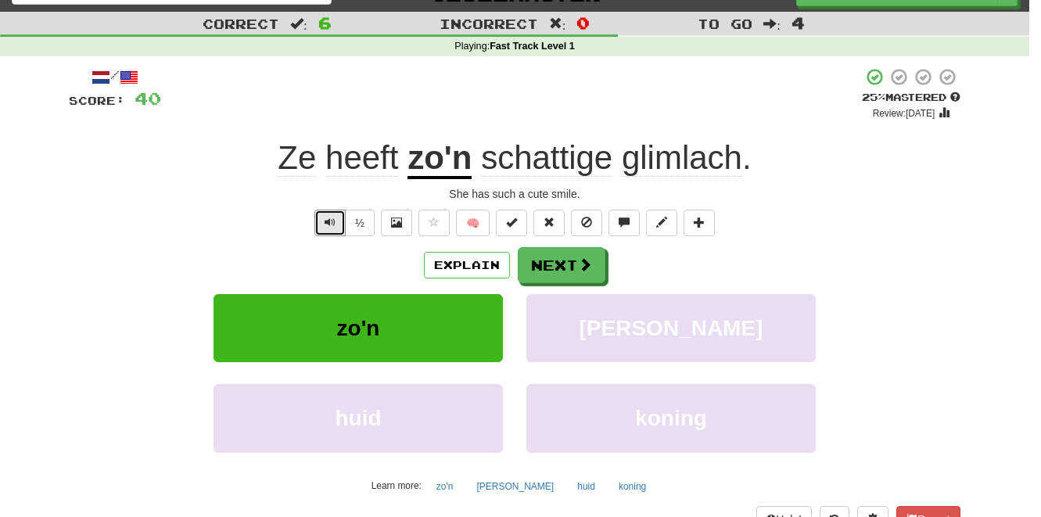
click at [332, 226] on span "Text-to-speech controls" at bounding box center [330, 222] width 11 height 11
click at [361, 161] on span "heeft" at bounding box center [361, 158] width 73 height 38
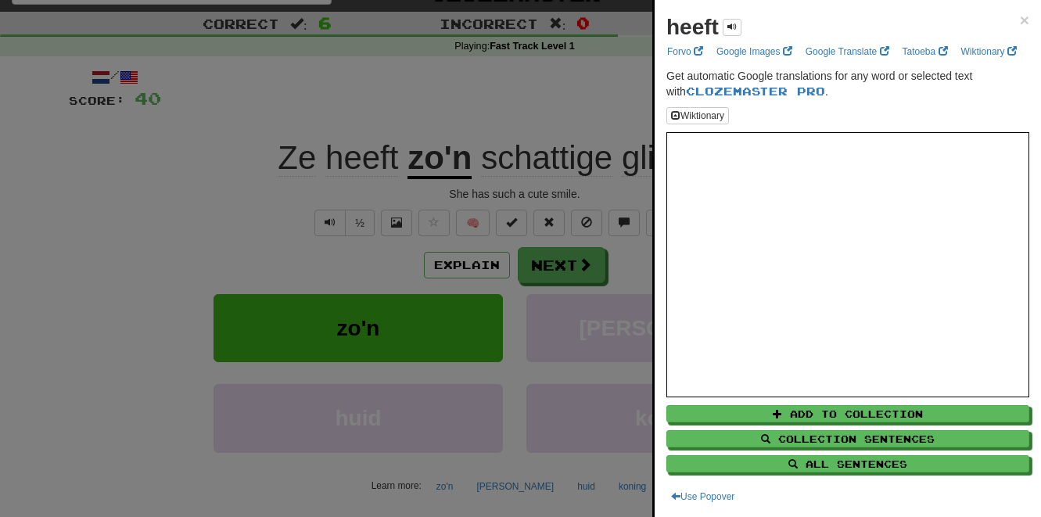
click at [452, 88] on div at bounding box center [520, 258] width 1041 height 517
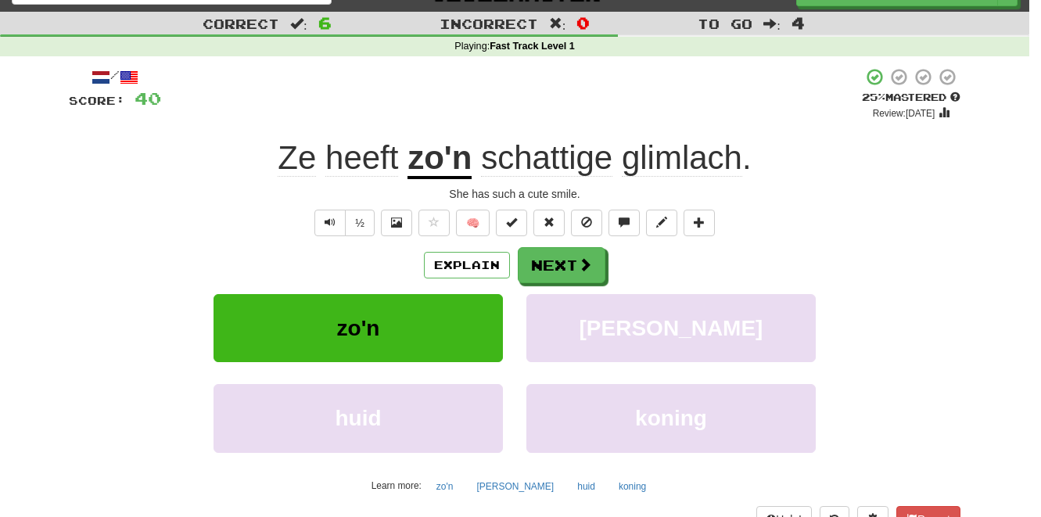
click at [559, 171] on span "schattige" at bounding box center [546, 158] width 131 height 38
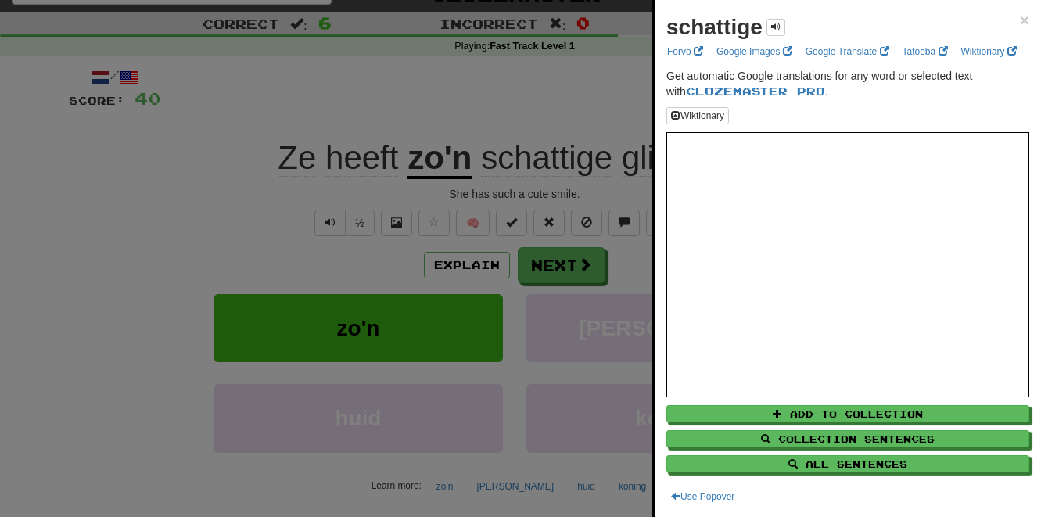
click at [326, 225] on div at bounding box center [520, 258] width 1041 height 517
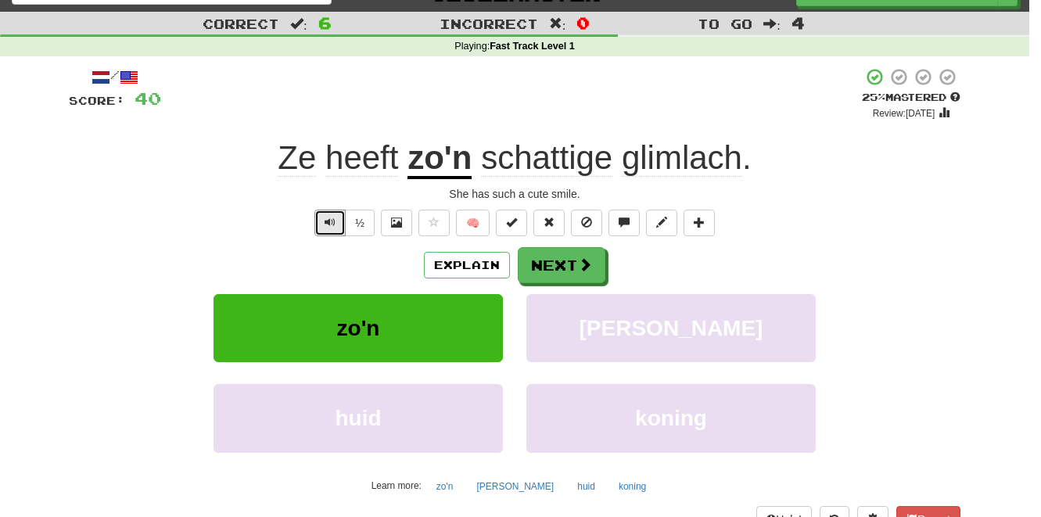
click at [328, 225] on span "Text-to-speech controls" at bounding box center [330, 222] width 11 height 11
click at [548, 268] on button "Next" at bounding box center [563, 266] width 88 height 36
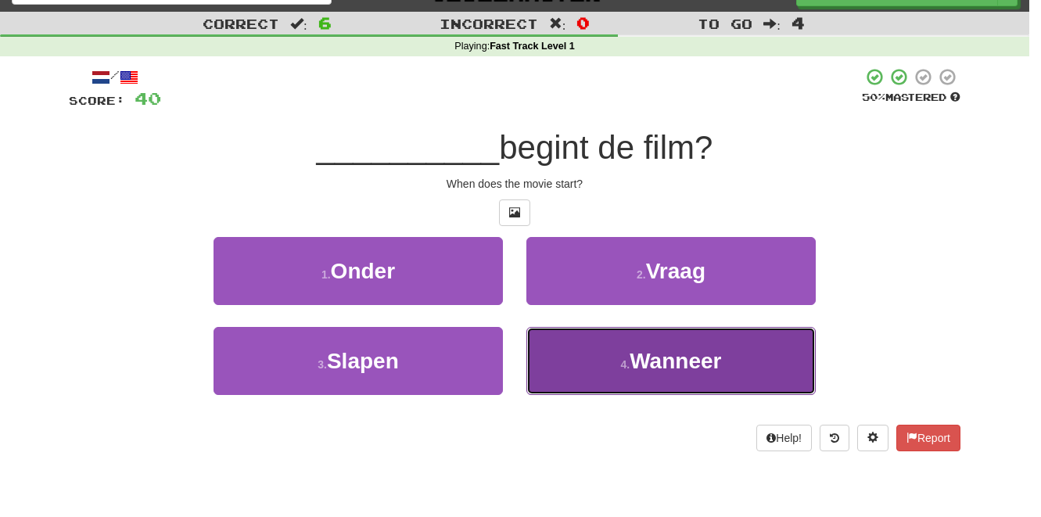
click at [671, 350] on span "Wanneer" at bounding box center [676, 361] width 92 height 24
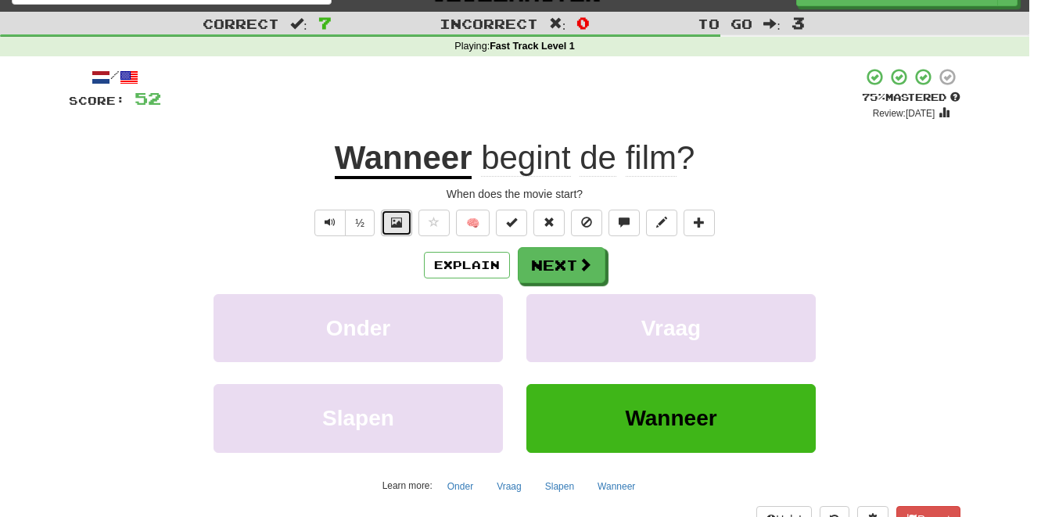
click at [394, 221] on span at bounding box center [396, 222] width 11 height 11
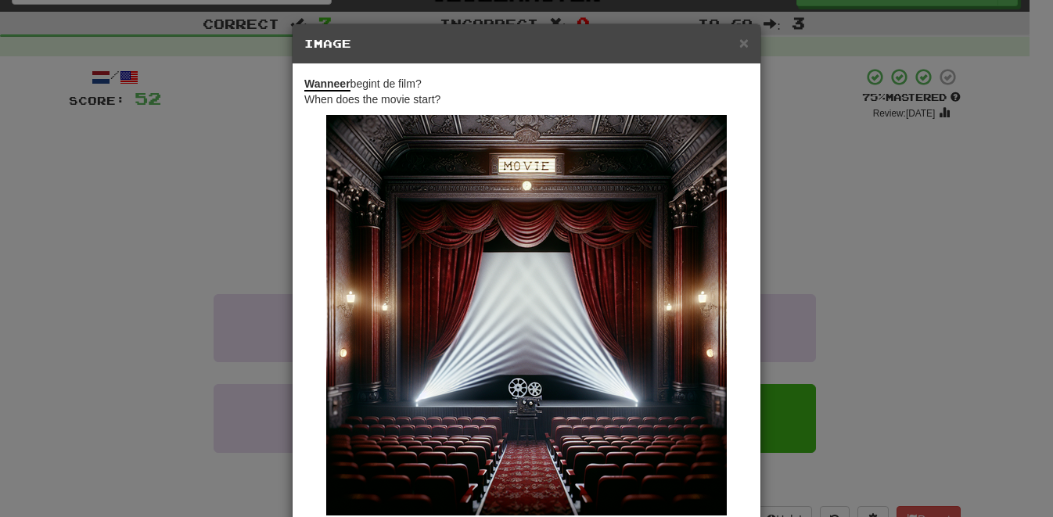
click at [892, 177] on div "× Image Wanneer begint de film? When does the movie start? Change when and how …" at bounding box center [526, 258] width 1053 height 517
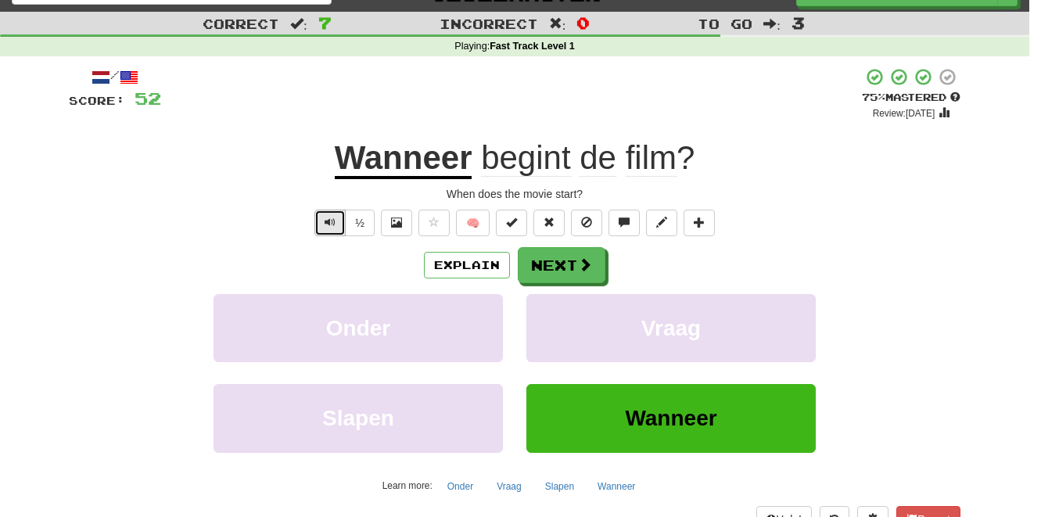
click at [334, 225] on span "Text-to-speech controls" at bounding box center [330, 222] width 11 height 11
click at [536, 161] on span "begint" at bounding box center [525, 158] width 89 height 38
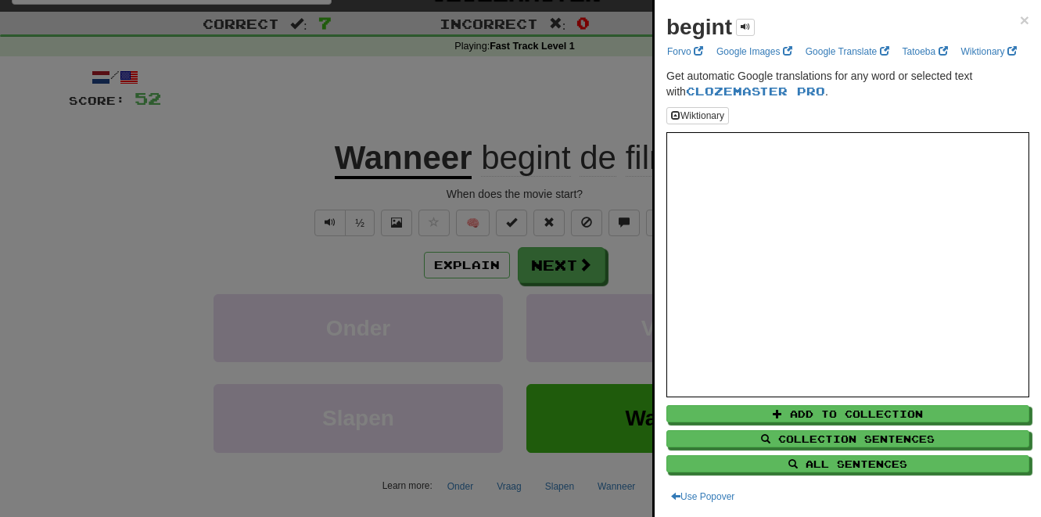
click at [582, 85] on div at bounding box center [520, 258] width 1041 height 517
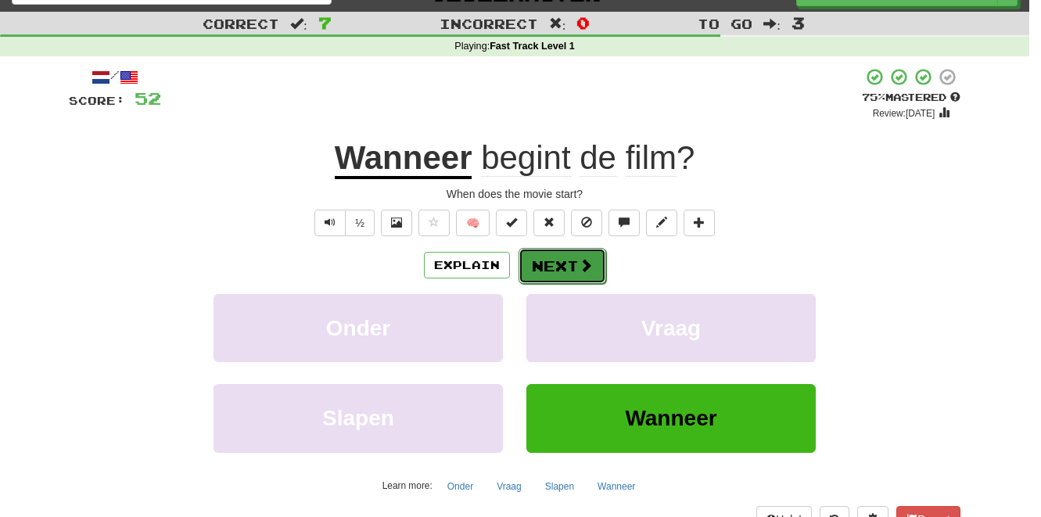
click at [580, 263] on span at bounding box center [586, 265] width 14 height 14
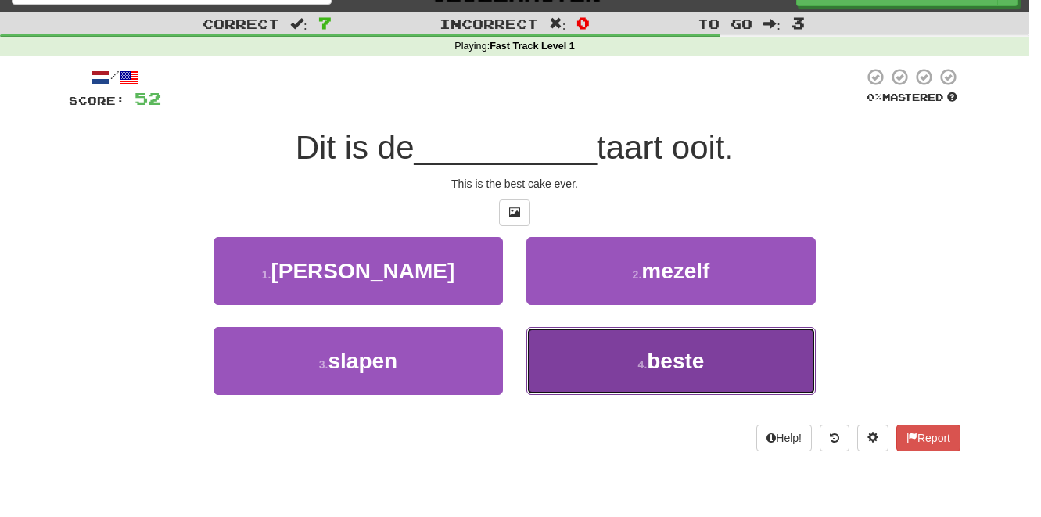
click at [660, 337] on button "4 . beste" at bounding box center [670, 361] width 289 height 68
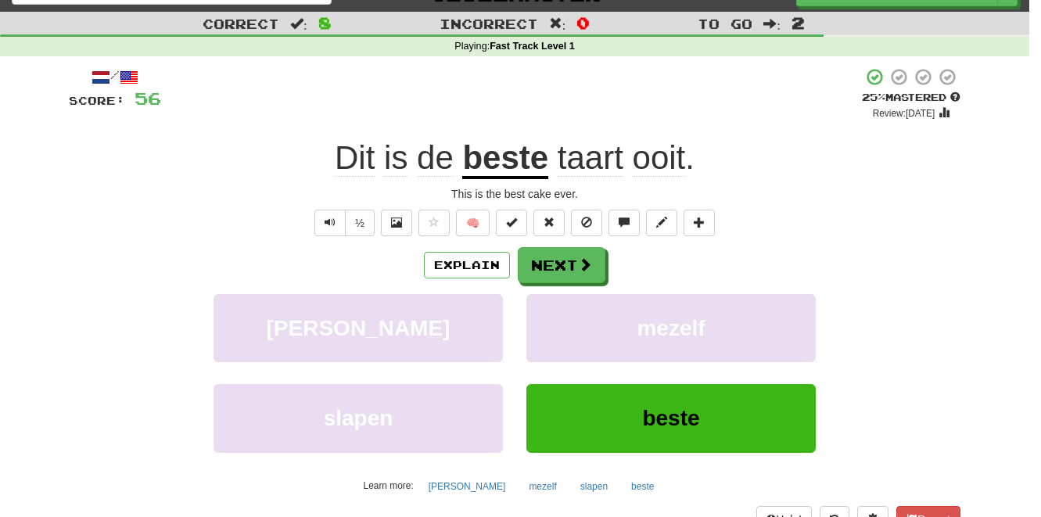
click at [663, 162] on span "ooit" at bounding box center [659, 158] width 53 height 38
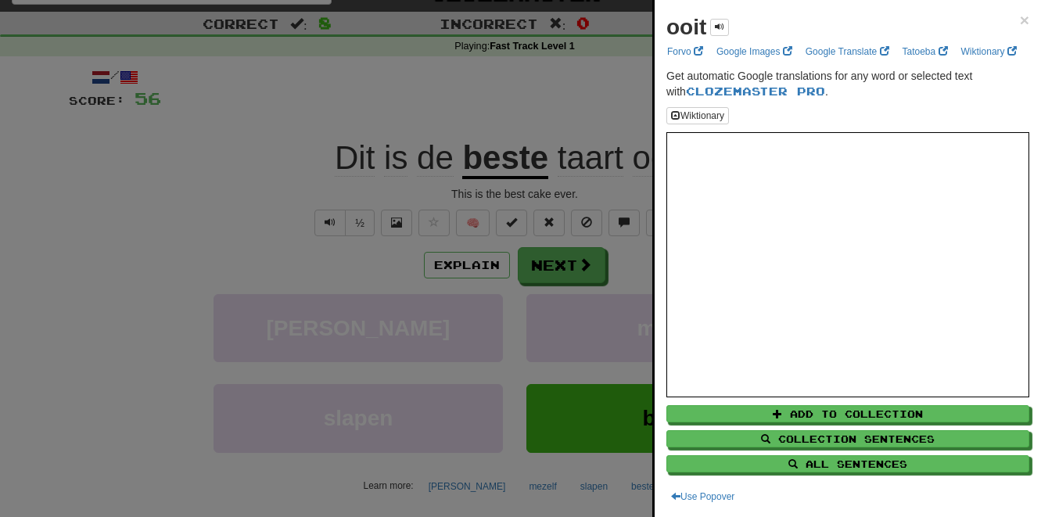
click at [356, 84] on div at bounding box center [520, 258] width 1041 height 517
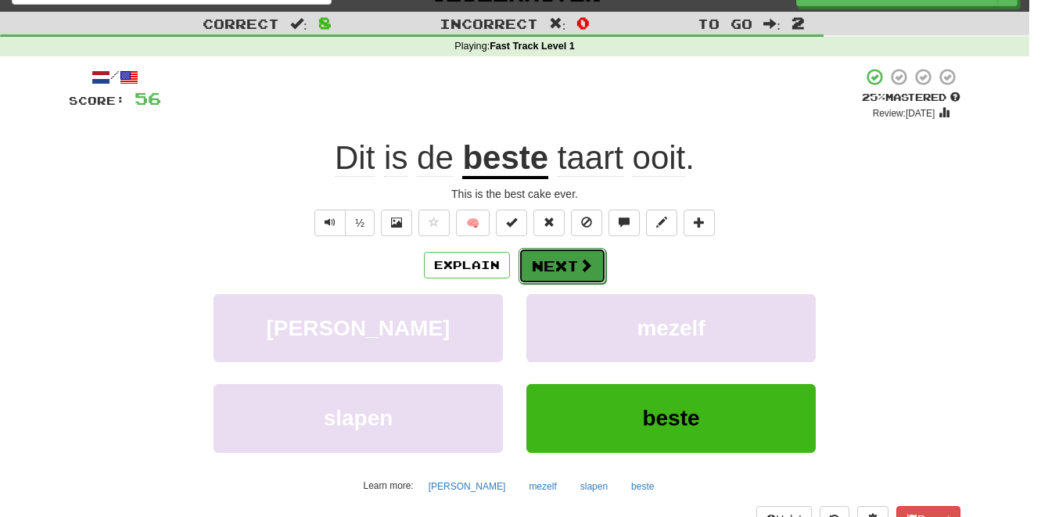
click at [553, 265] on button "Next" at bounding box center [563, 266] width 88 height 36
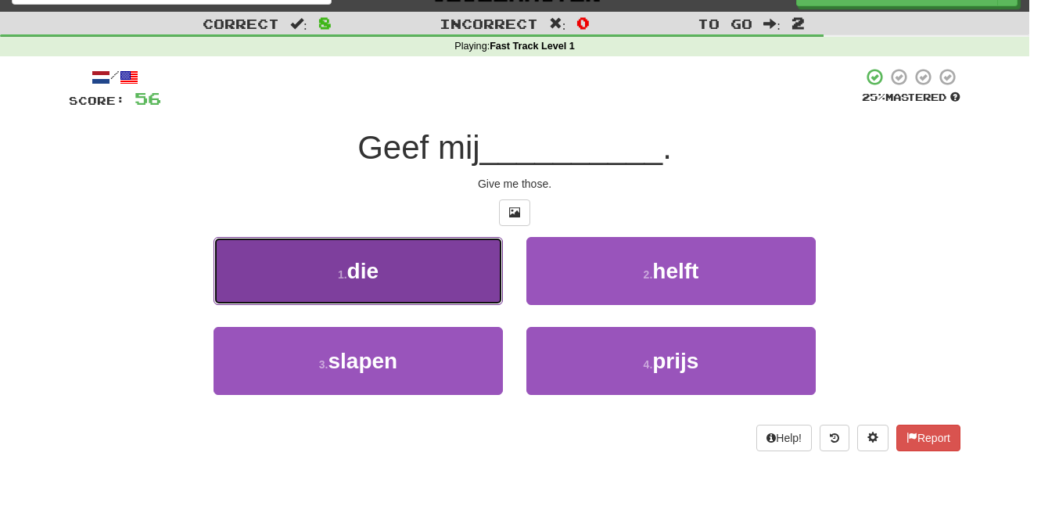
click at [456, 268] on button "1 . die" at bounding box center [358, 271] width 289 height 68
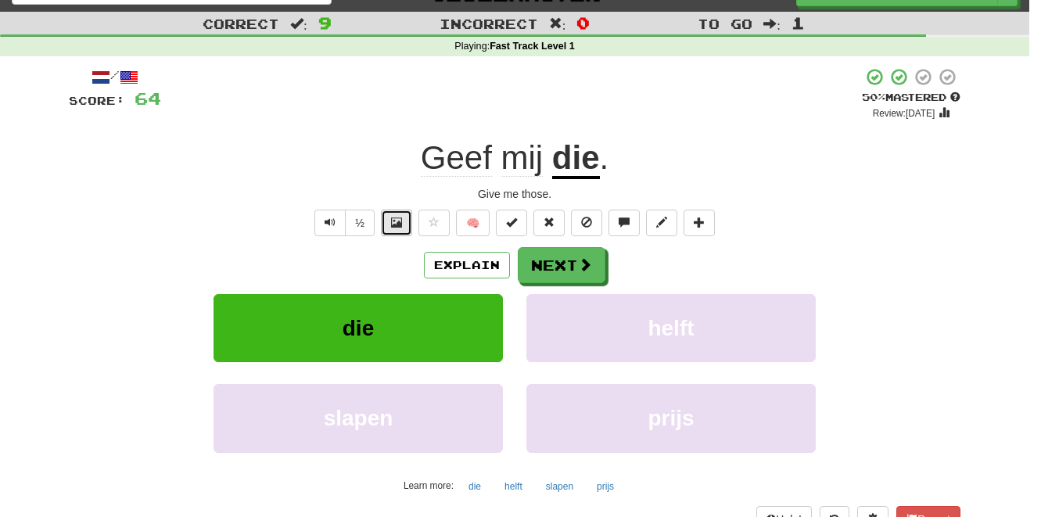
click at [392, 225] on button at bounding box center [396, 223] width 31 height 27
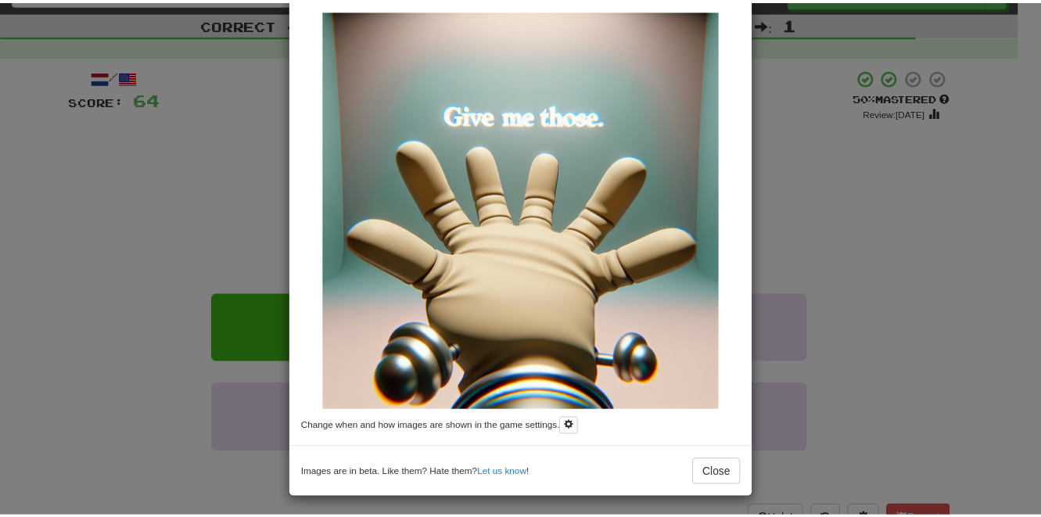
scroll to position [111, 0]
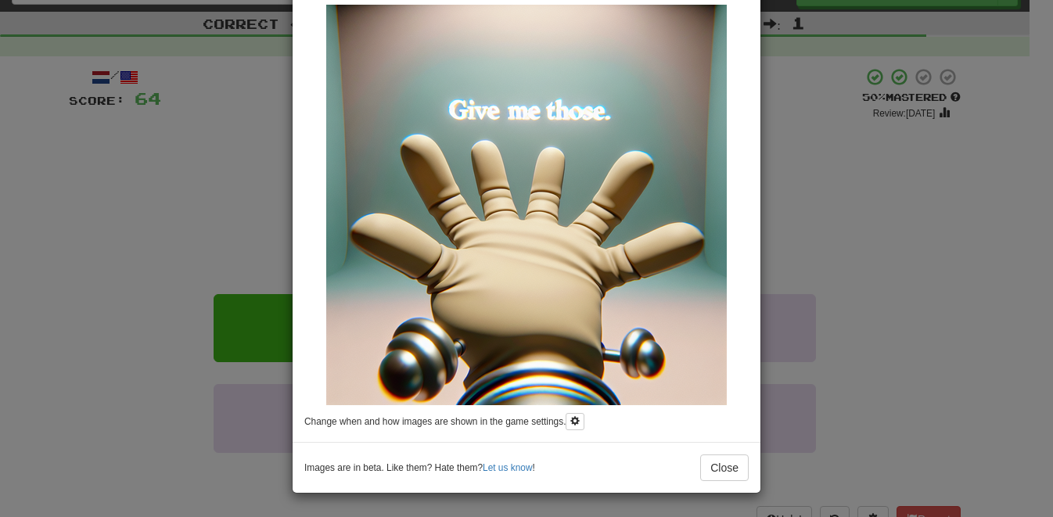
click at [212, 153] on div "× Image Geef mij die . Give me those. Change when and how images are shown in t…" at bounding box center [526, 258] width 1053 height 517
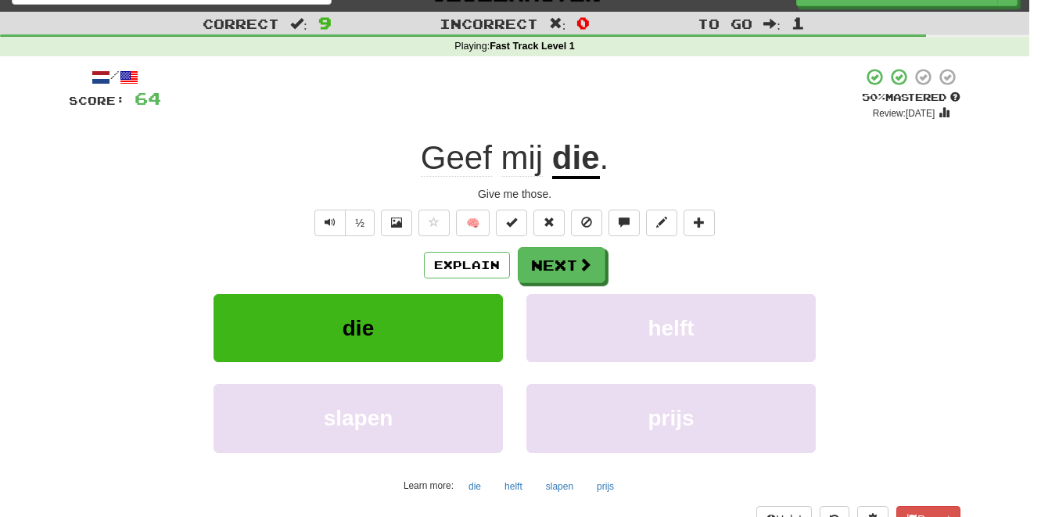
click at [469, 157] on span "Geef" at bounding box center [456, 158] width 71 height 38
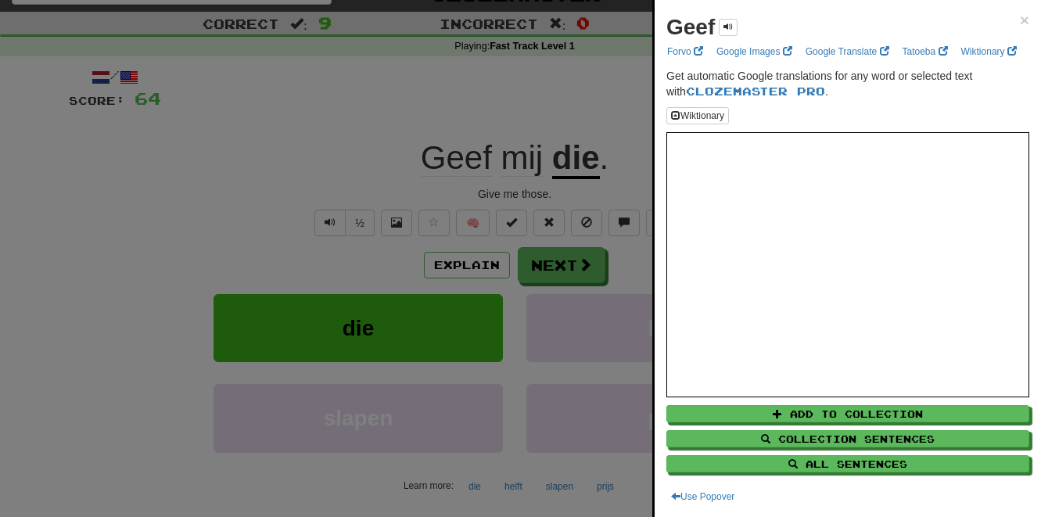
click at [368, 121] on div at bounding box center [520, 258] width 1041 height 517
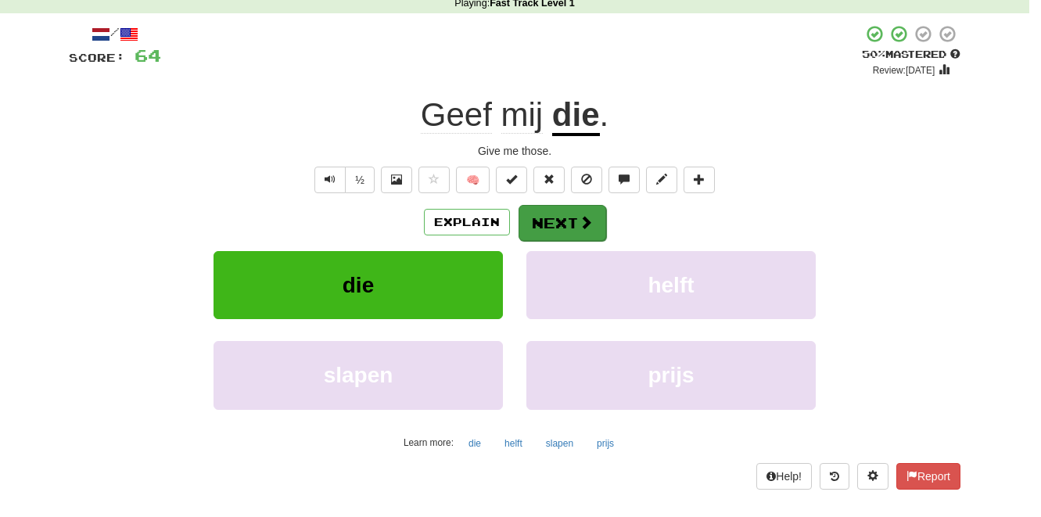
scroll to position [84, 0]
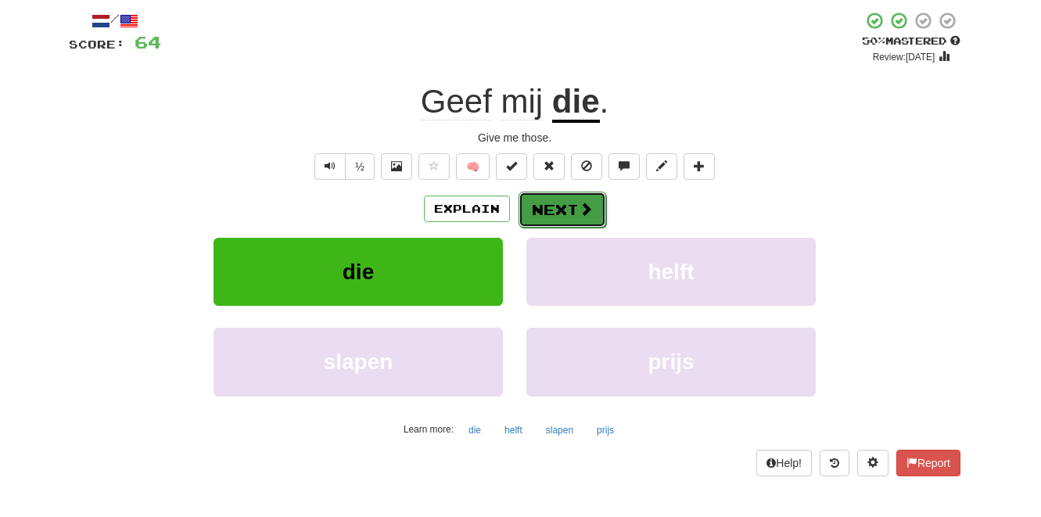
click at [571, 208] on button "Next" at bounding box center [563, 210] width 88 height 36
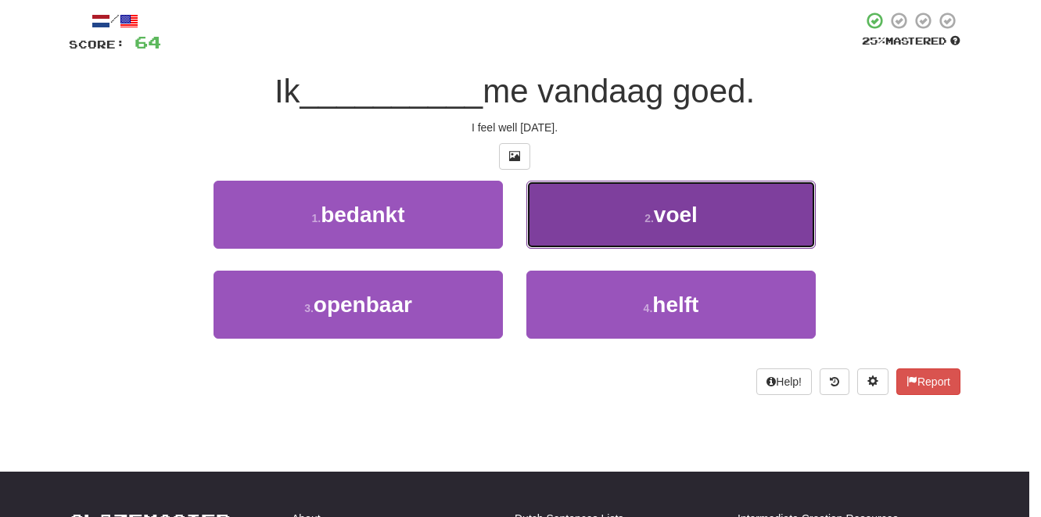
click at [654, 219] on small "2 ." at bounding box center [649, 218] width 9 height 13
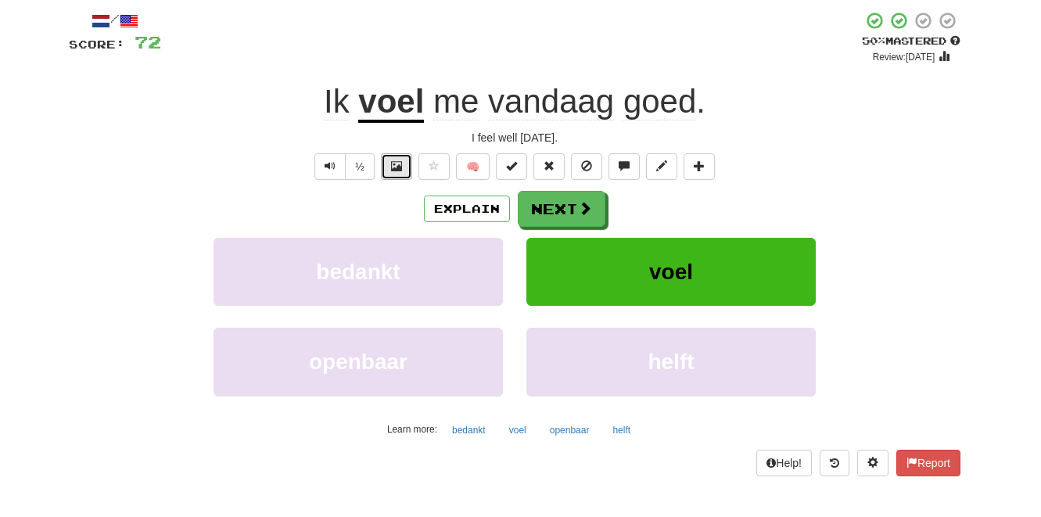
click at [396, 167] on span at bounding box center [396, 165] width 11 height 11
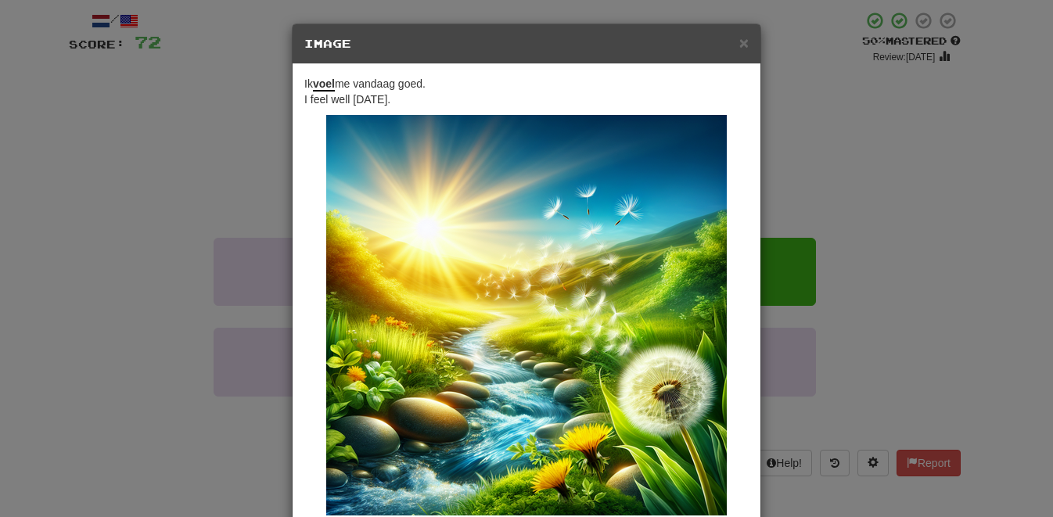
click at [898, 114] on div "× Image Ik voel me vandaag goed. I feel well [DATE]. Change when and how images…" at bounding box center [526, 258] width 1053 height 517
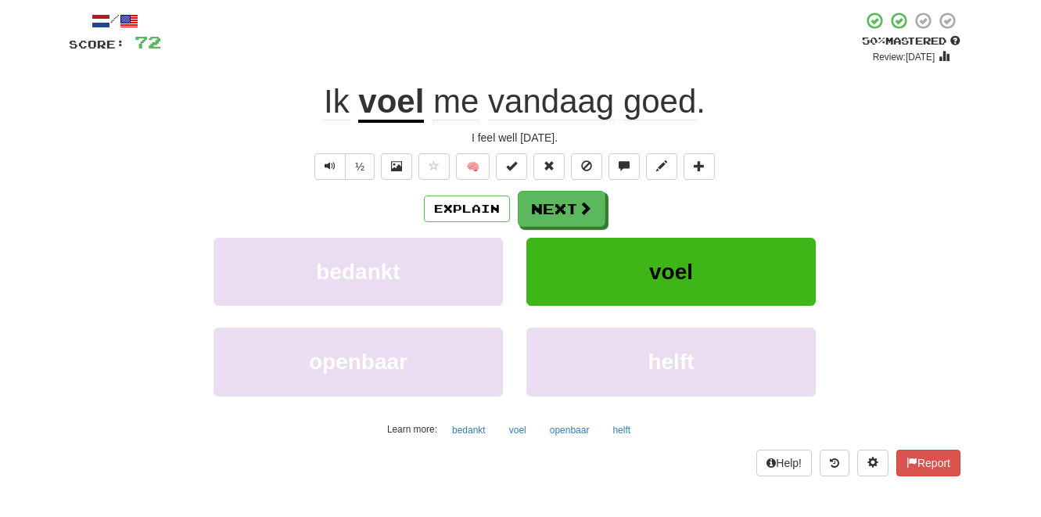
click at [418, 104] on u "voel" at bounding box center [391, 103] width 66 height 40
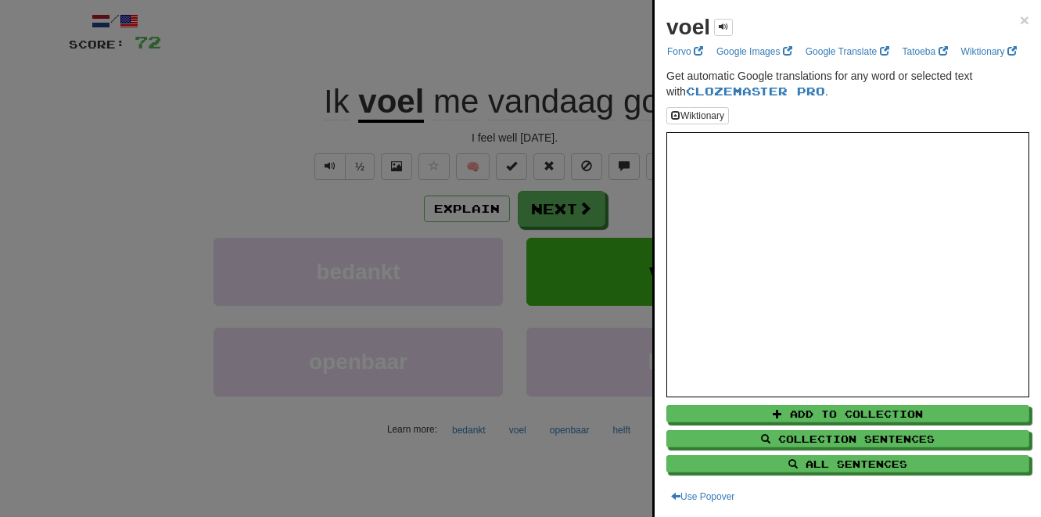
click at [516, 57] on div at bounding box center [520, 258] width 1041 height 517
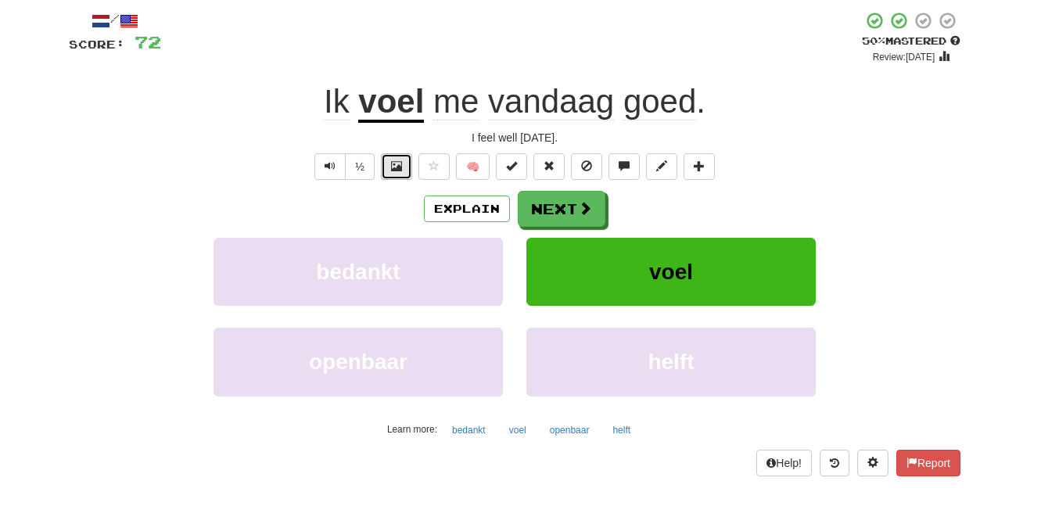
click at [404, 168] on button at bounding box center [396, 166] width 31 height 27
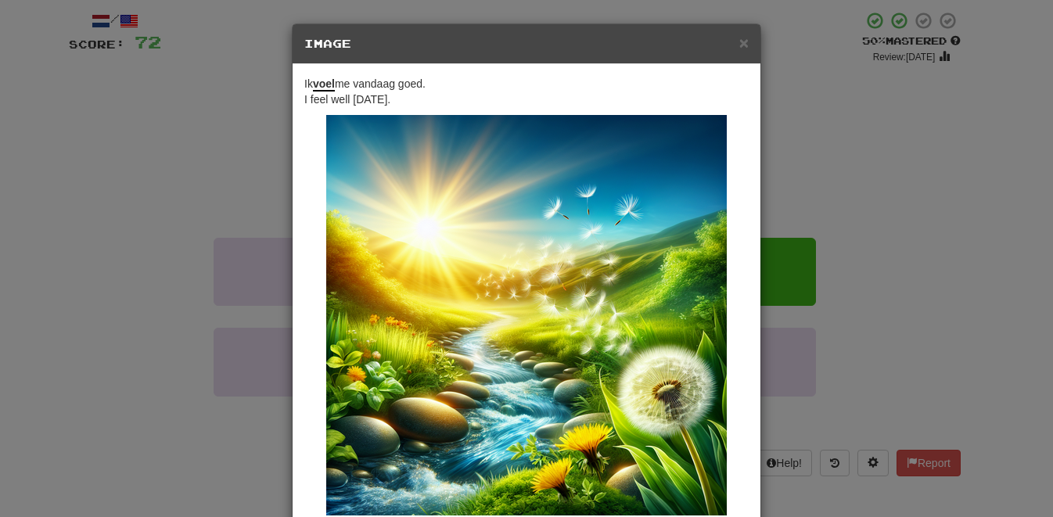
click at [803, 117] on div "× Image Ik voel me vandaag goed. I feel well [DATE]. Change when and how images…" at bounding box center [526, 258] width 1053 height 517
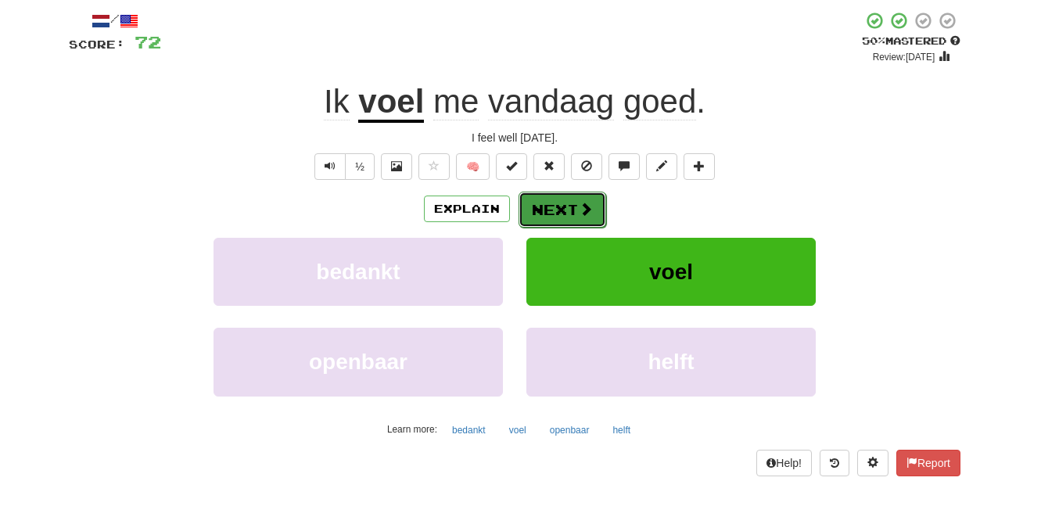
click at [584, 209] on span at bounding box center [586, 209] width 14 height 14
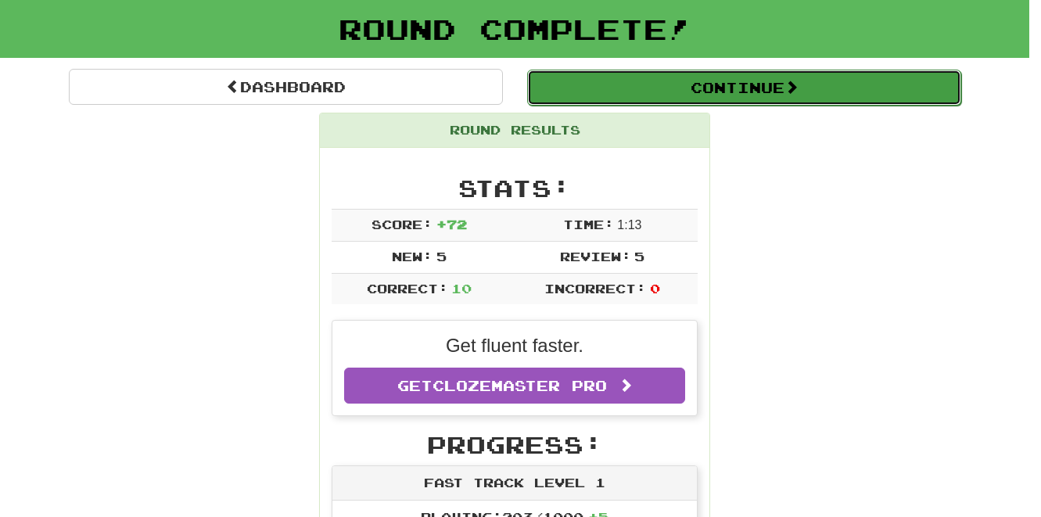
click at [691, 87] on button "Continue" at bounding box center [744, 88] width 434 height 36
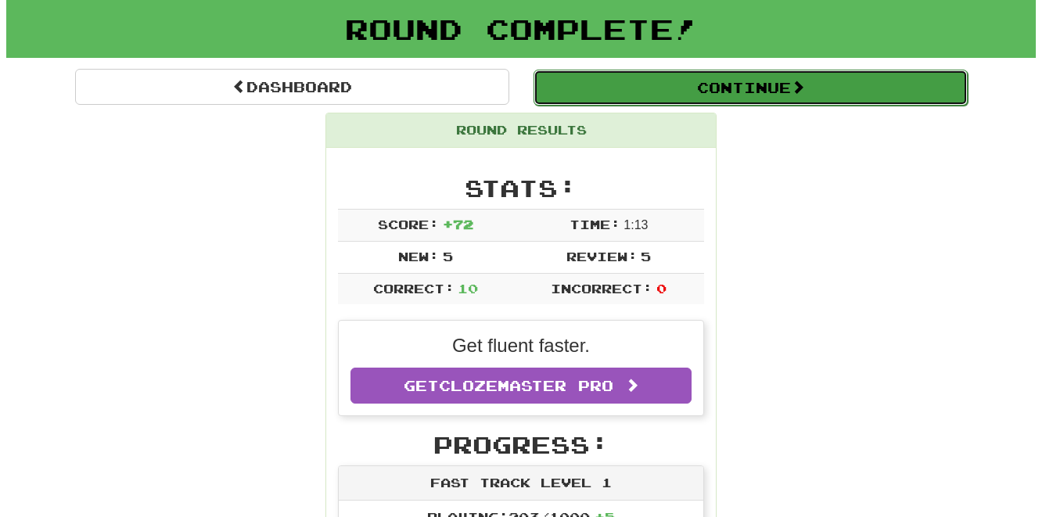
scroll to position [116, 0]
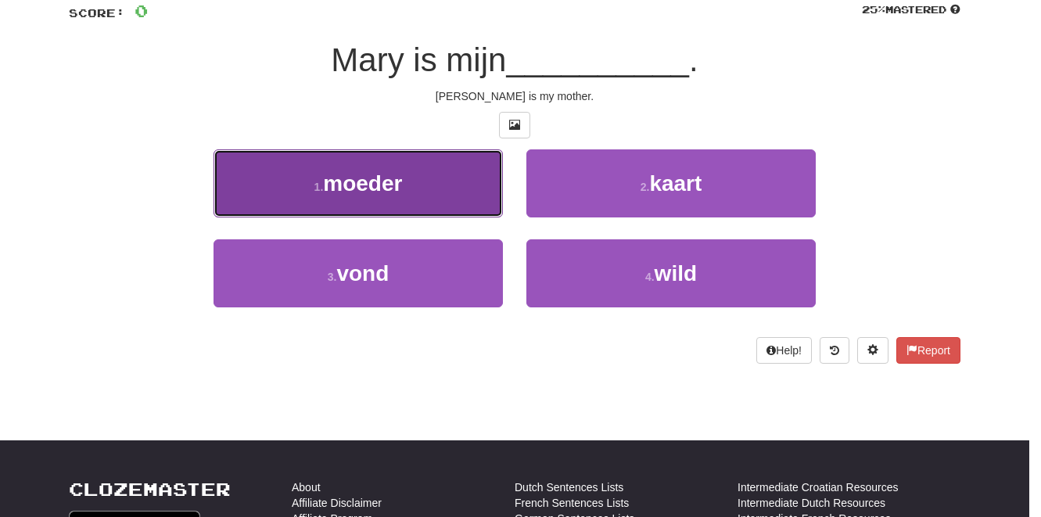
click at [451, 178] on button "1 . [PERSON_NAME]" at bounding box center [358, 183] width 289 height 68
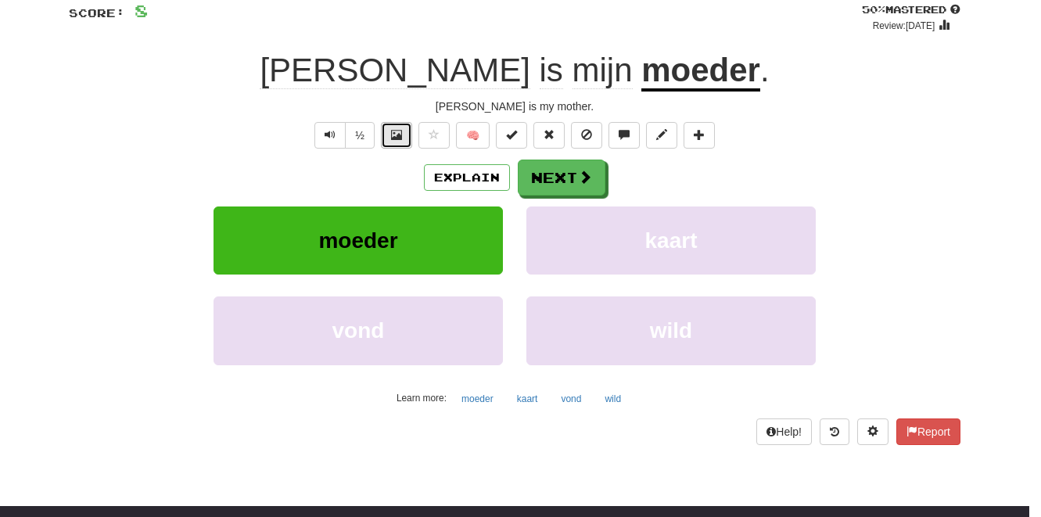
click at [391, 137] on button at bounding box center [396, 135] width 31 height 27
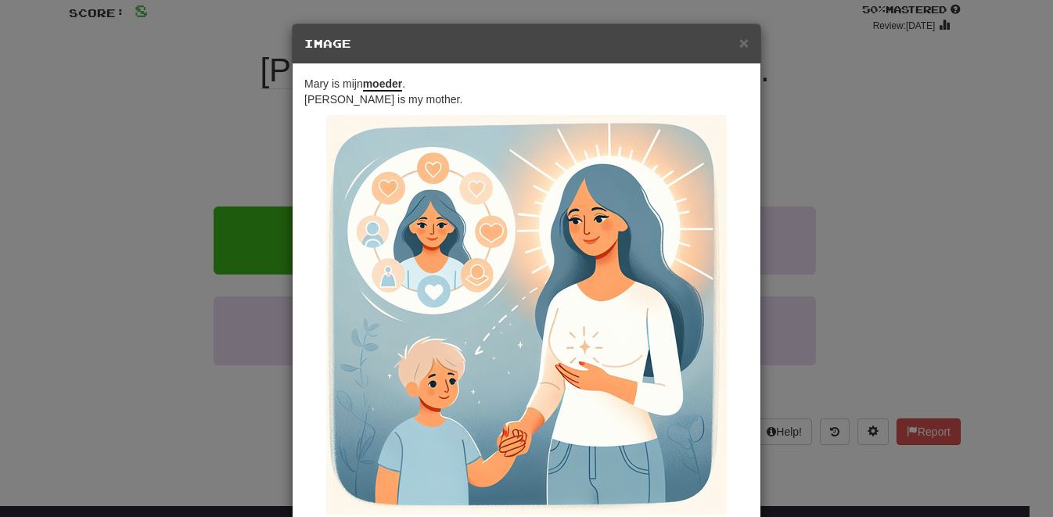
click at [861, 135] on div "× Image [PERSON_NAME] is mijn [PERSON_NAME] . [PERSON_NAME] is my mother. Chang…" at bounding box center [526, 258] width 1053 height 517
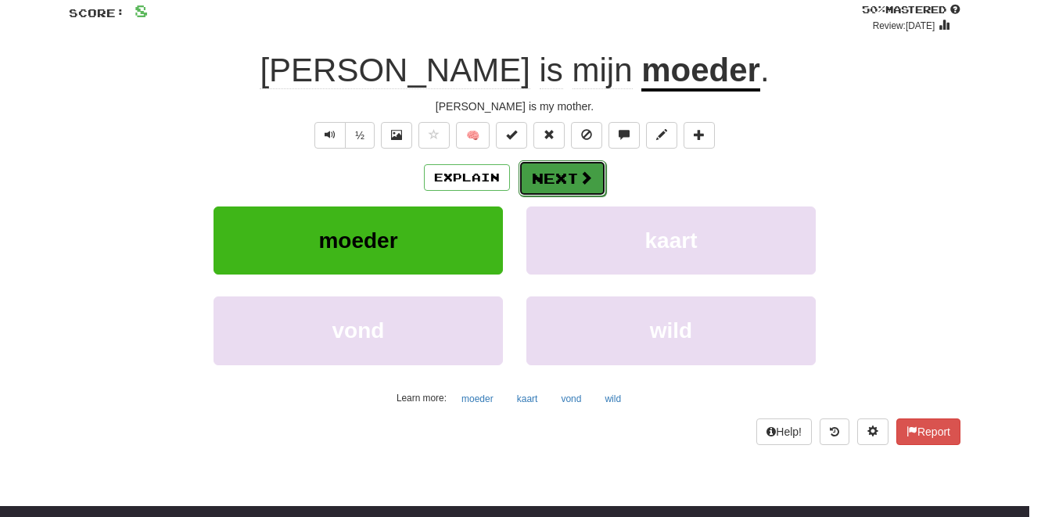
click at [563, 173] on button "Next" at bounding box center [563, 178] width 88 height 36
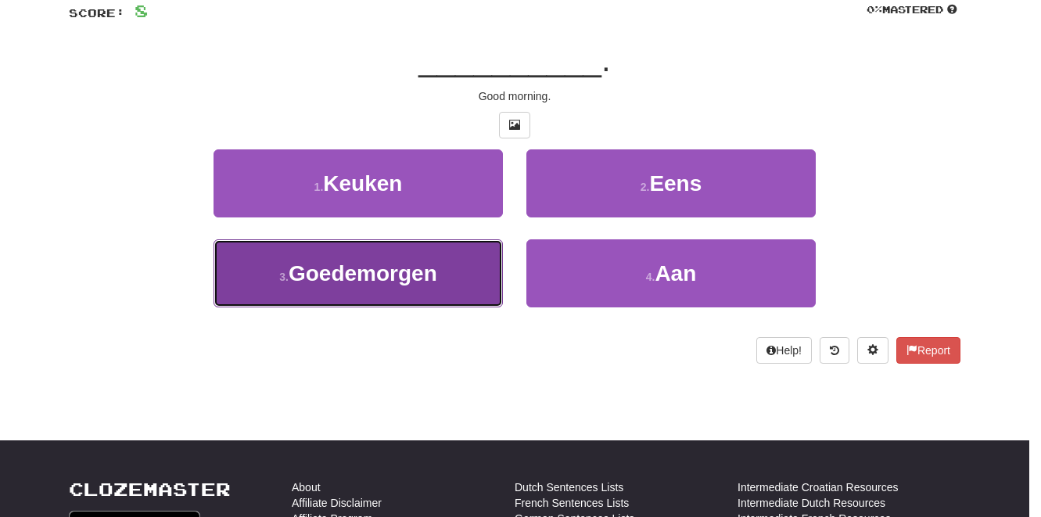
click at [424, 260] on button "3 . [GEOGRAPHIC_DATA]" at bounding box center [358, 273] width 289 height 68
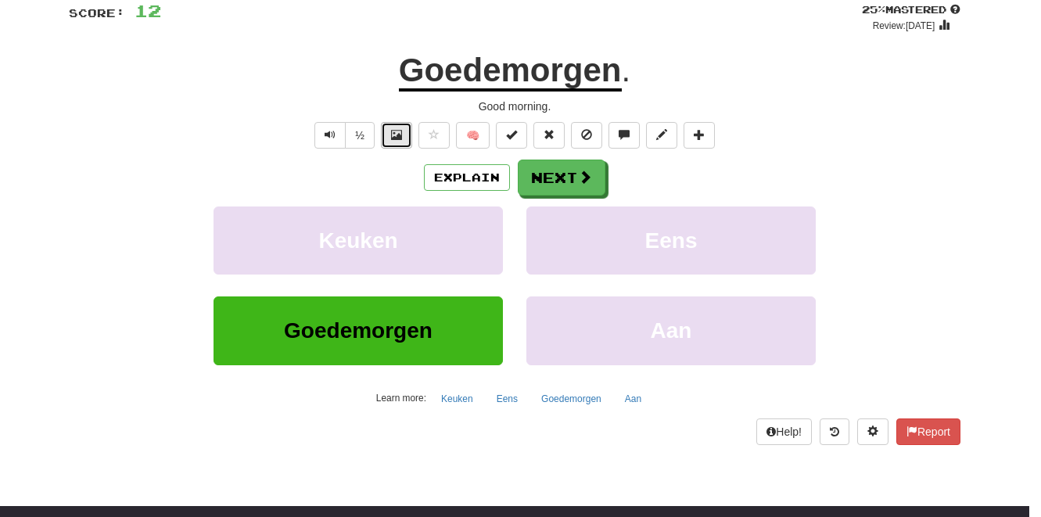
click at [397, 133] on span at bounding box center [396, 134] width 11 height 11
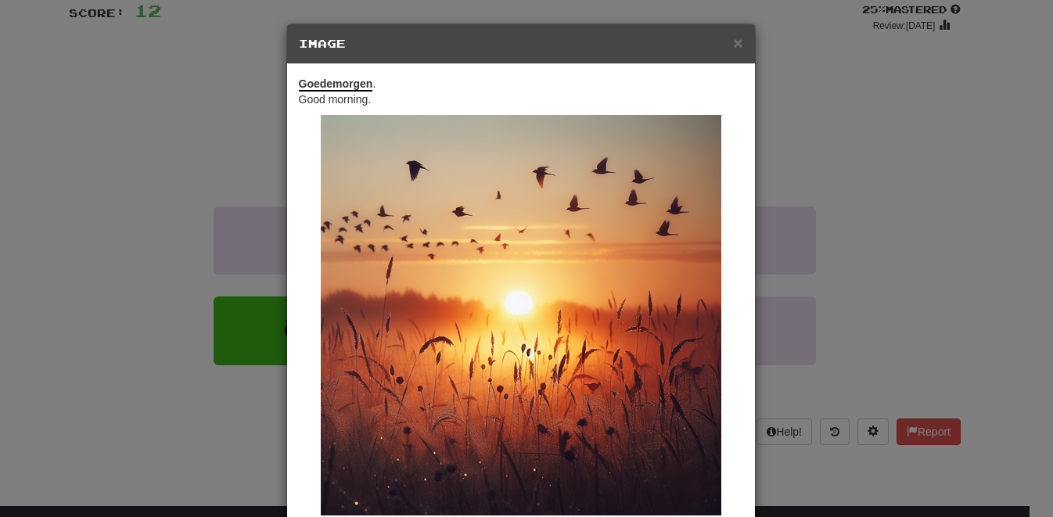
click at [194, 135] on div "× Image Goedemorgen . Good morning. Change when and how images are shown in the…" at bounding box center [526, 258] width 1053 height 517
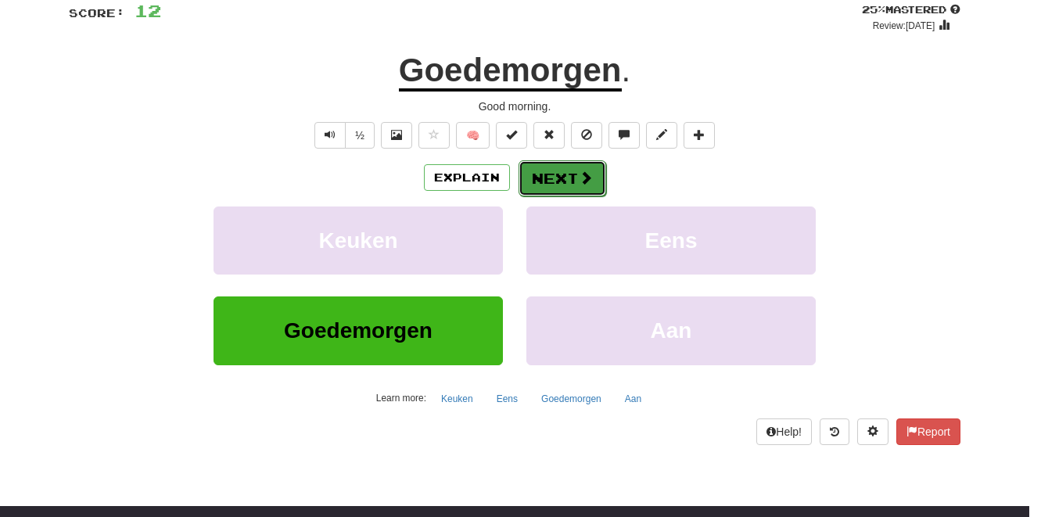
click at [580, 180] on span at bounding box center [586, 178] width 14 height 14
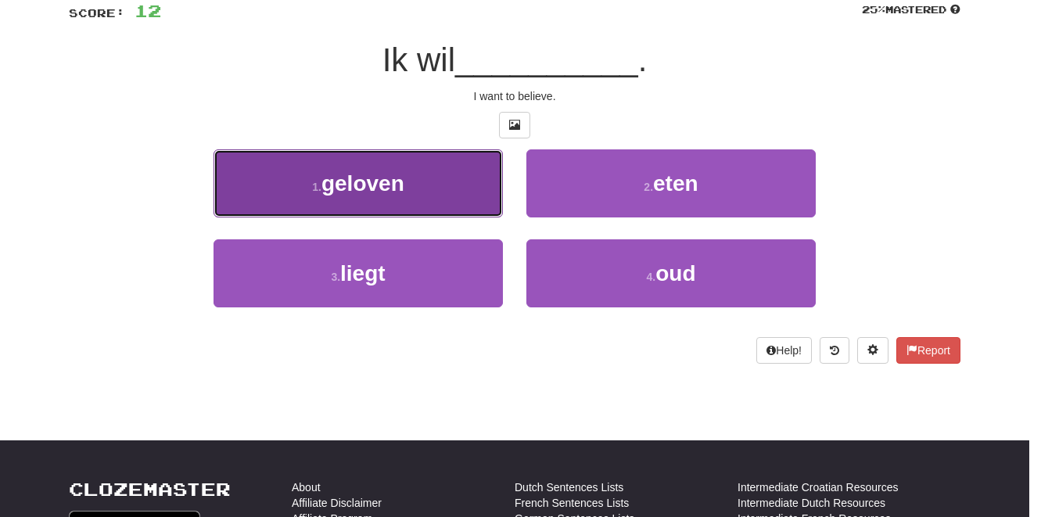
click at [430, 185] on button "1 . geloven" at bounding box center [358, 183] width 289 height 68
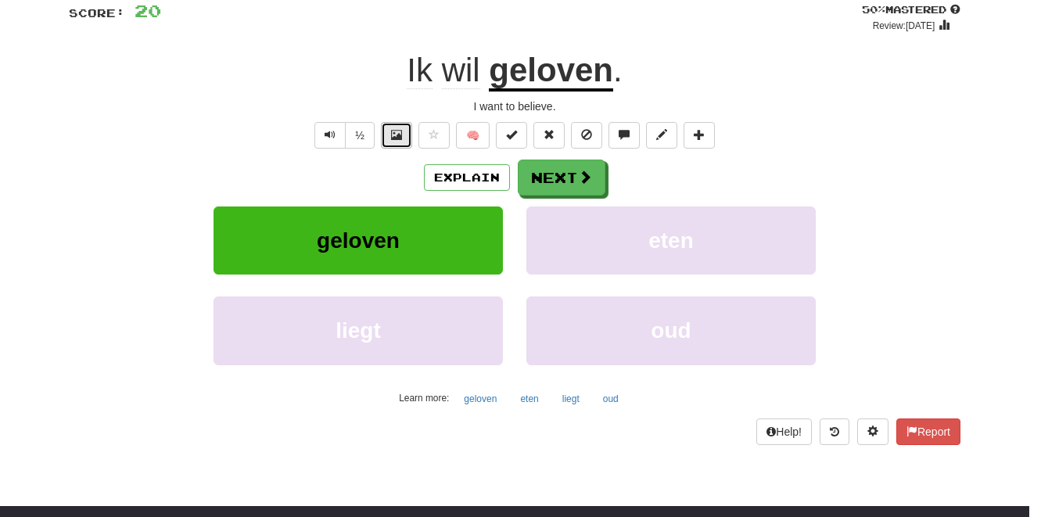
click at [401, 140] on span at bounding box center [396, 134] width 11 height 11
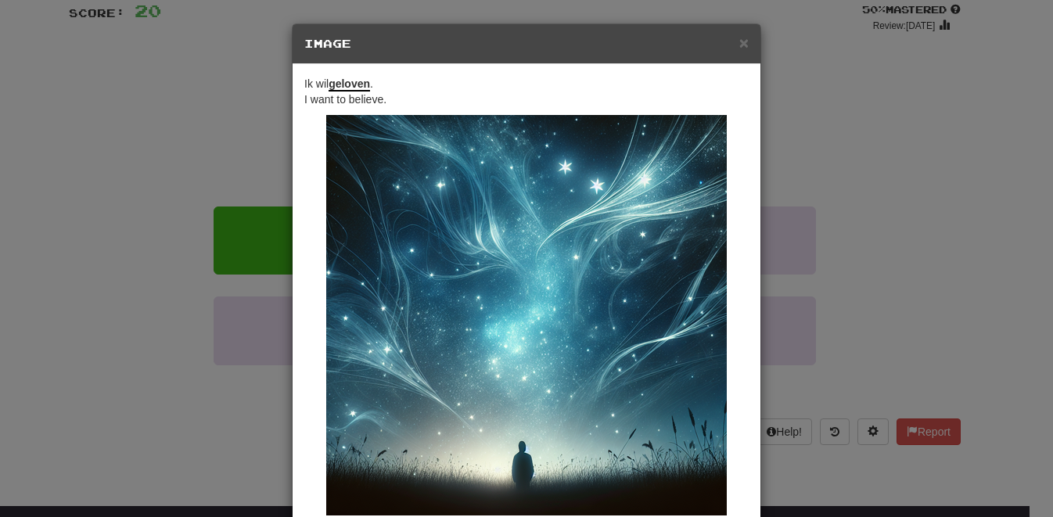
click at [914, 160] on div "× Image Ik wil geloven . I want to believe. Change when and how images are show…" at bounding box center [526, 258] width 1053 height 517
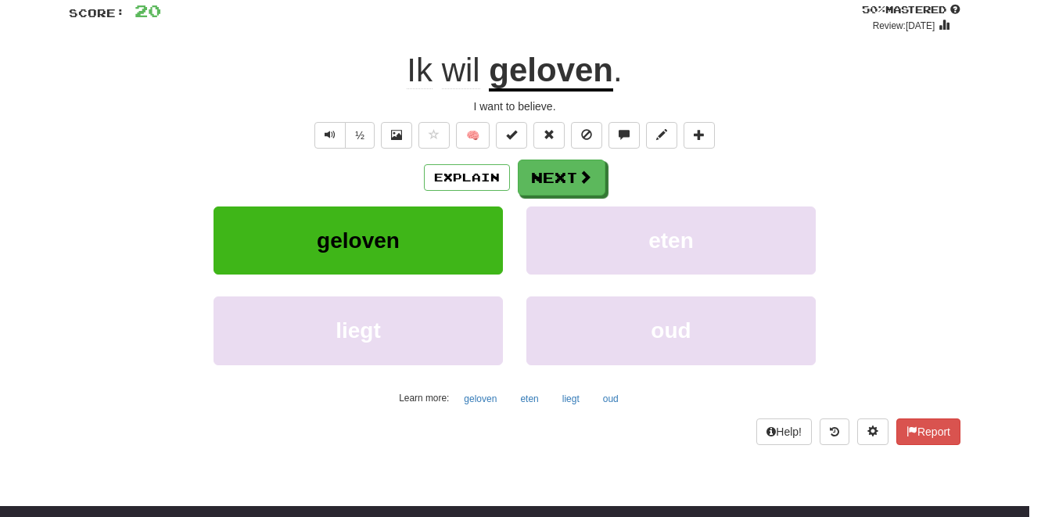
click at [562, 73] on u "geloven" at bounding box center [551, 72] width 124 height 40
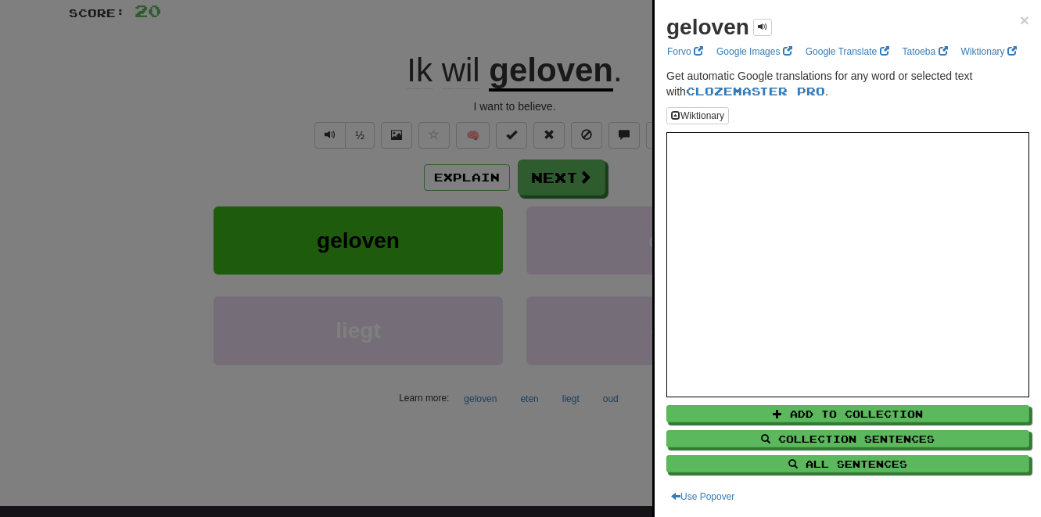
click at [329, 21] on div at bounding box center [520, 258] width 1041 height 517
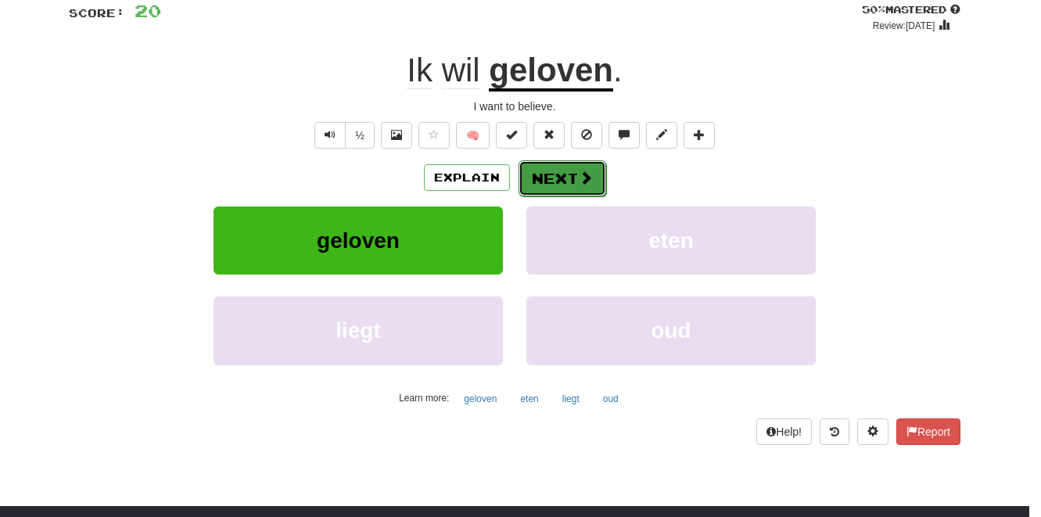
click at [572, 179] on button "Next" at bounding box center [563, 178] width 88 height 36
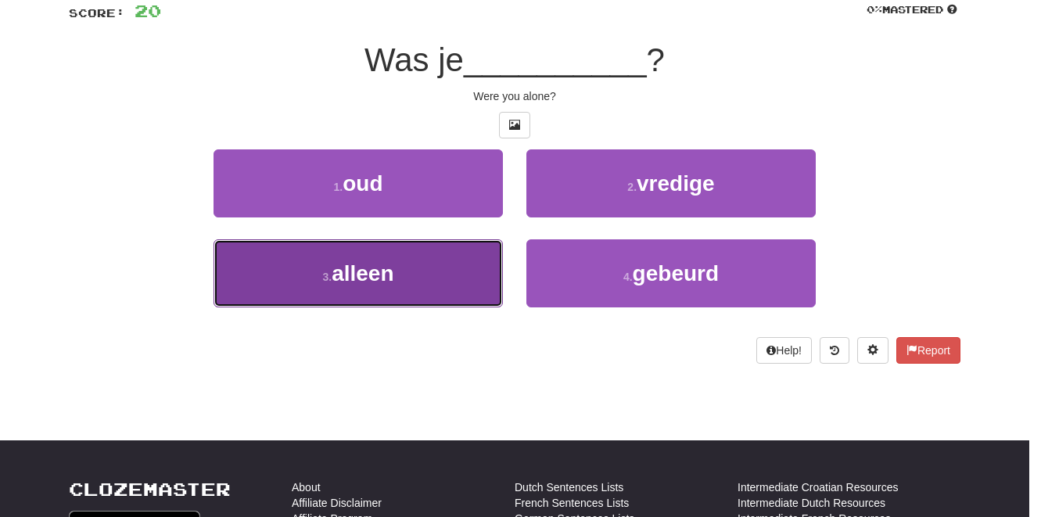
click at [386, 264] on span "alleen" at bounding box center [363, 273] width 62 height 24
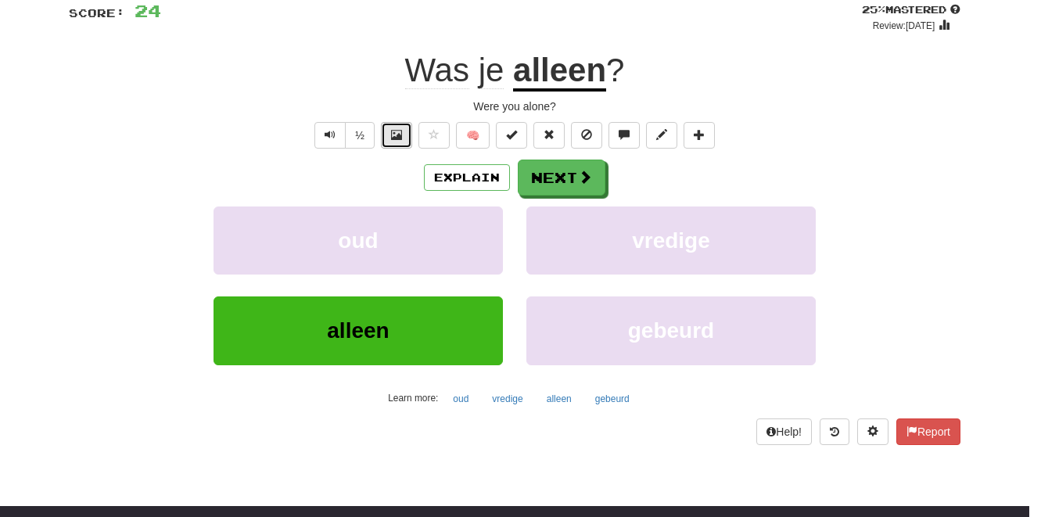
click at [404, 135] on button at bounding box center [396, 135] width 31 height 27
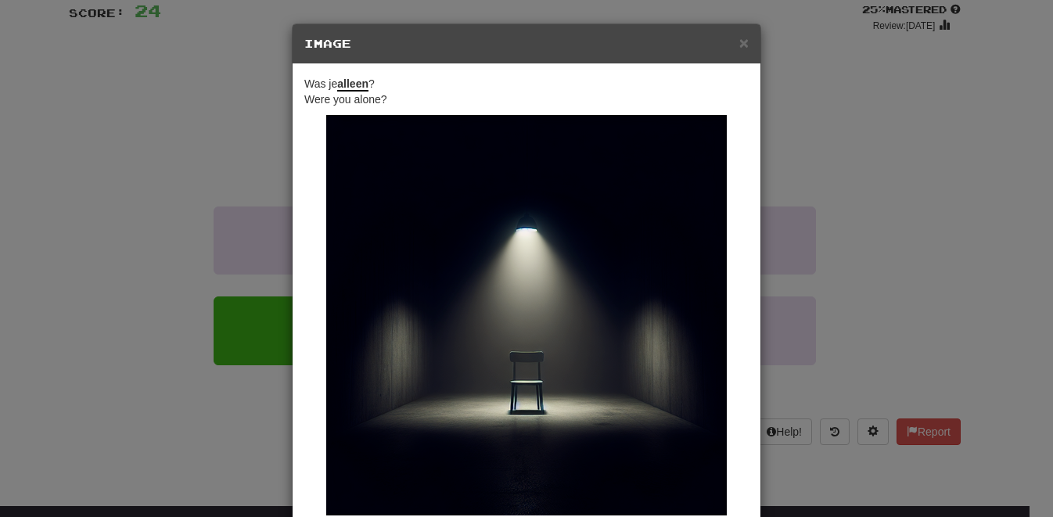
click at [928, 150] on div "× Image Was je alleen ? Were you alone? Change when and how images are shown in…" at bounding box center [526, 258] width 1053 height 517
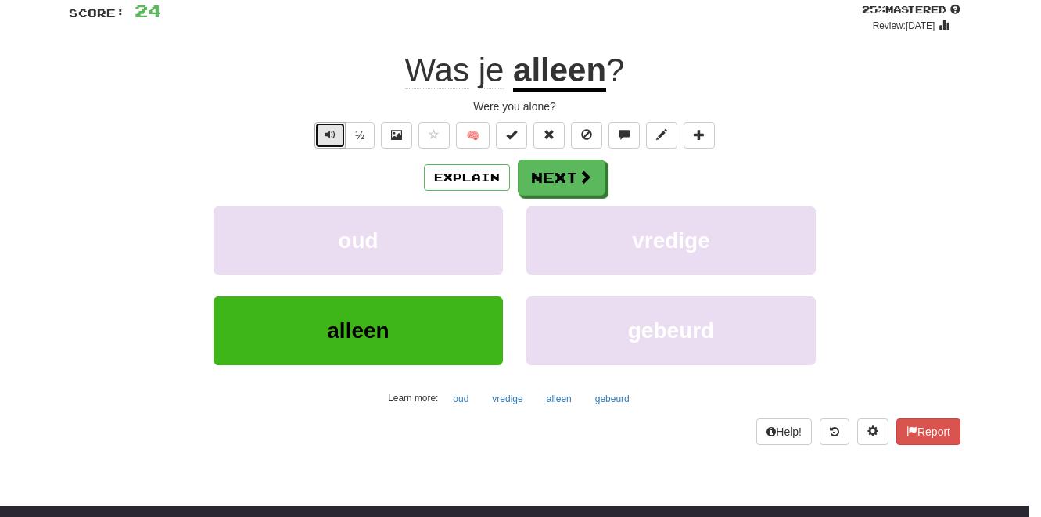
click at [340, 137] on button "Text-to-speech controls" at bounding box center [329, 135] width 31 height 27
click at [560, 176] on button "Next" at bounding box center [563, 178] width 88 height 36
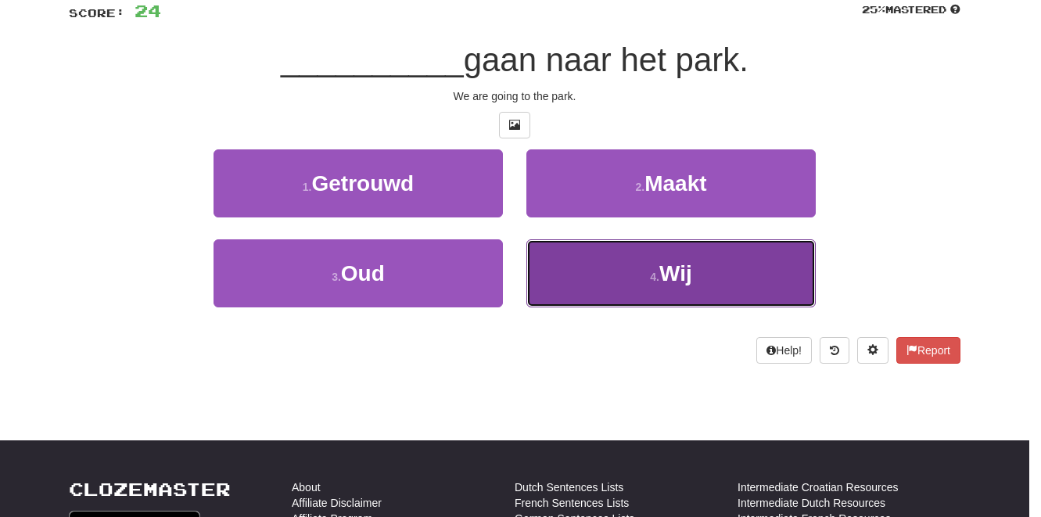
click at [664, 272] on span "Wij" at bounding box center [675, 273] width 33 height 24
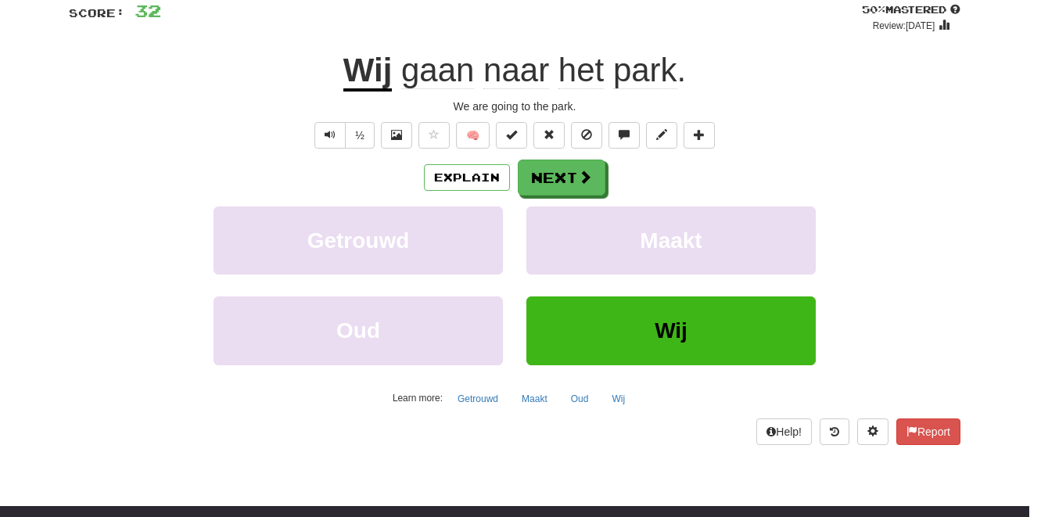
click at [432, 70] on span "gaan" at bounding box center [437, 71] width 73 height 38
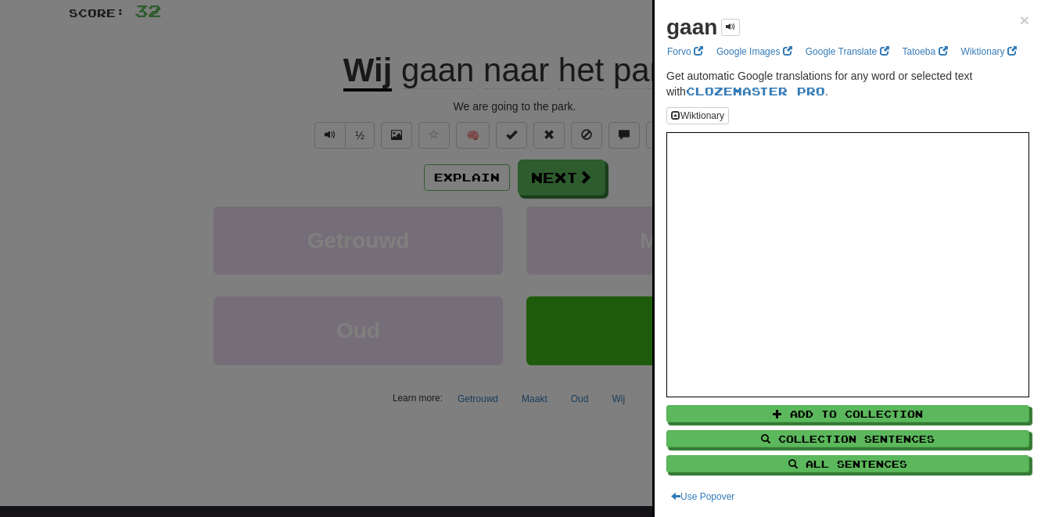
click at [170, 35] on div at bounding box center [520, 258] width 1041 height 517
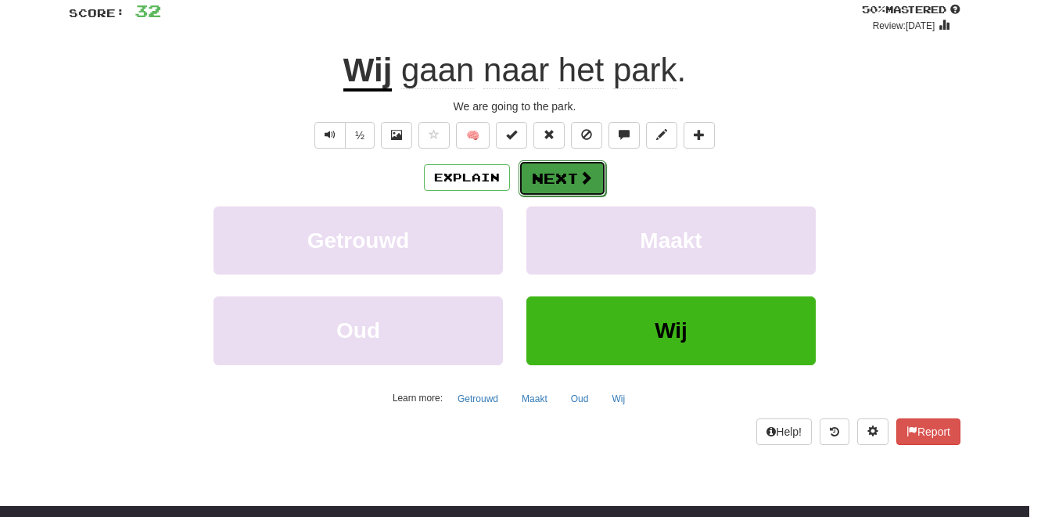
click at [577, 180] on button "Next" at bounding box center [563, 178] width 88 height 36
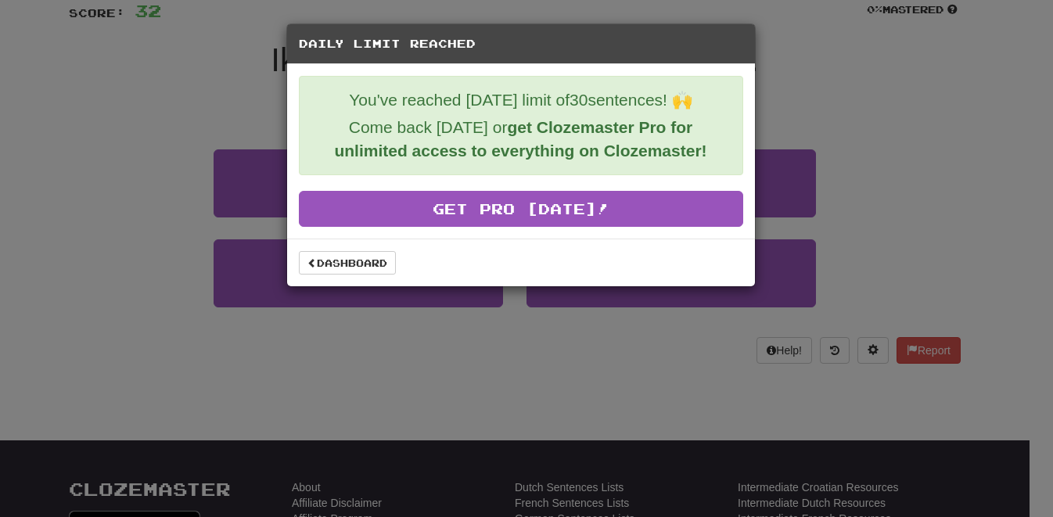
click at [801, 109] on div "Daily Limit Reached You've reached [DATE] limit of 30 sentences! 🙌 Come back [D…" at bounding box center [526, 258] width 1053 height 517
